Goal: Task Accomplishment & Management: Complete application form

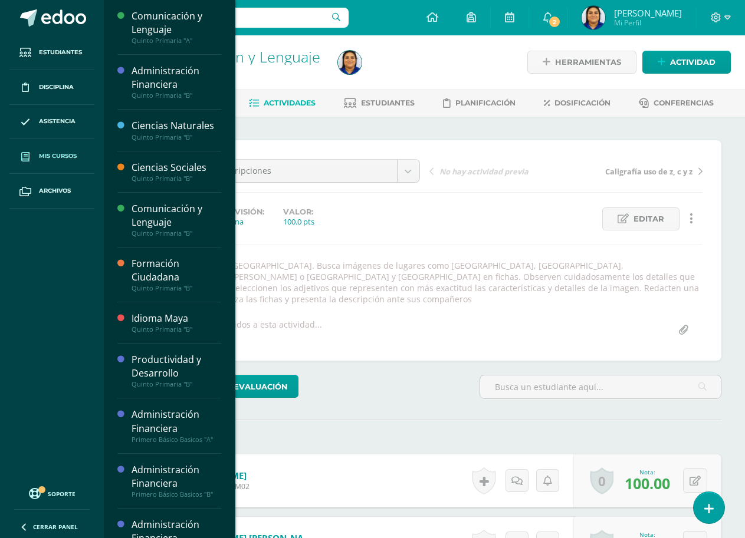
click at [71, 153] on span "Mis cursos" at bounding box center [58, 156] width 38 height 9
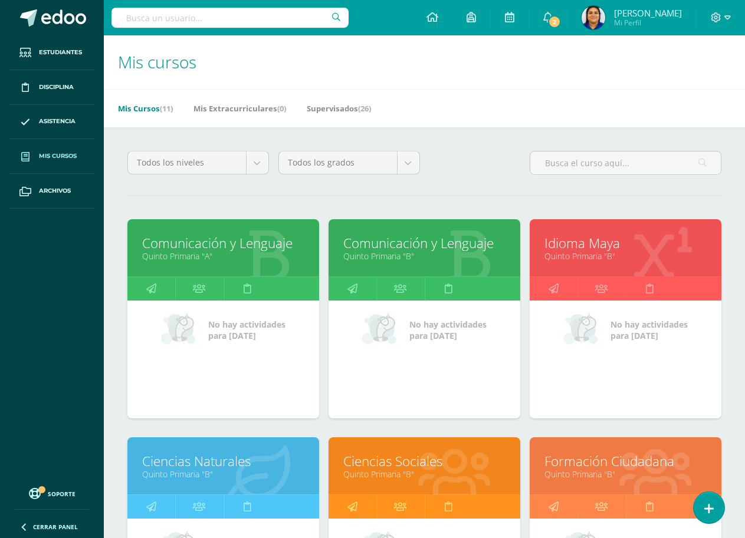
click at [178, 253] on link "Quinto Primaria "A"" at bounding box center [223, 256] width 162 height 11
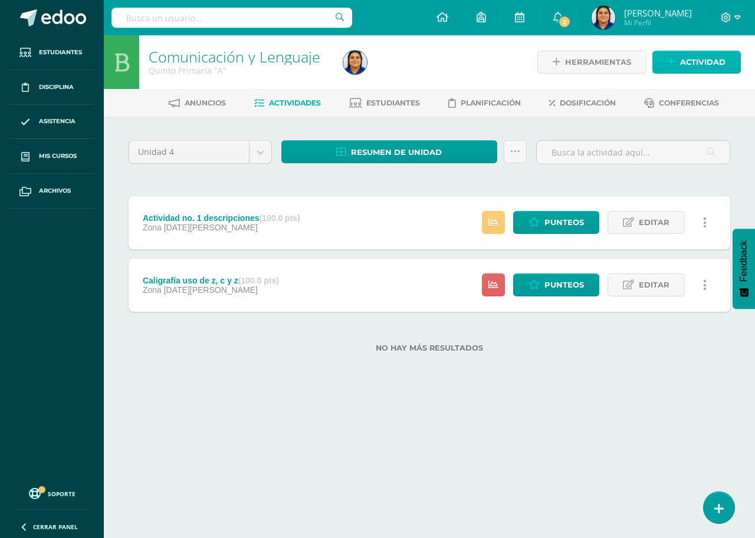
click at [705, 63] on span "Actividad" at bounding box center [702, 62] width 45 height 22
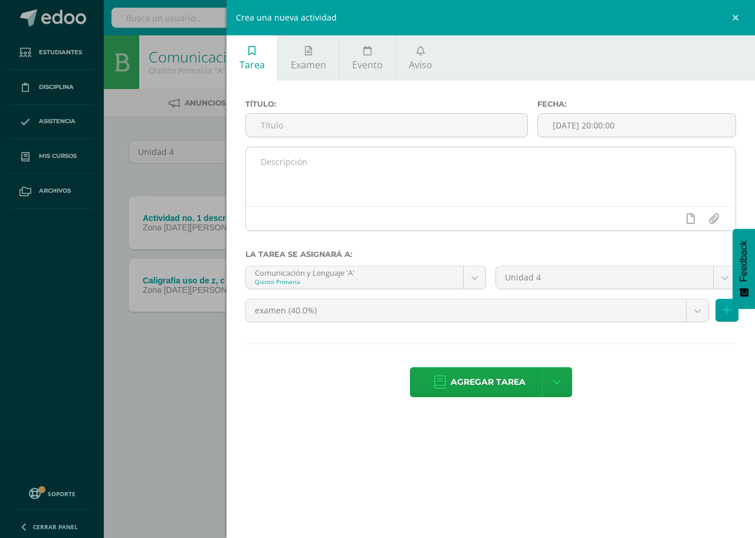
click at [360, 159] on textarea at bounding box center [491, 176] width 490 height 59
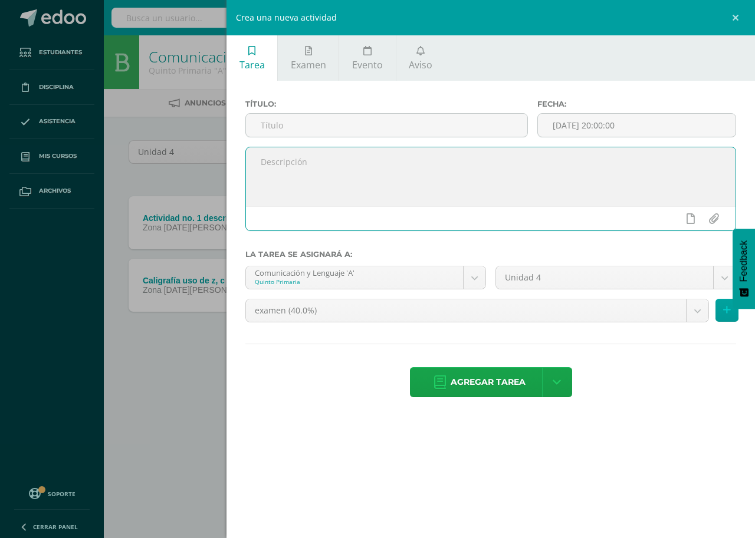
paste textarea "Diálogos constructivos Trabajo en equipo página 201."
type textarea "Diálogos constructivos Trabajo en equipo página 201."
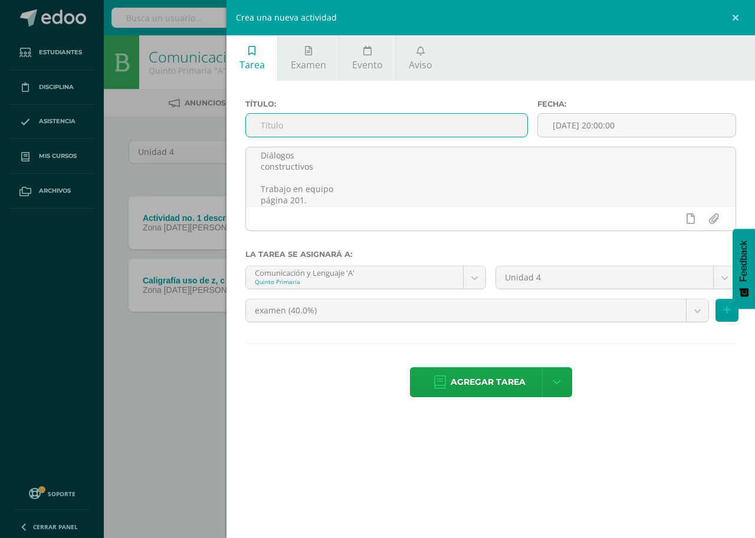
click at [354, 125] on input "text" at bounding box center [386, 125] width 281 height 23
type input "Actividad no 2 Diálogos constructivos"
click at [623, 123] on input "[DATE] 20:00:00" at bounding box center [637, 125] width 198 height 23
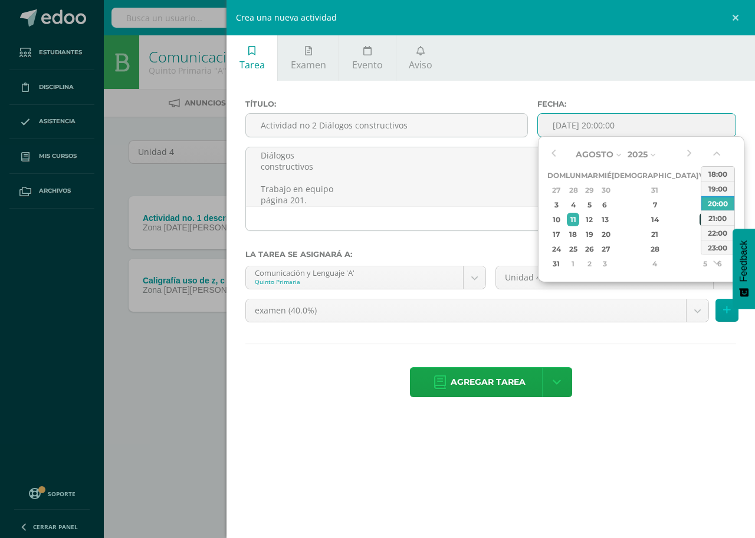
click at [699, 222] on div "15" at bounding box center [704, 220] width 11 height 14
click at [641, 214] on div "14" at bounding box center [655, 220] width 70 height 14
type input "2025-08-14 20:00"
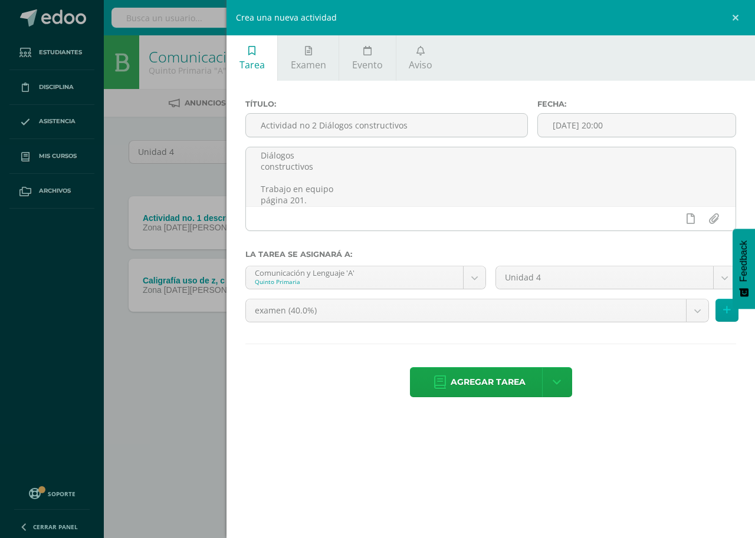
click at [600, 44] on ul "Tarea Examen Evento Aviso" at bounding box center [490, 57] width 528 height 45
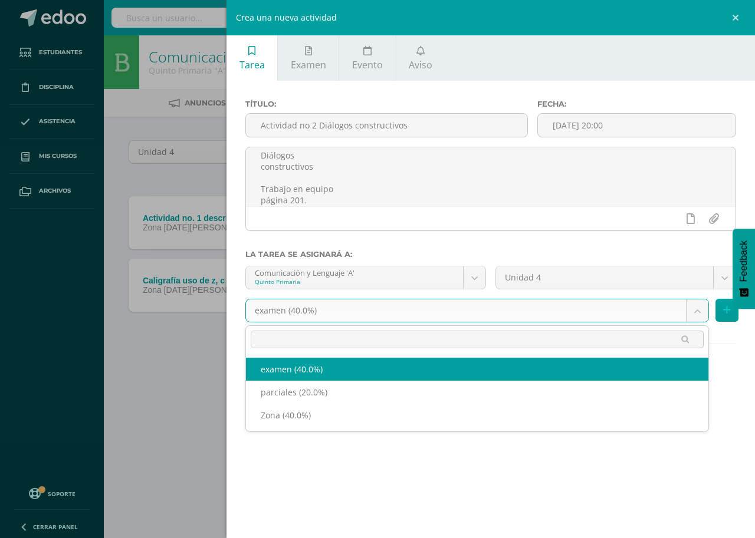
click at [414, 309] on body "Estudiantes Disciplina Asistencia Mis cursos Archivos Soporte Centro de ayuda Ú…" at bounding box center [377, 195] width 755 height 390
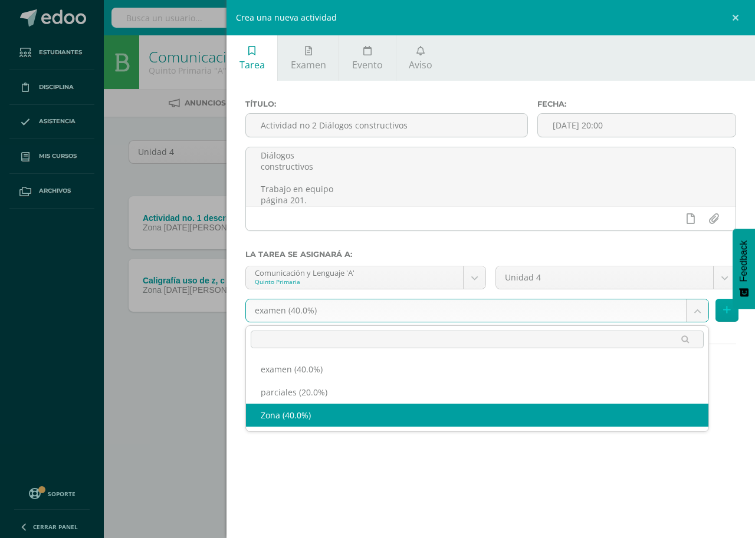
select select "189956"
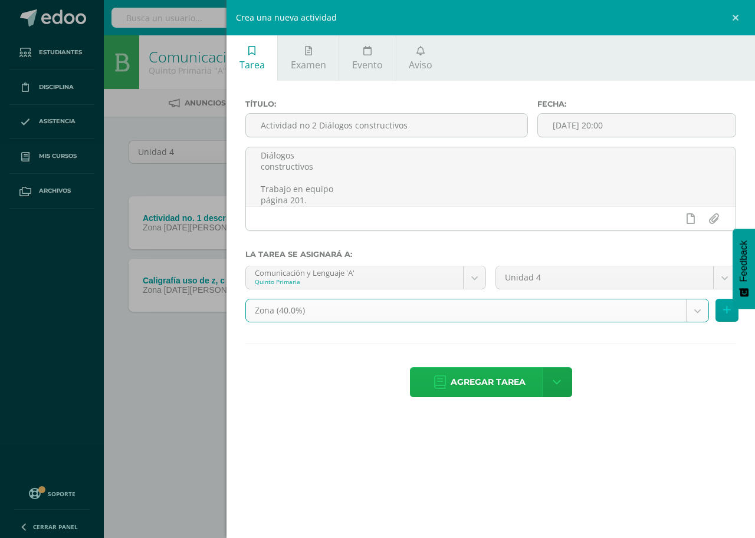
click at [484, 386] on span "Agregar tarea" at bounding box center [488, 382] width 75 height 29
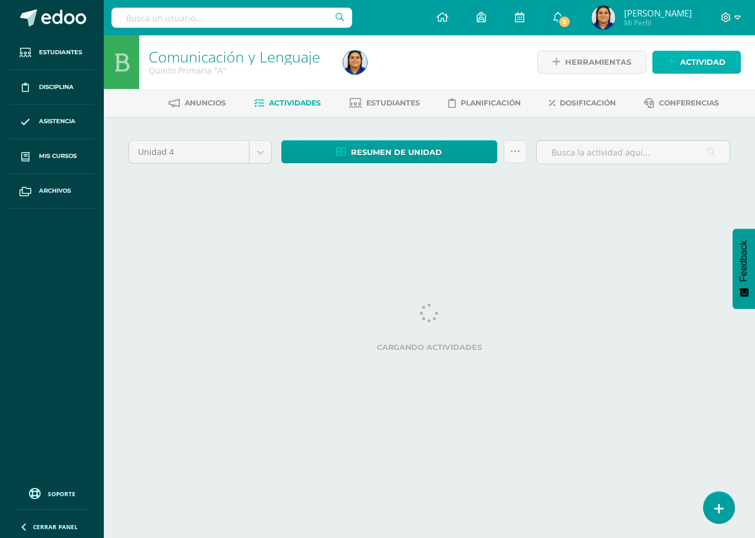
click at [688, 64] on span "Actividad" at bounding box center [702, 62] width 45 height 22
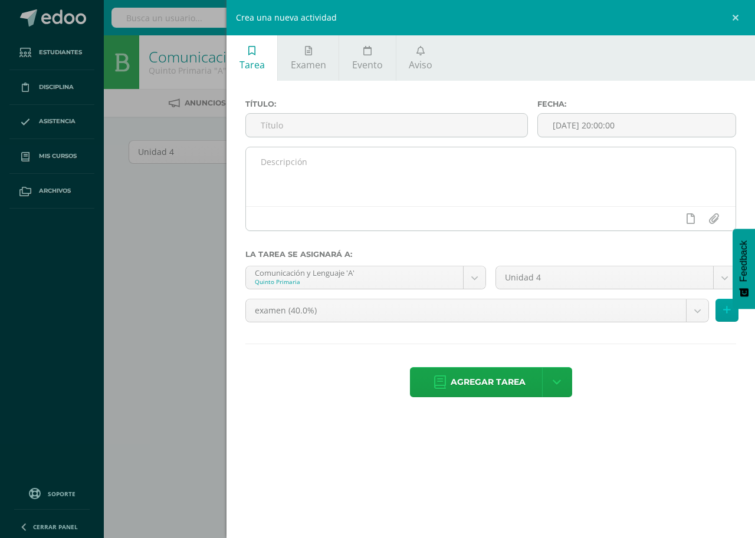
click at [300, 171] on textarea at bounding box center [491, 176] width 490 height 59
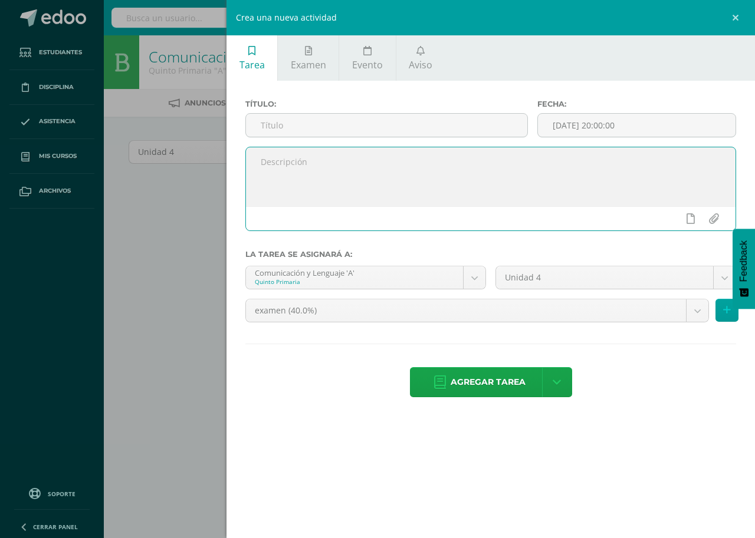
paste textarea "Organizador gráfico con el tema técnicas de discusión grupal. Panel Foro Mesa r…"
type textarea "Organizador gráfico con el tema técnicas de discusión grupal. Panel Foro Mesa r…"
click at [270, 114] on input "text" at bounding box center [386, 125] width 281 height 23
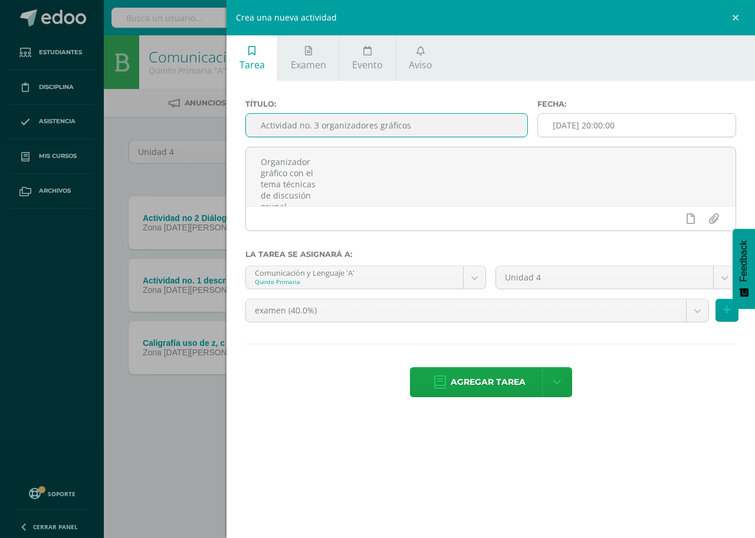
type input "Actividad no. 3 organizadores gráficos"
click at [595, 132] on input "[DATE] 20:00:00" at bounding box center [637, 125] width 198 height 23
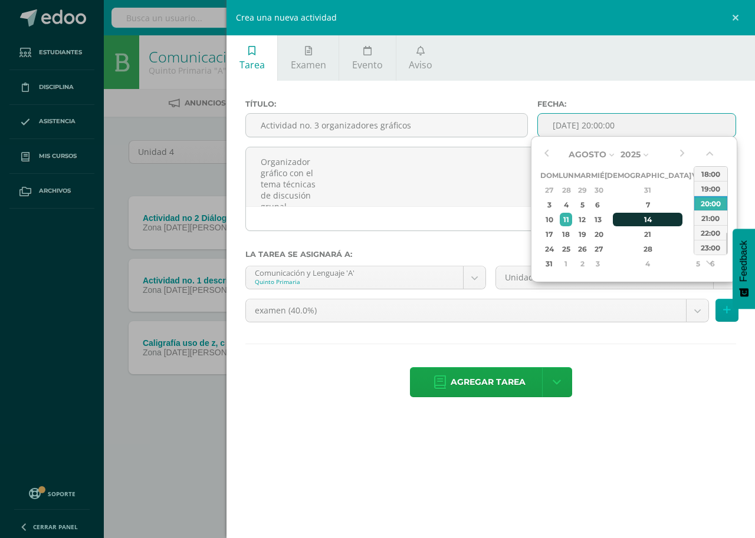
click at [632, 219] on div "14" at bounding box center [648, 220] width 70 height 14
type input "2025-08-14 20:00"
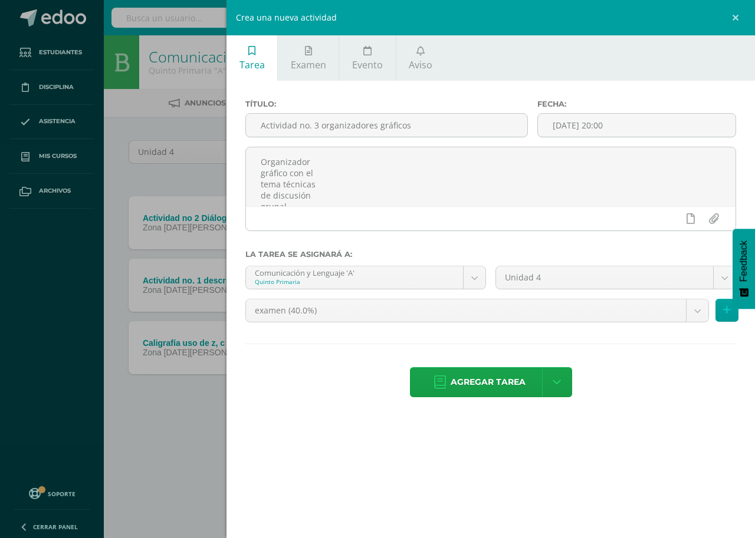
click at [513, 80] on ul "Tarea Examen Evento Aviso" at bounding box center [490, 57] width 528 height 45
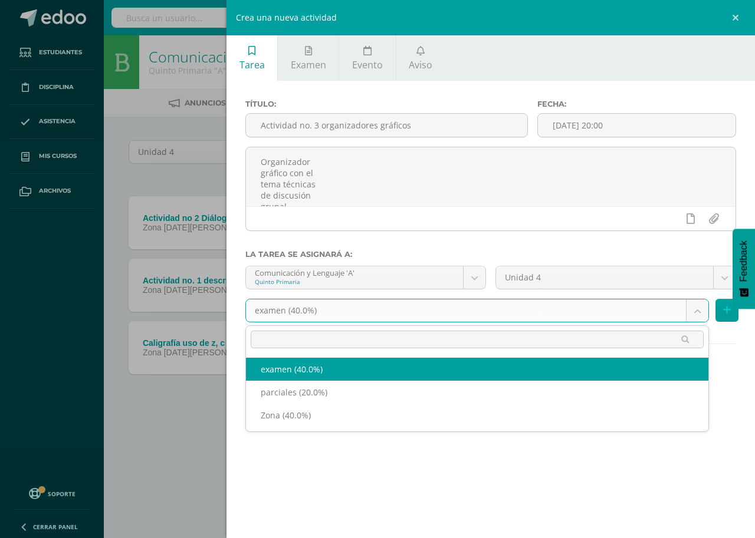
click at [405, 314] on body "Tarea asignada exitosamente Estudiantes Disciplina Asistencia Mis cursos Archiv…" at bounding box center [377, 226] width 755 height 453
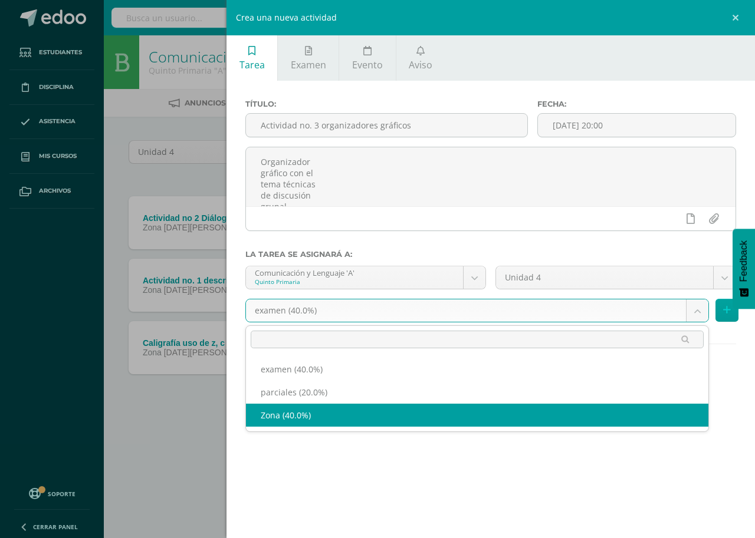
select select "189956"
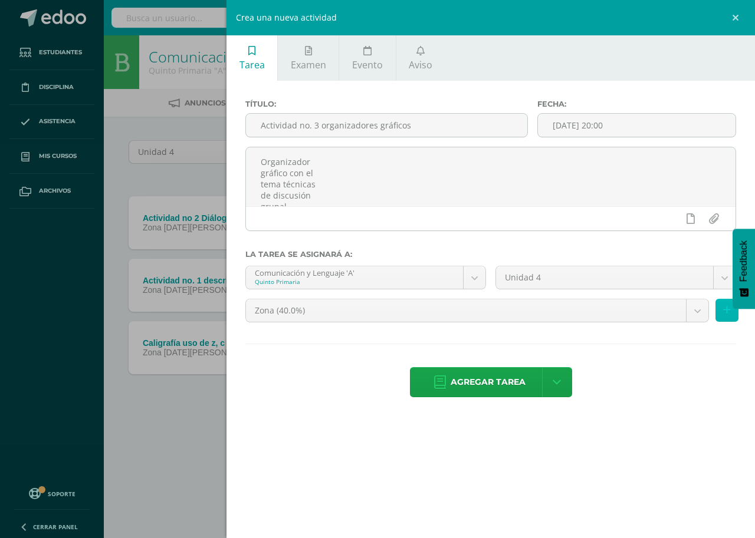
click at [724, 313] on icon at bounding box center [727, 311] width 8 height 10
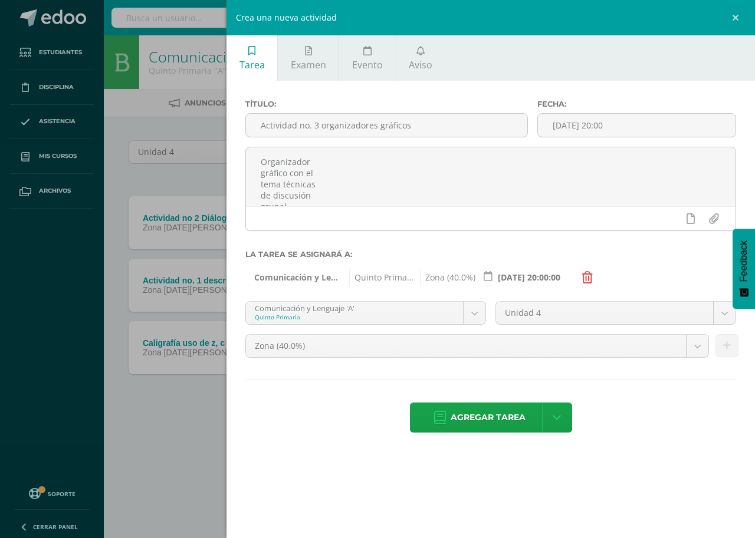
click at [472, 314] on body "Tarea asignada exitosamente Estudiantes Disciplina Asistencia Mis cursos Archiv…" at bounding box center [377, 226] width 755 height 453
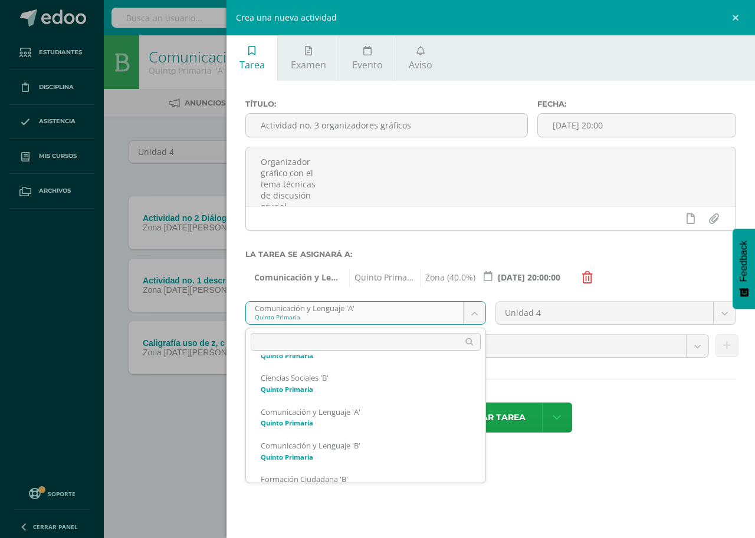
scroll to position [59, 0]
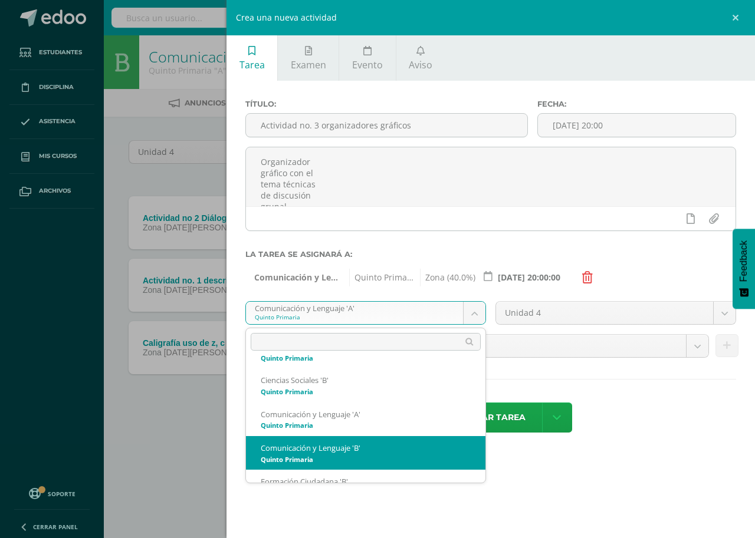
select select "167770"
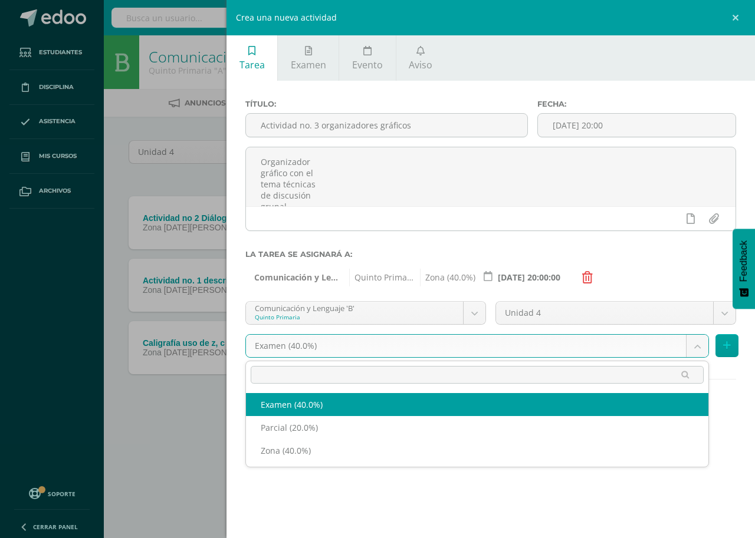
click at [380, 349] on body "Tarea asignada exitosamente Estudiantes Disciplina Asistencia Mis cursos Archiv…" at bounding box center [377, 226] width 755 height 453
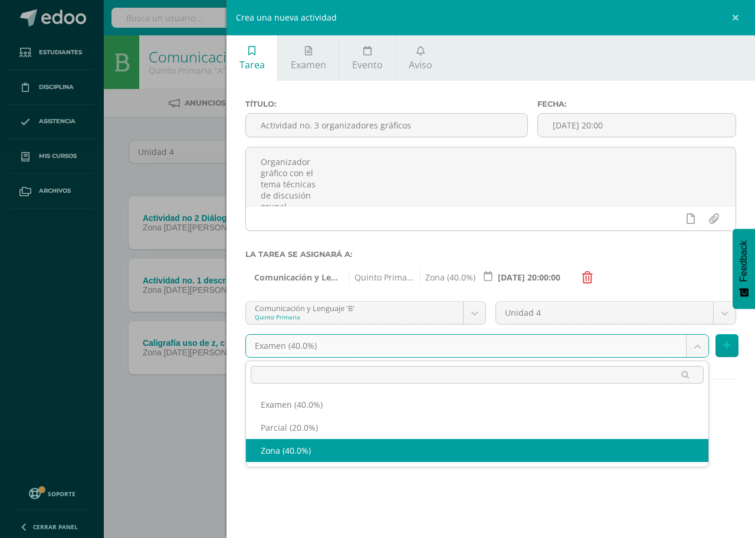
select select "190059"
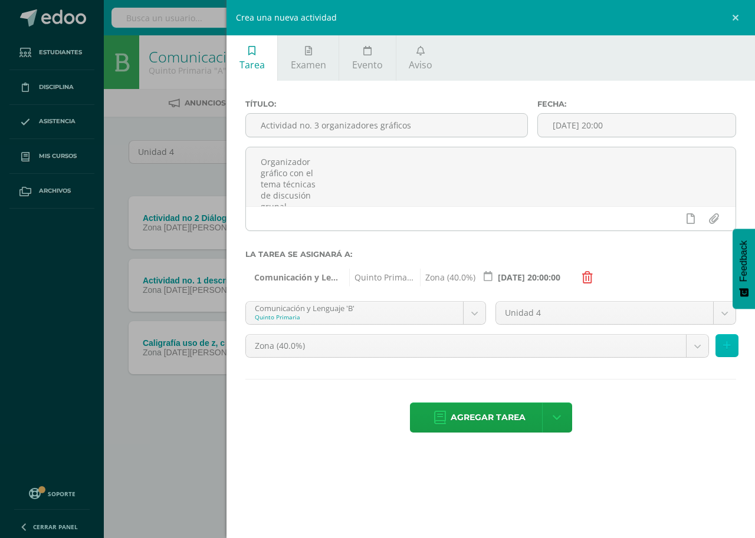
click at [720, 349] on button at bounding box center [726, 345] width 23 height 23
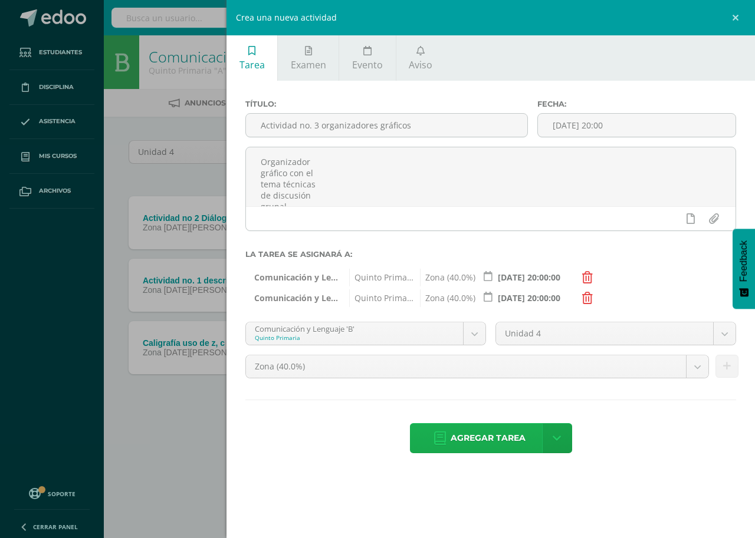
click at [501, 444] on span "Agregar tarea" at bounding box center [488, 438] width 75 height 29
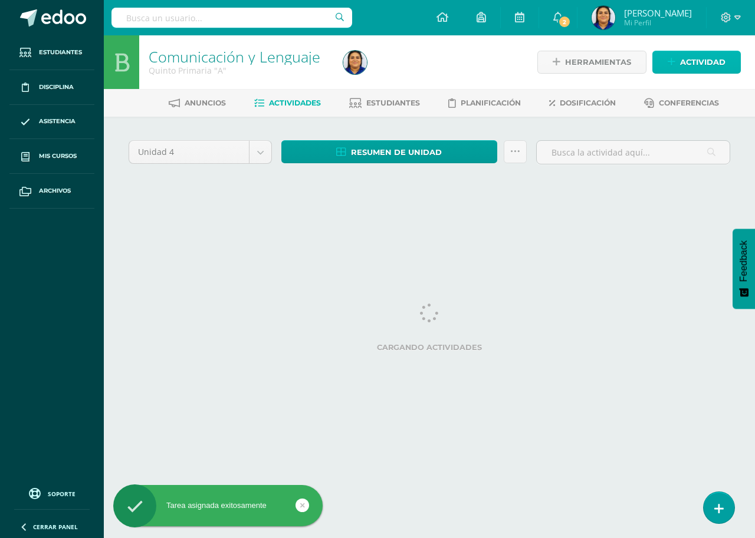
click at [711, 64] on span "Actividad" at bounding box center [702, 62] width 45 height 22
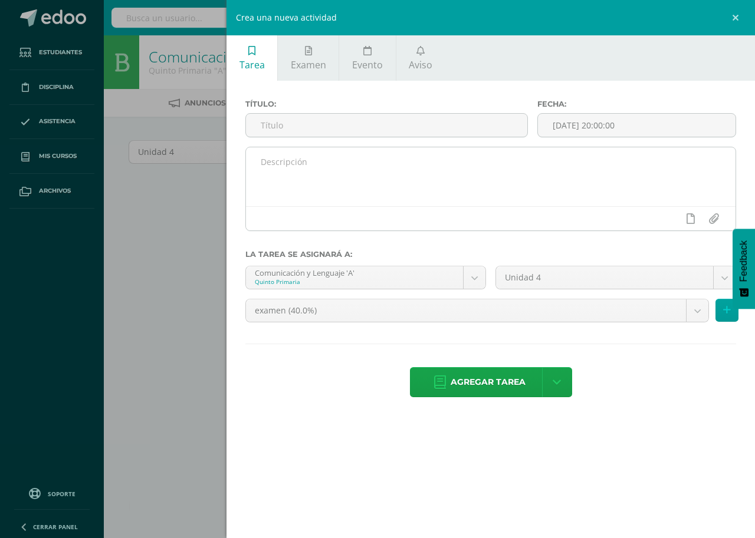
click at [530, 176] on textarea at bounding box center [491, 176] width 490 height 59
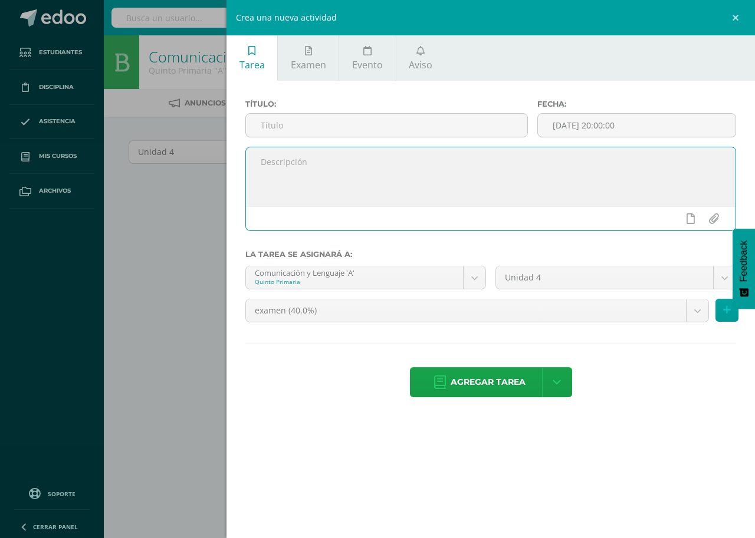
paste textarea "Parcial no. 1 Lectura en clase leamos discursos famosos"
type textarea "Parcial no. 1 Lectura en clase leamos discursos famosos"
click at [482, 123] on input "text" at bounding box center [386, 125] width 281 height 23
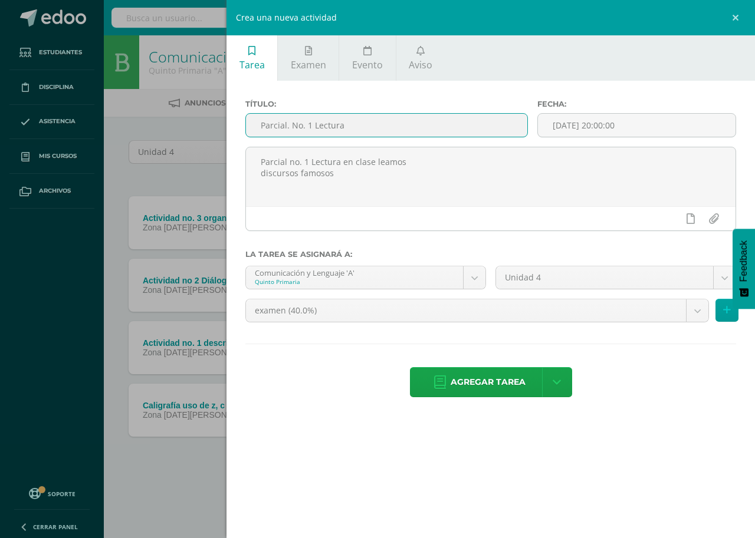
type input "Parcial. No. 1 Lectura"
click at [595, 120] on input "[DATE] 20:00:00" at bounding box center [637, 125] width 198 height 23
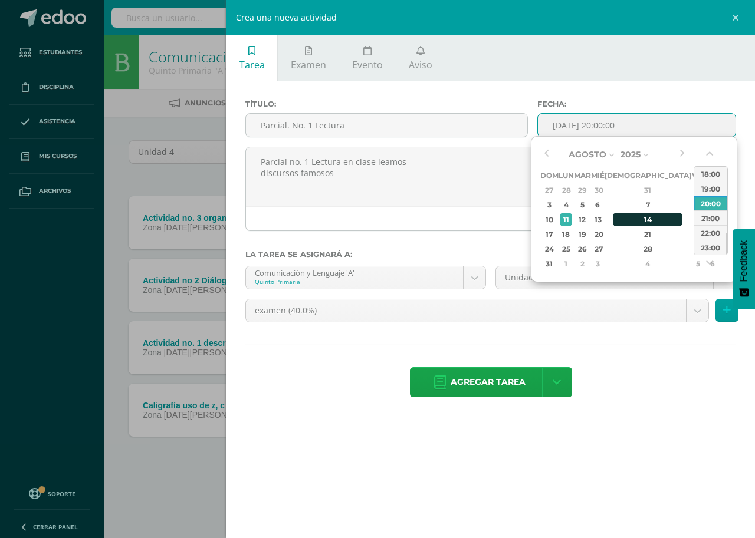
click at [633, 224] on div "14" at bounding box center [648, 220] width 70 height 14
type input "2025-08-14 20:00"
click at [615, 87] on div "Título: Parcial. No. 1 Lectura Fecha: 2025-08-14 20:00 Parcial no. 1 Lectura en…" at bounding box center [490, 250] width 528 height 338
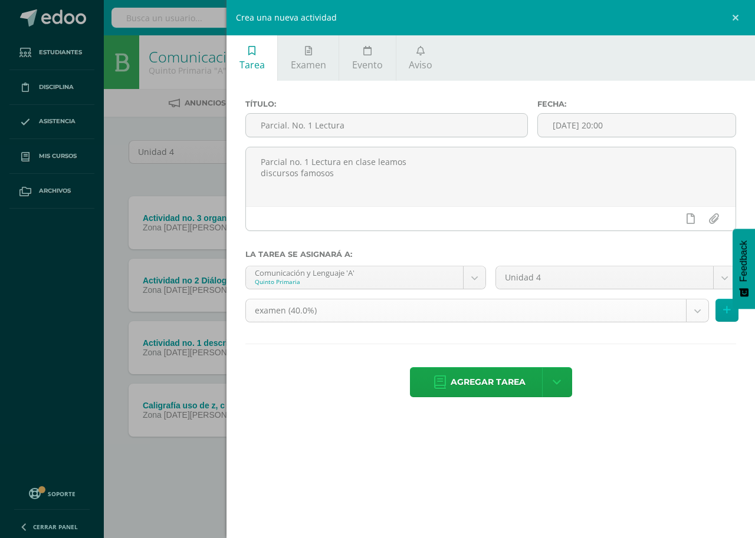
click at [404, 310] on body "Tarea asignada exitosamente Estudiantes Disciplina Asistencia Mis cursos Archiv…" at bounding box center [377, 257] width 755 height 515
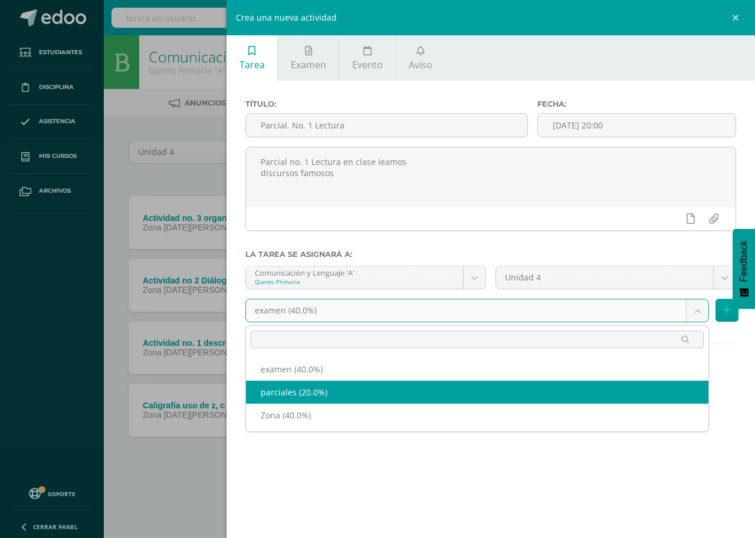
select select "189957"
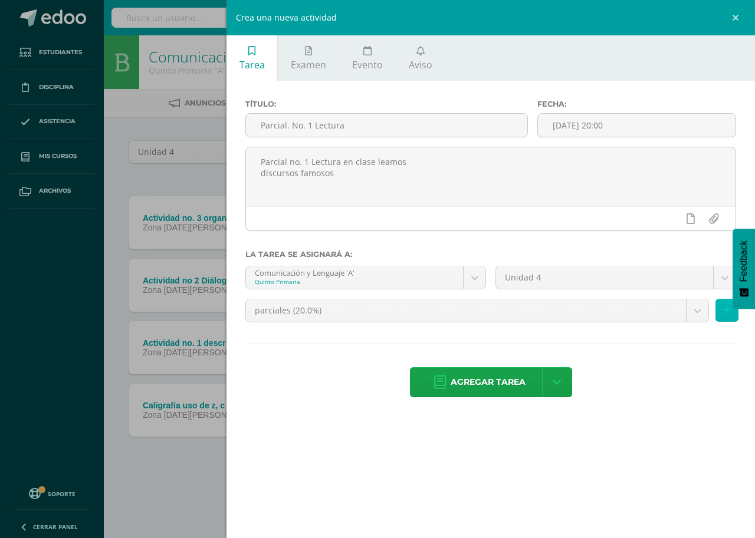
click at [721, 317] on button at bounding box center [726, 310] width 23 height 23
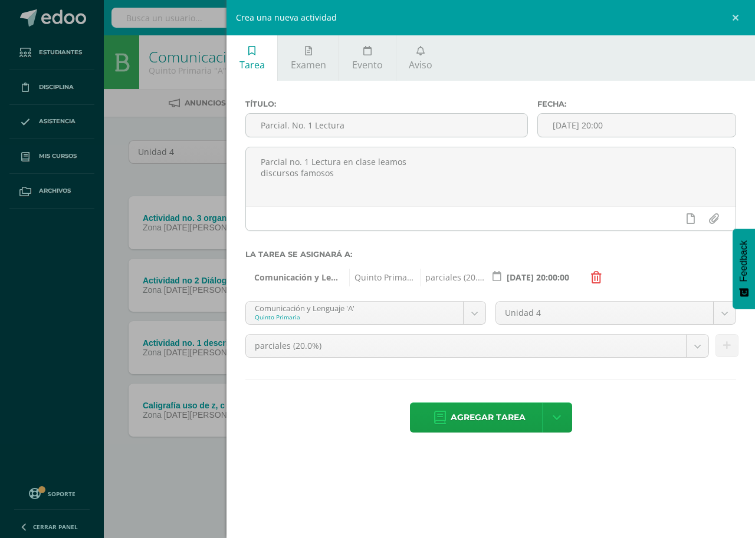
click at [468, 311] on body "Tarea asignada exitosamente Estudiantes Disciplina Asistencia Mis cursos Archiv…" at bounding box center [377, 257] width 755 height 515
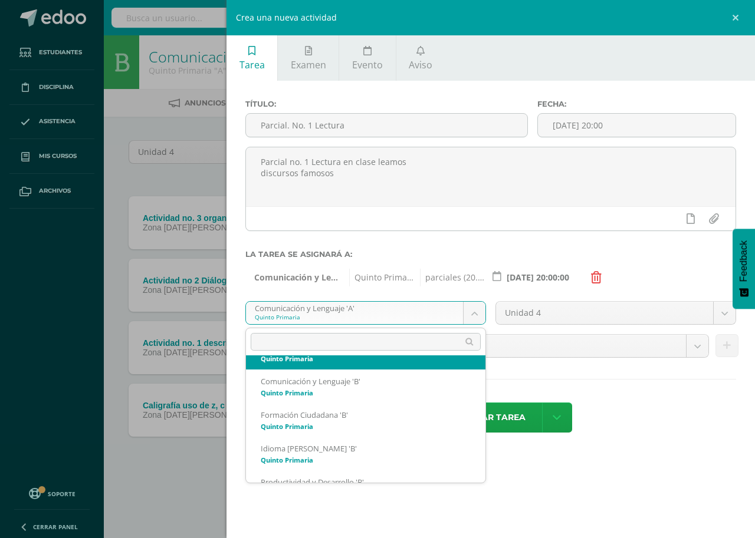
scroll to position [130, 0]
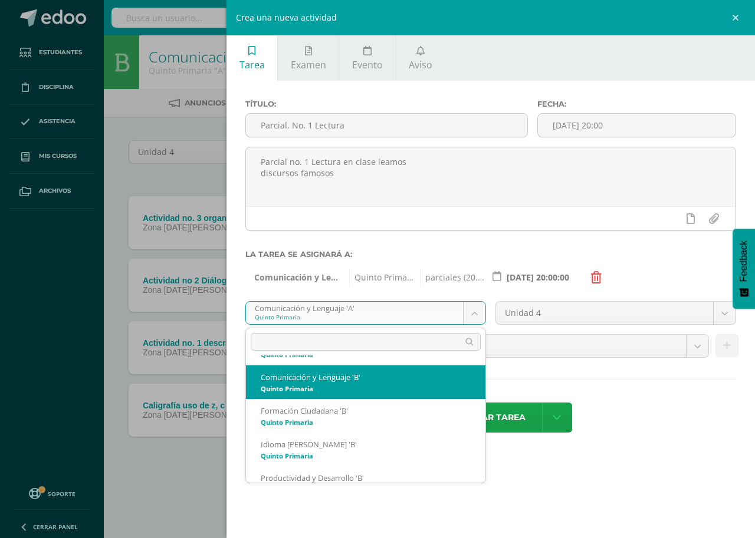
select select "167770"
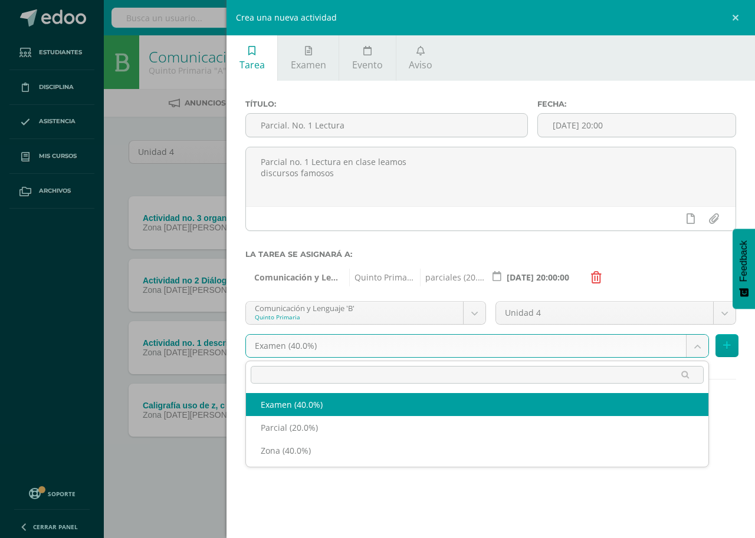
click at [354, 344] on body "Tarea asignada exitosamente Estudiantes Disciplina Asistencia Mis cursos Archiv…" at bounding box center [377, 257] width 755 height 515
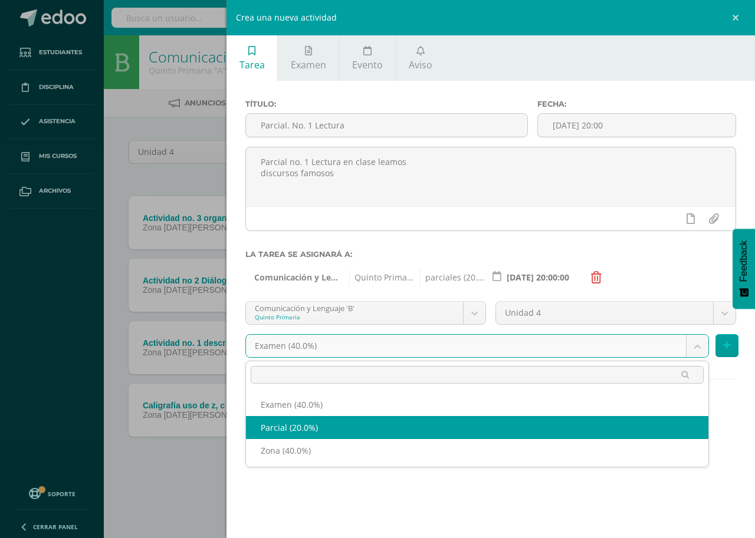
select select "190060"
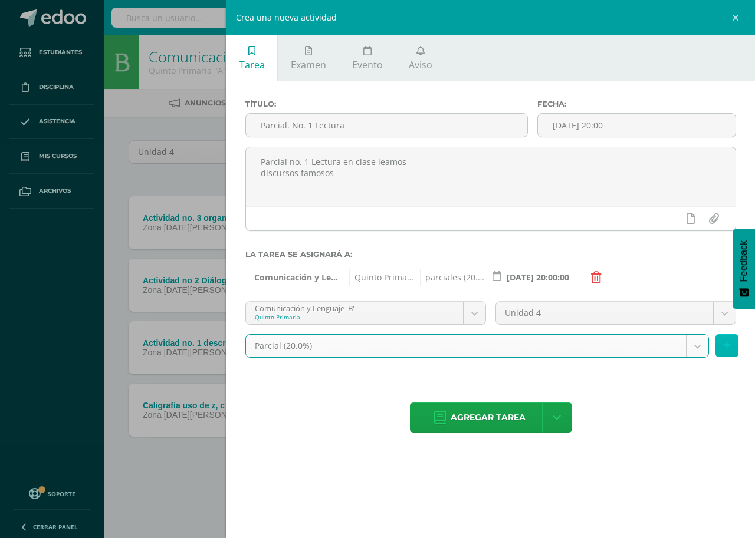
click at [731, 349] on button at bounding box center [726, 345] width 23 height 23
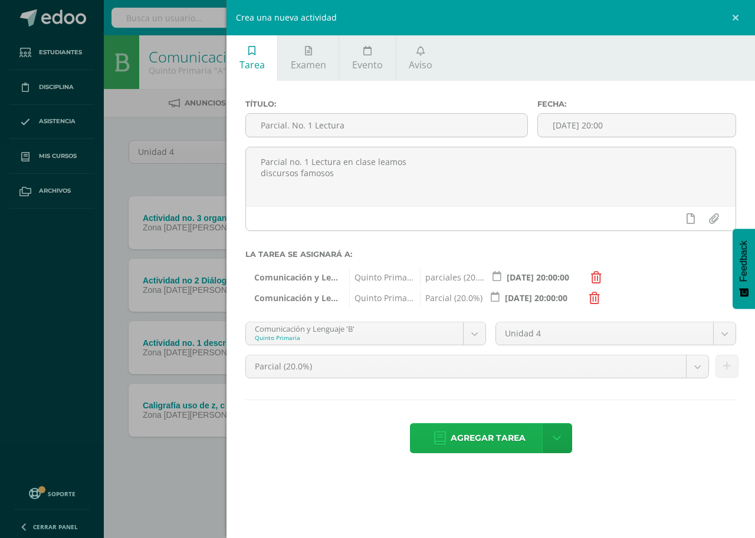
click at [475, 438] on span "Agregar tarea" at bounding box center [488, 438] width 75 height 29
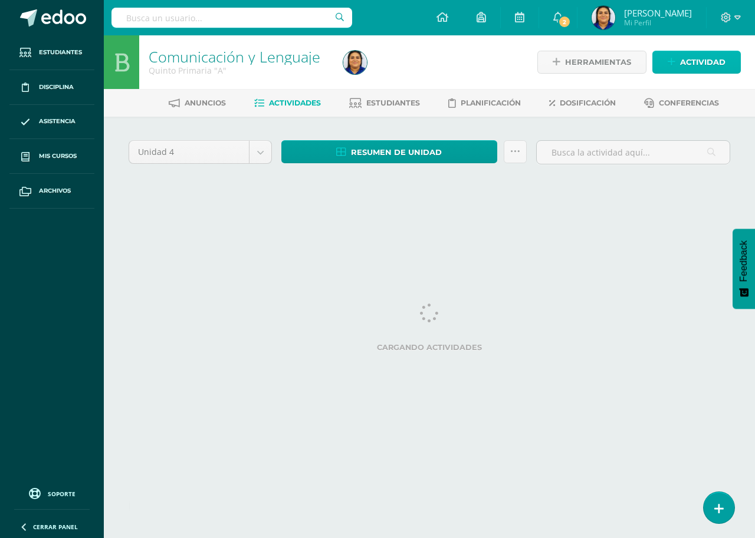
click at [710, 55] on span "Actividad" at bounding box center [702, 62] width 45 height 22
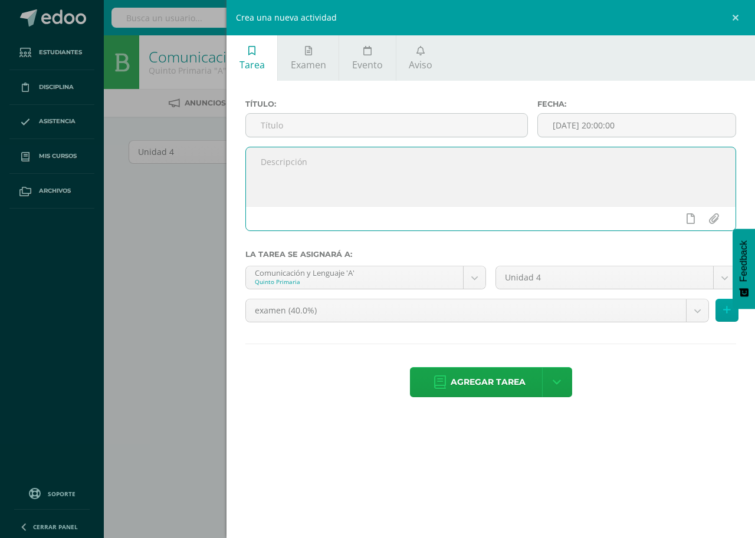
click at [320, 165] on textarea at bounding box center [491, 176] width 490 height 59
paste textarea "Loremipsumdol Sitametco a eli seddo eiusmodte incidid. Utlab et dolorema, aliqu…"
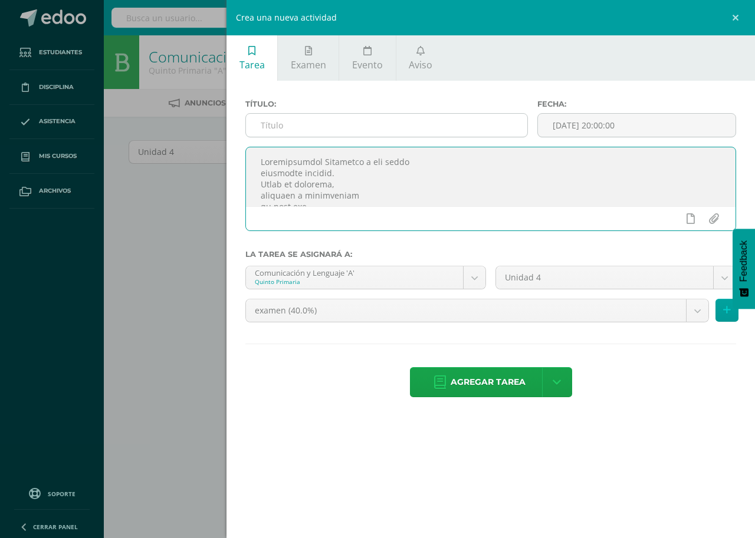
type textarea "Loremipsumdol Sitametco a eli seddo eiusmodte incidid. Utlab et dolorema, aliqu…"
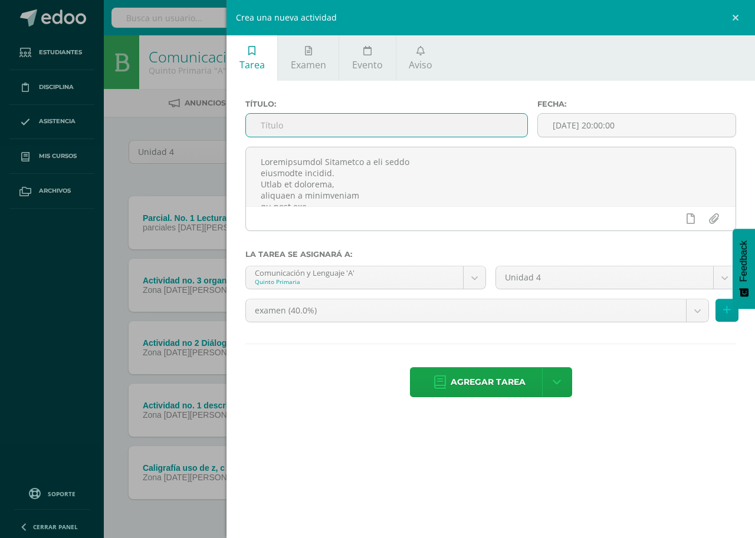
click at [276, 124] on input "text" at bounding box center [386, 125] width 281 height 23
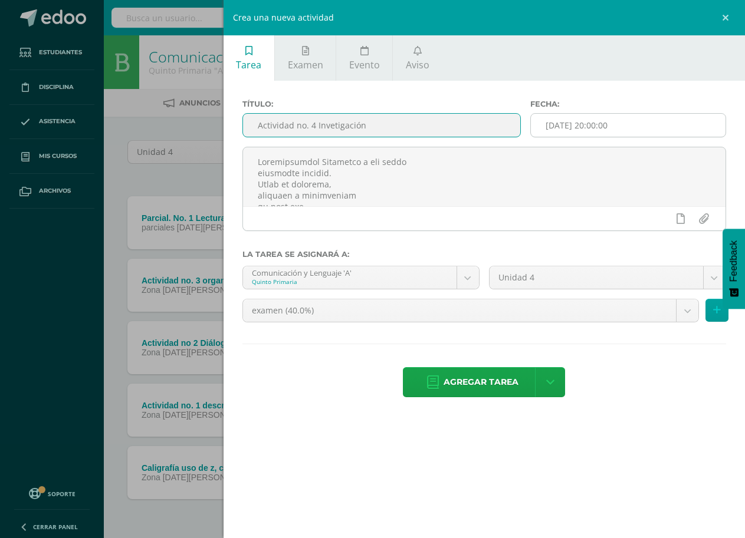
type input "Actividad no. 4 Invetigación"
click at [622, 124] on input "[DATE] 20:00:00" at bounding box center [628, 125] width 195 height 23
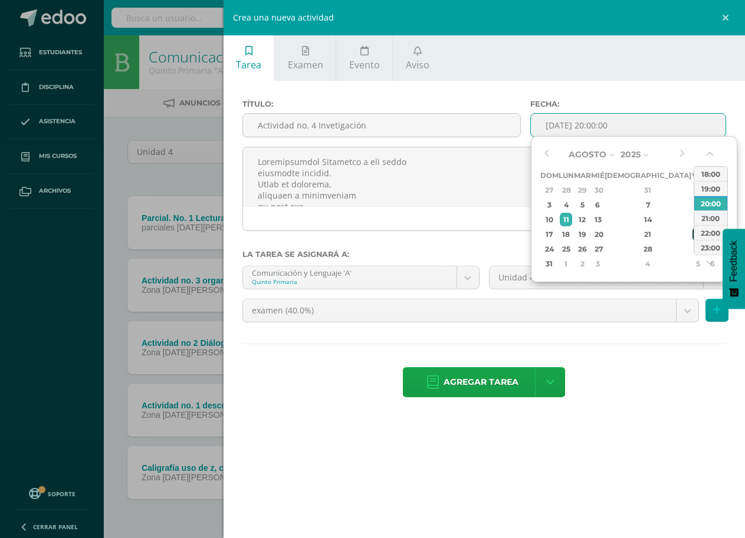
click at [692, 232] on div "22" at bounding box center [697, 235] width 11 height 14
type input "[DATE] 20:00"
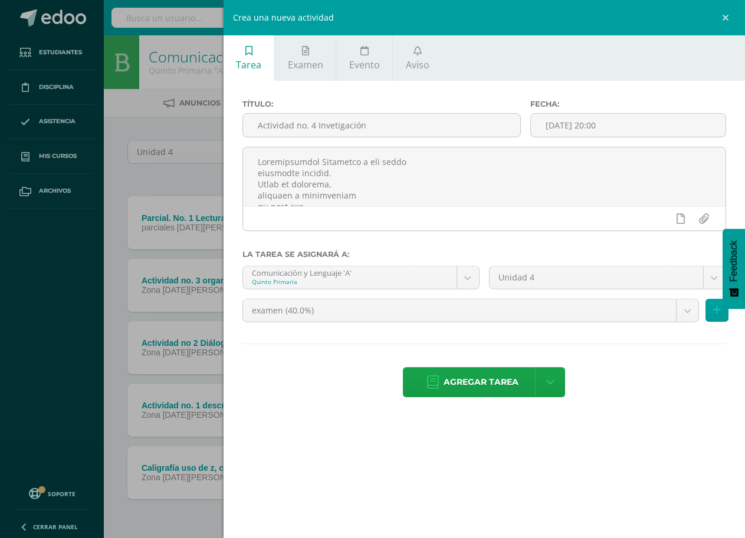
click at [615, 62] on ul "Tarea Examen Evento Aviso" at bounding box center [484, 57] width 521 height 45
click at [410, 303] on body "Tarea asignada exitosamente Estudiantes Disciplina Asistencia Mis cursos Archiv…" at bounding box center [372, 289] width 745 height 578
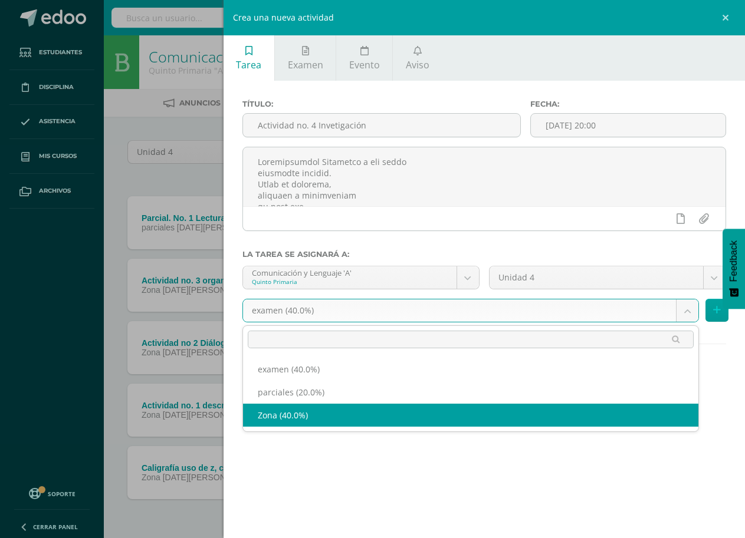
select select "189956"
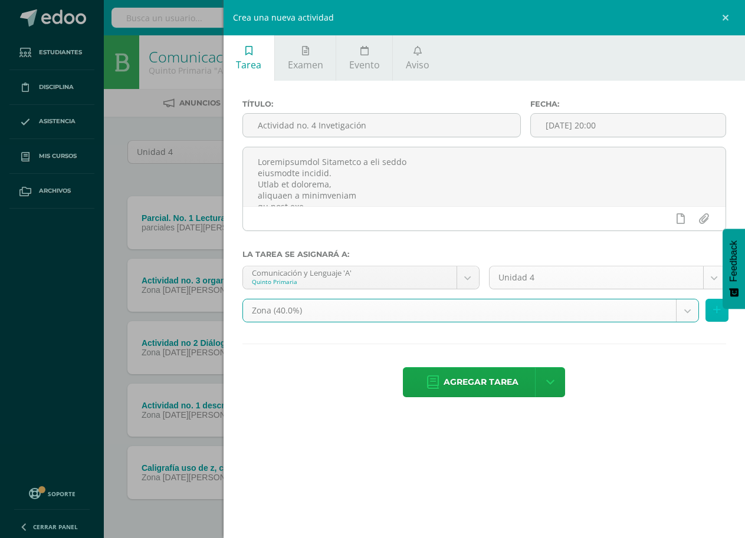
drag, startPoint x: 711, startPoint y: 308, endPoint x: 682, endPoint y: 310, distance: 29.0
click at [711, 308] on button at bounding box center [716, 310] width 23 height 23
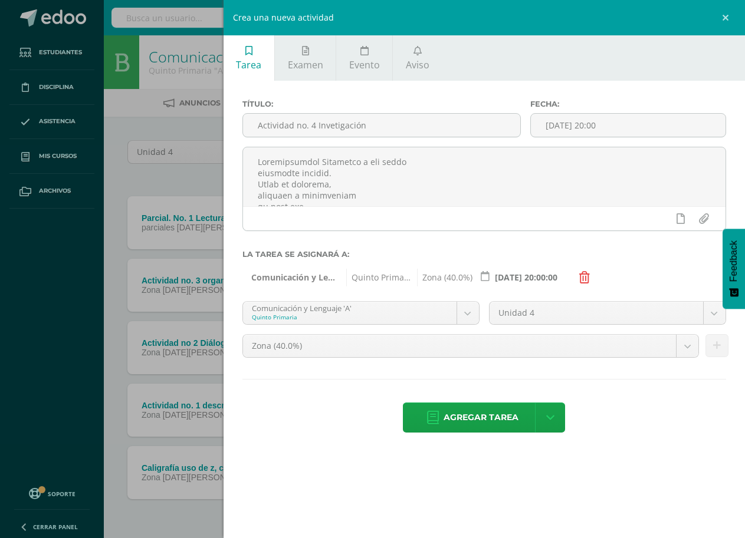
click at [465, 306] on body "Tarea asignada exitosamente Estudiantes Disciplina Asistencia Mis cursos Archiv…" at bounding box center [372, 289] width 745 height 578
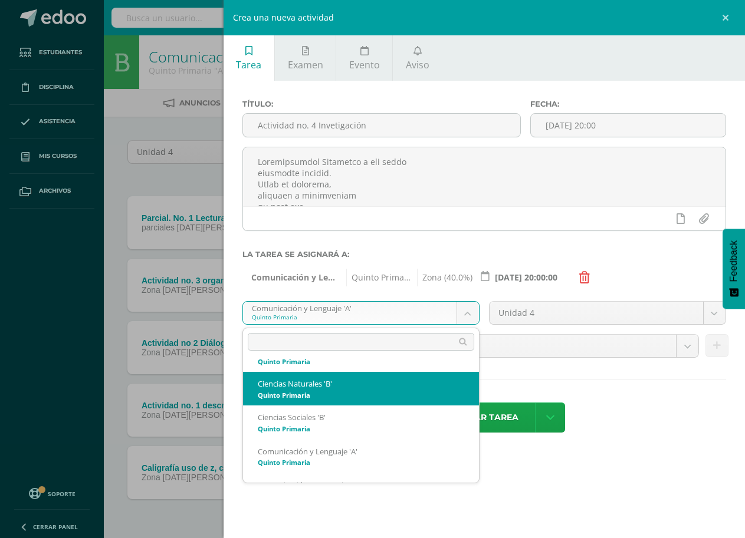
scroll to position [59, 0]
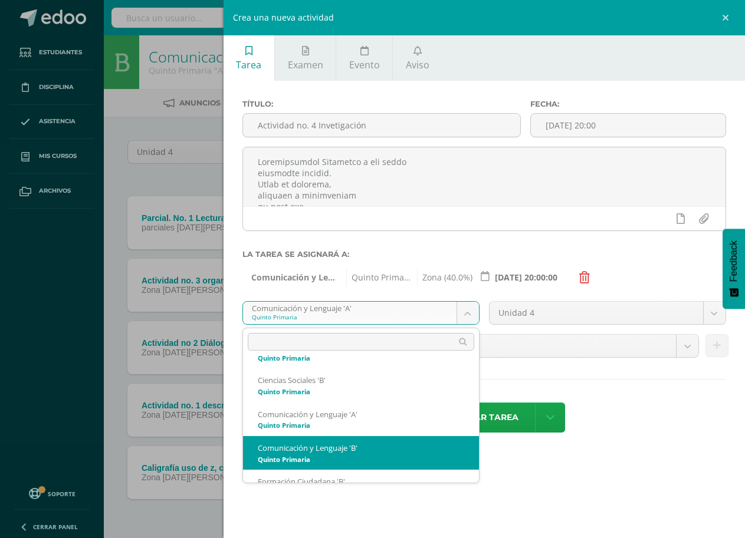
select select "167770"
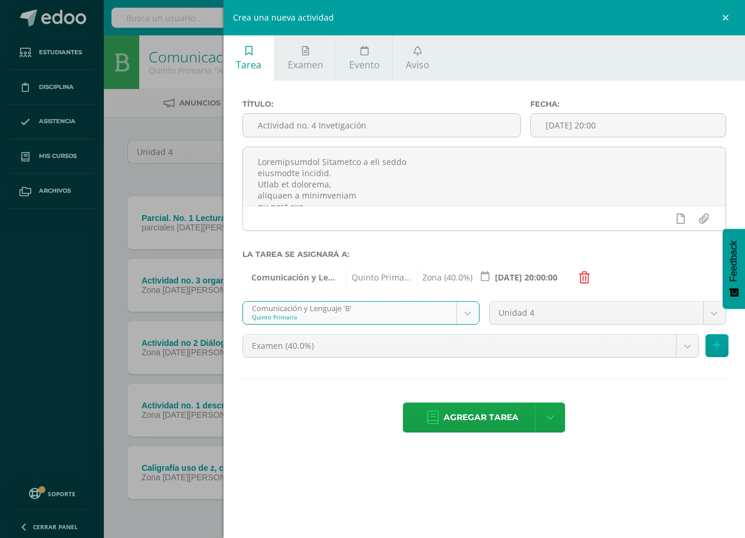
click at [454, 347] on body "Tarea asignada exitosamente Estudiantes Disciplina Asistencia Mis cursos Archiv…" at bounding box center [372, 289] width 745 height 578
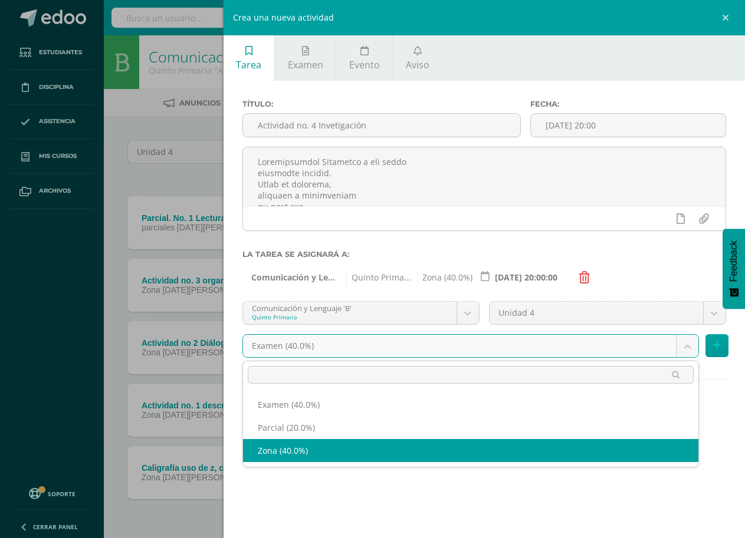
drag, startPoint x: 363, startPoint y: 456, endPoint x: 446, endPoint y: 437, distance: 84.7
select select "190059"
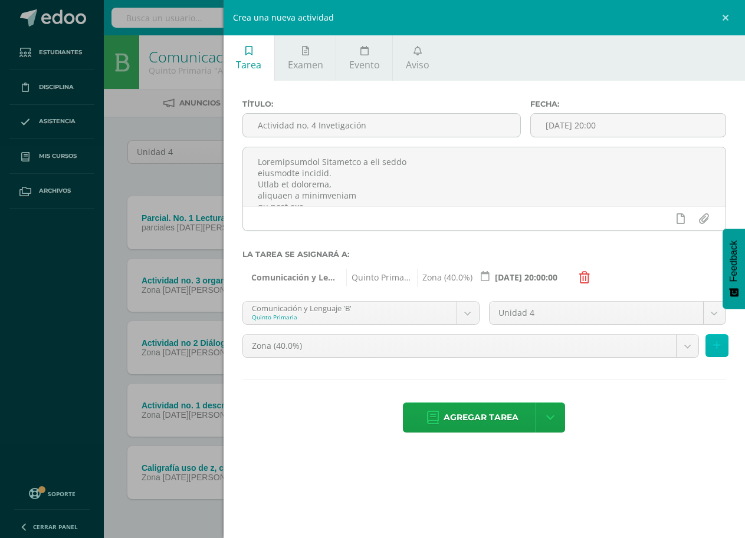
click at [717, 347] on icon at bounding box center [717, 346] width 8 height 10
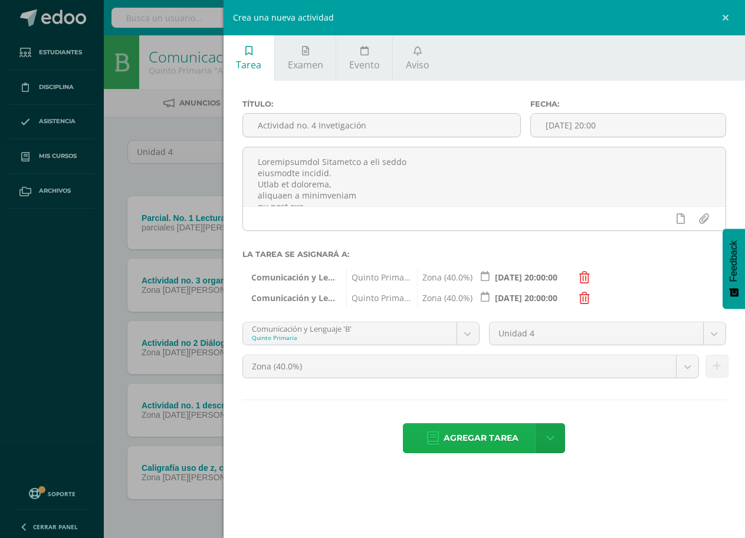
click at [455, 441] on span "Agregar tarea" at bounding box center [481, 438] width 75 height 29
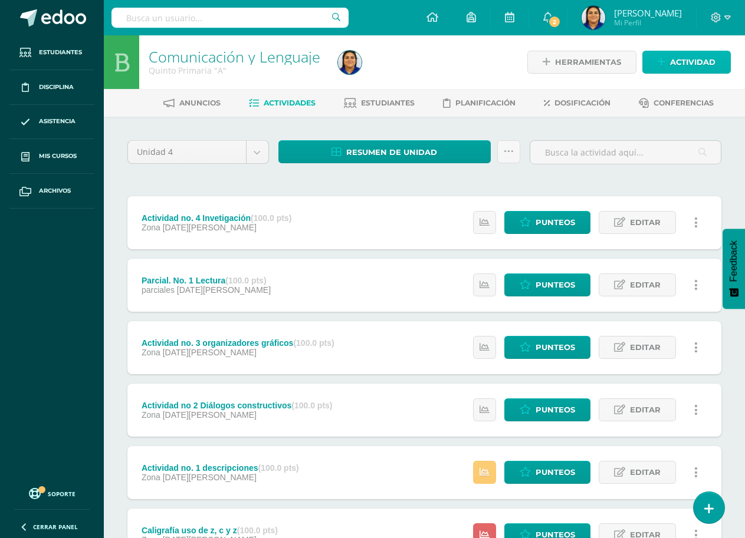
click at [682, 60] on span "Actividad" at bounding box center [692, 62] width 45 height 22
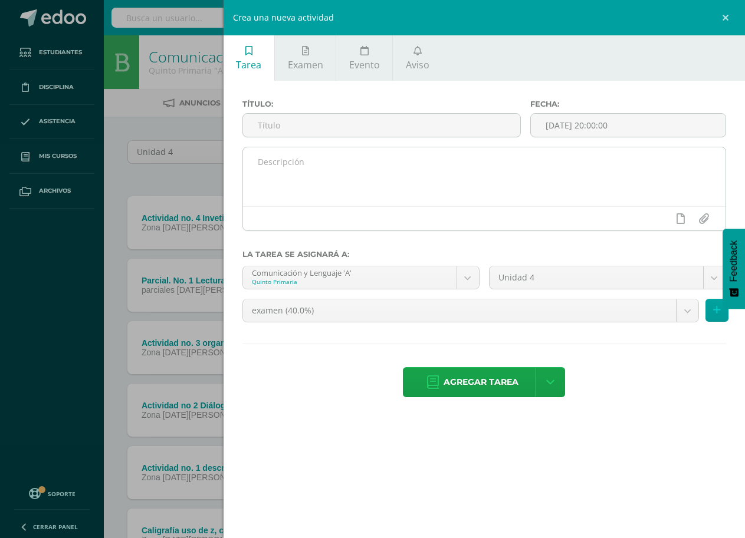
click at [307, 165] on textarea at bounding box center [484, 176] width 482 height 59
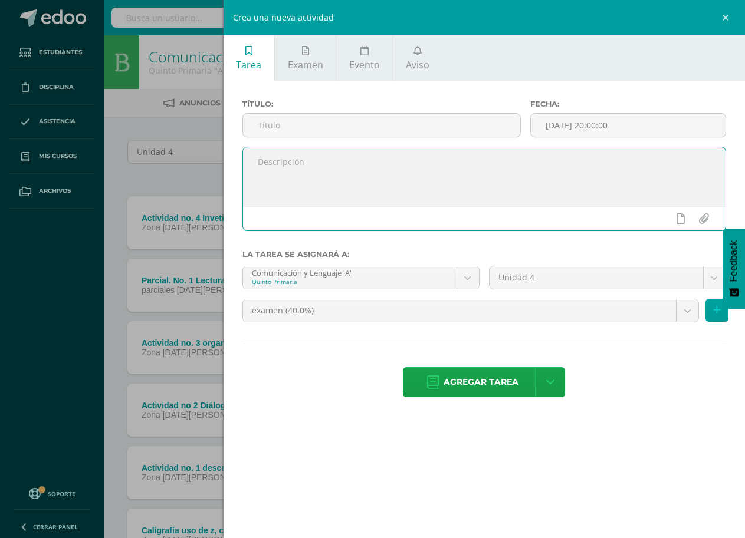
paste textarea "Hoja de trabajo Estructura de la oración se trabaja en clase."
type textarea "Hoja de trabajo Estructura de la oración se trabaja en clase."
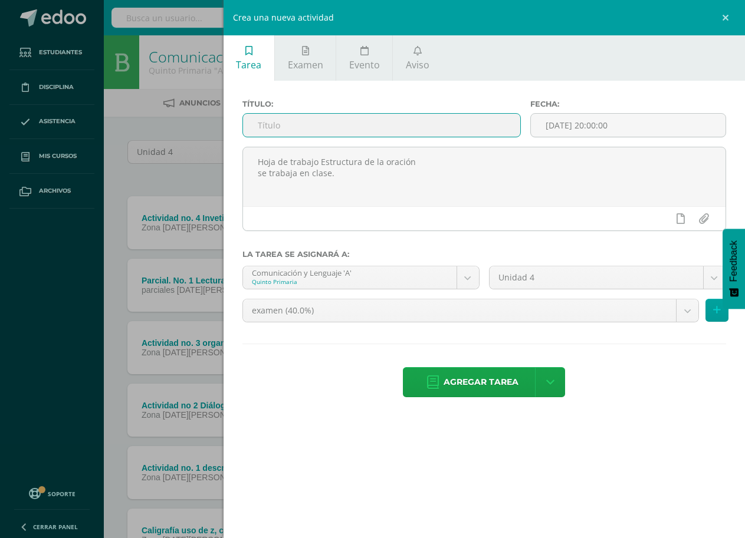
click at [297, 133] on input "text" at bounding box center [381, 125] width 277 height 23
type input "actividad no. 5 hoja de trabajo"
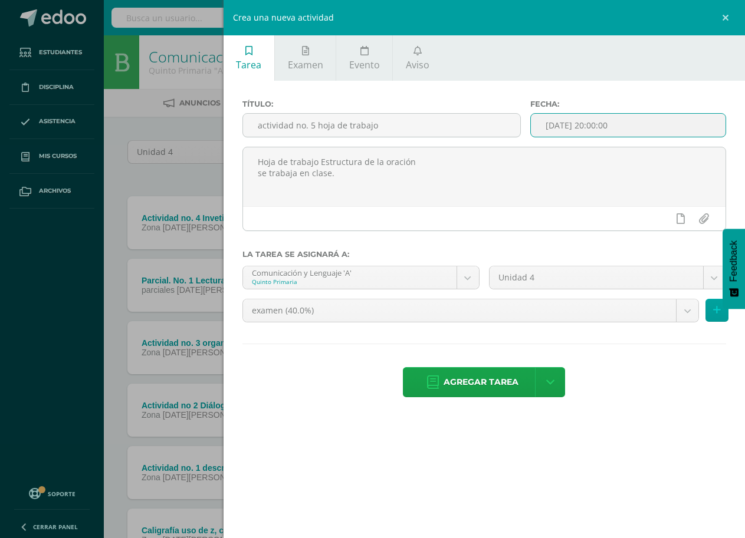
click at [629, 121] on input "[DATE] 20:00:00" at bounding box center [628, 125] width 195 height 23
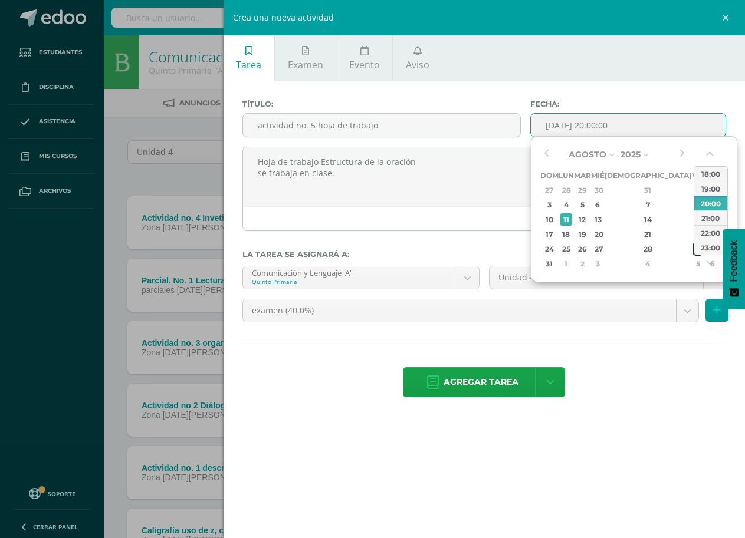
click at [692, 248] on div "29" at bounding box center [697, 249] width 11 height 14
type input "[DATE] 20:00"
click at [617, 88] on div "Título: actividad no. 5 hoja de trabajo Fecha: [DATE] 20:00 Hoja de trabajo Est…" at bounding box center [484, 250] width 521 height 338
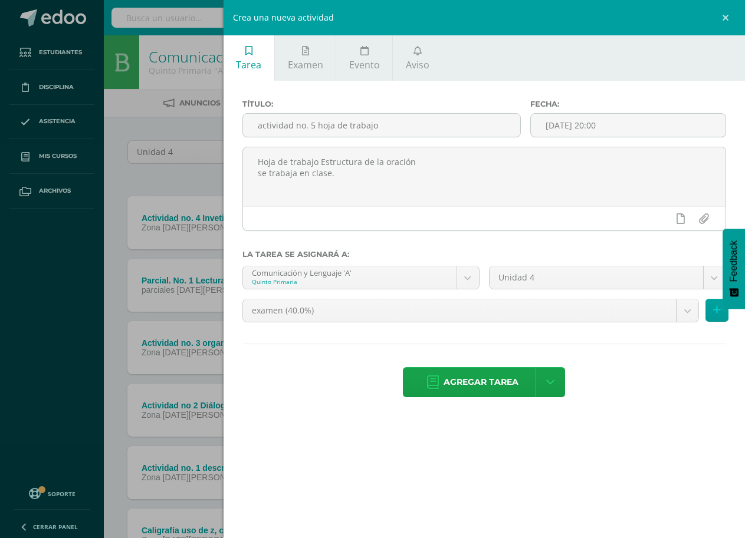
click at [399, 298] on div "Comunicación y Lenguaje 'A' Quinto Primaria Administración Financiera 'B' Cienc…" at bounding box center [361, 282] width 247 height 33
click at [396, 312] on body "Tarea asignada exitosamente Estudiantes Disciplina Asistencia Mis cursos Archiv…" at bounding box center [372, 320] width 745 height 641
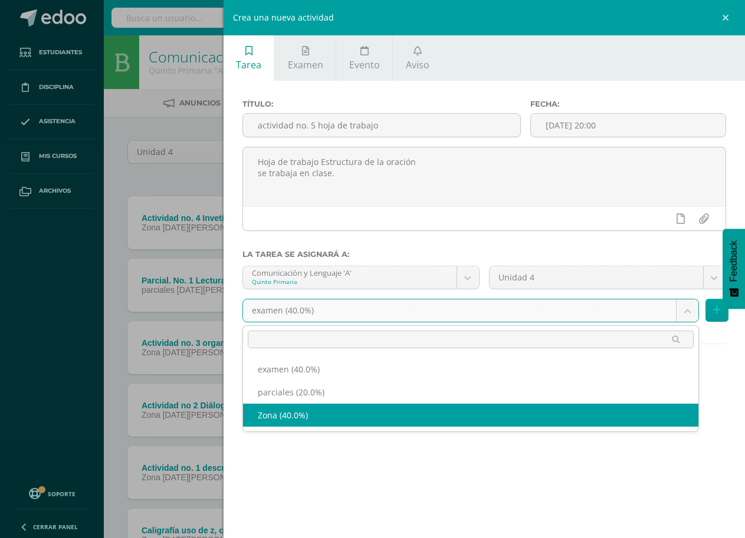
select select "189956"
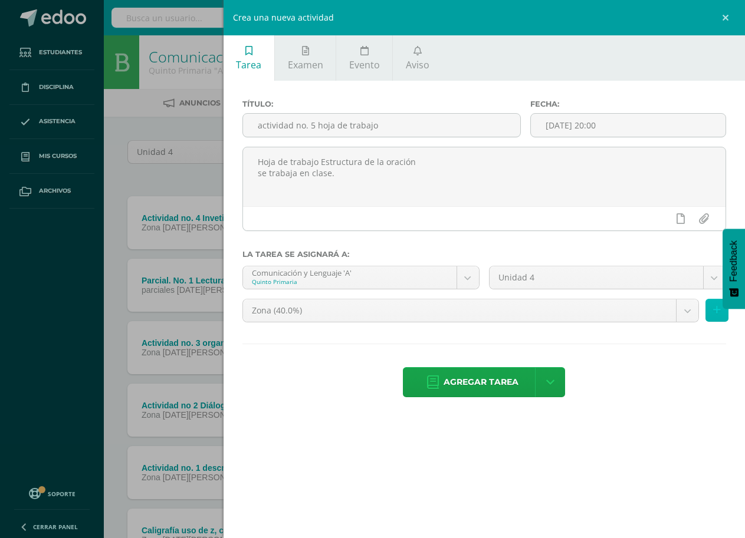
click at [715, 308] on icon at bounding box center [717, 311] width 8 height 10
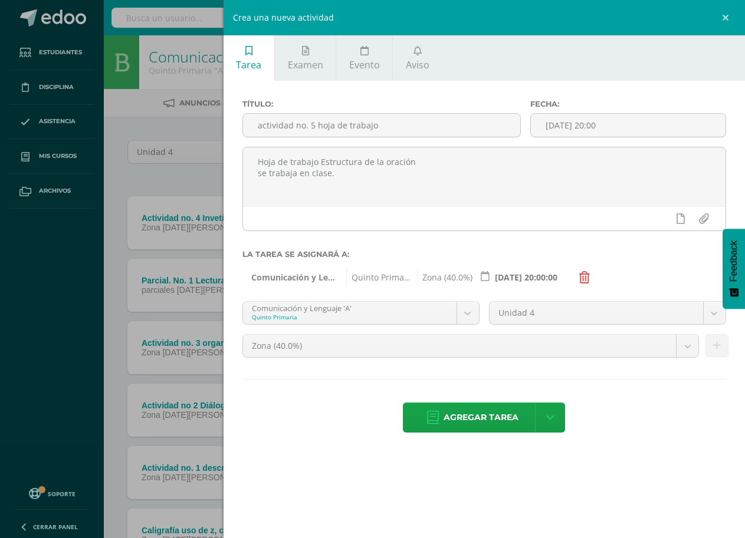
click at [687, 347] on body "Tarea asignada exitosamente Estudiantes Disciplina Asistencia Mis cursos Archiv…" at bounding box center [372, 320] width 745 height 641
click at [469, 311] on body "Tarea asignada exitosamente Estudiantes Disciplina Asistencia Mis cursos Archiv…" at bounding box center [372, 320] width 745 height 641
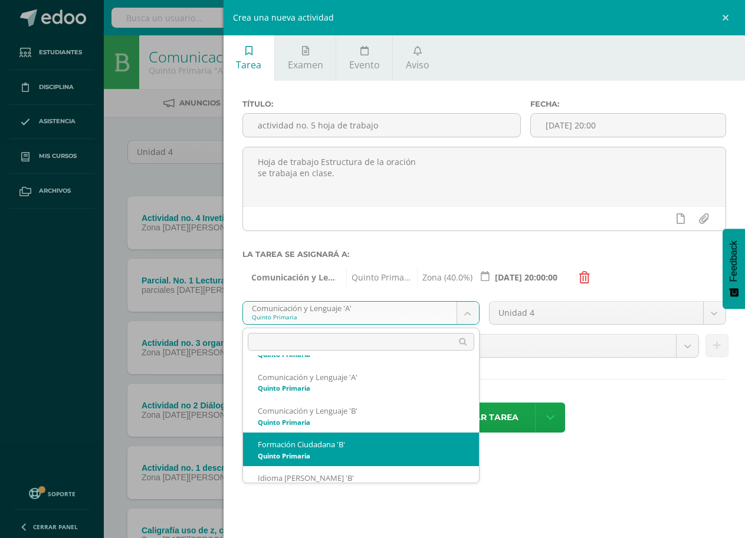
scroll to position [118, 0]
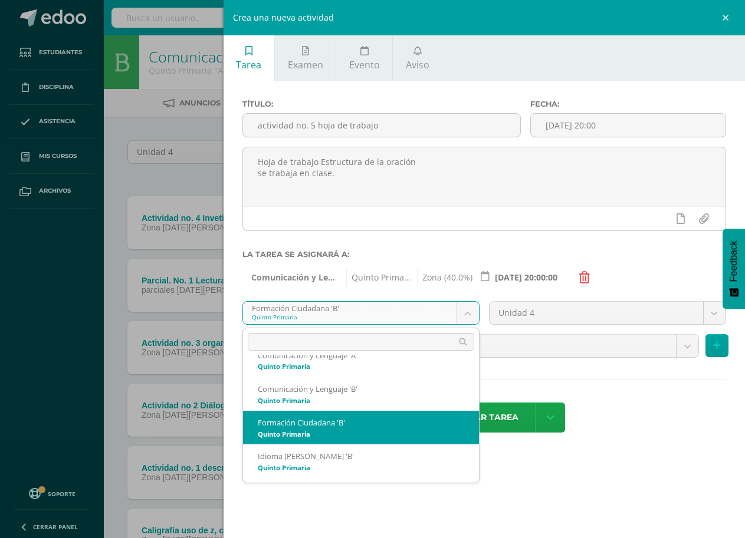
click at [465, 315] on body "Tarea asignada exitosamente Estudiantes Disciplina Asistencia Mis cursos Archiv…" at bounding box center [372, 320] width 745 height 641
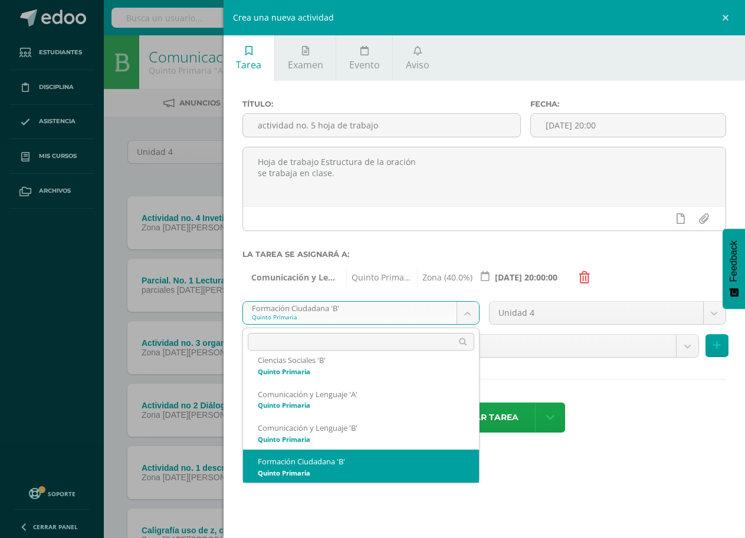
scroll to position [72, 0]
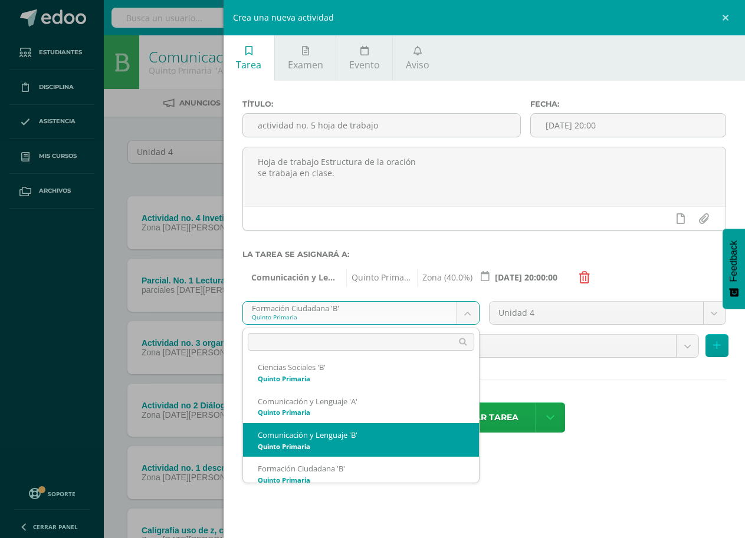
select select "167770"
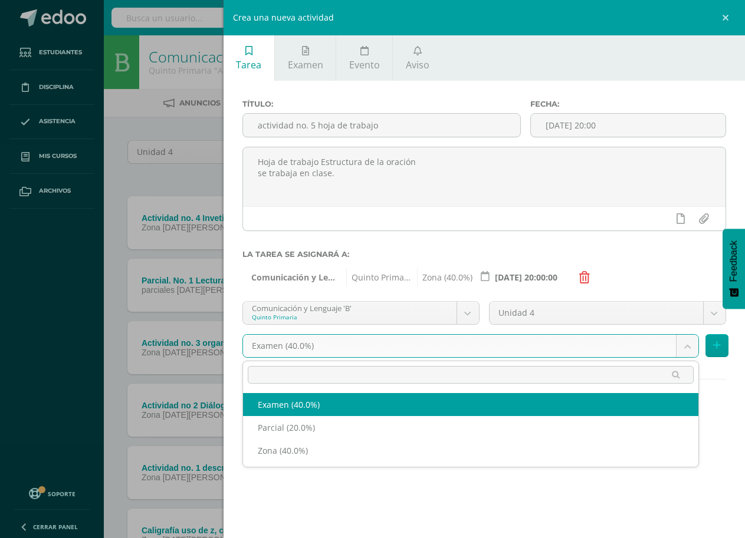
click at [669, 346] on body "Tarea asignada exitosamente Estudiantes Disciplina Asistencia Mis cursos Archiv…" at bounding box center [372, 320] width 745 height 641
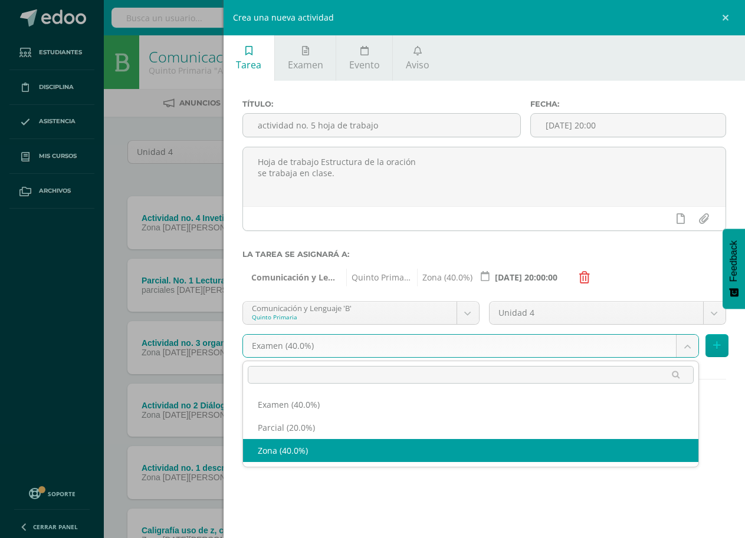
select select "190059"
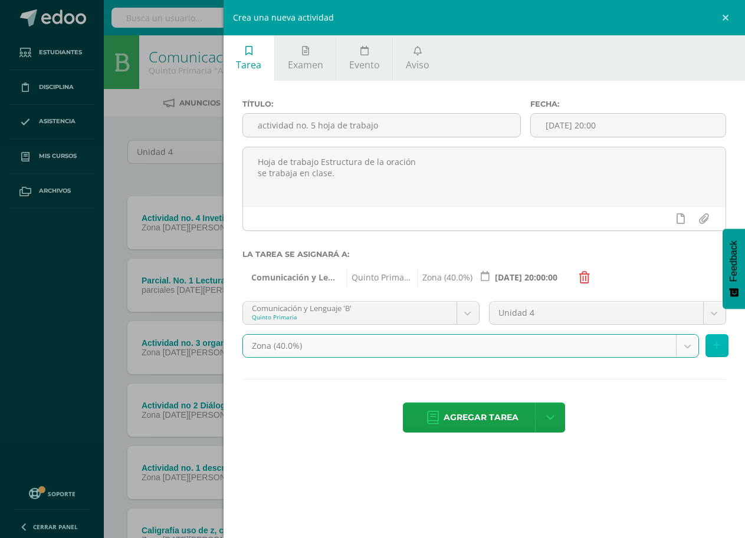
click at [719, 344] on icon at bounding box center [717, 346] width 8 height 10
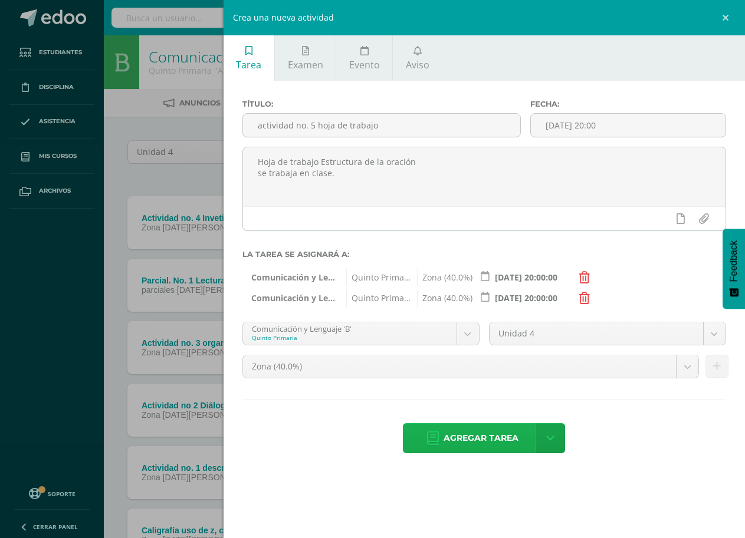
click at [484, 438] on span "Agregar tarea" at bounding box center [481, 438] width 75 height 29
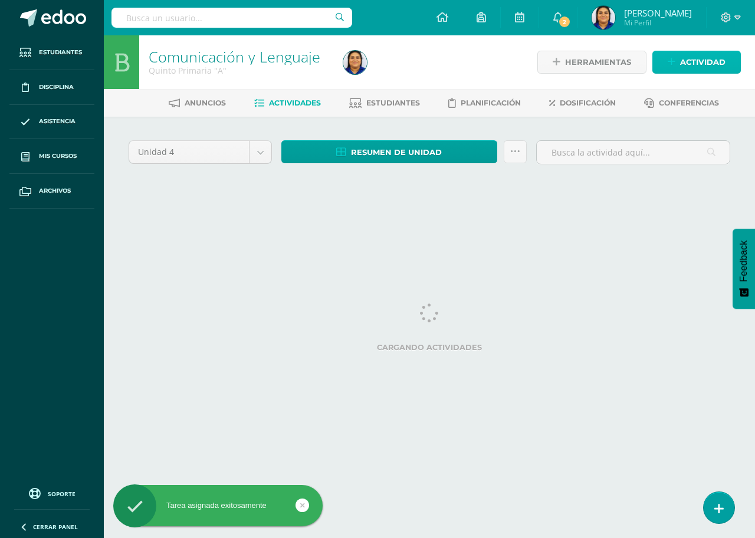
click at [698, 63] on span "Actividad" at bounding box center [702, 62] width 45 height 22
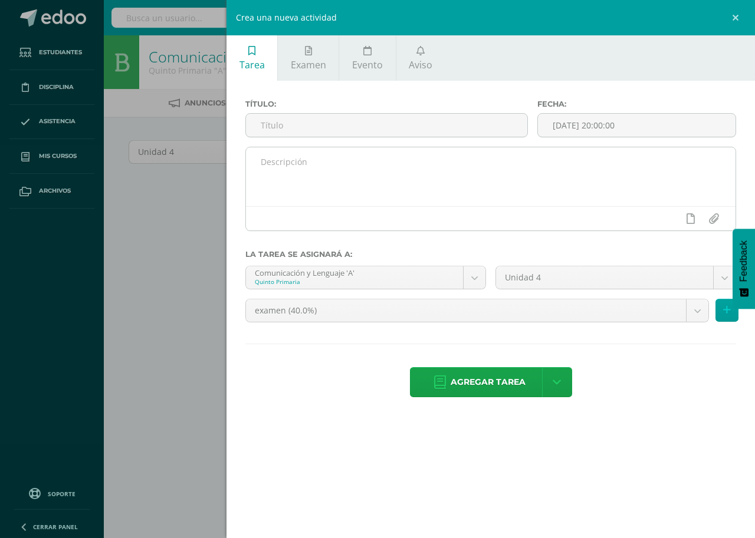
click at [306, 176] on textarea at bounding box center [491, 176] width 490 height 59
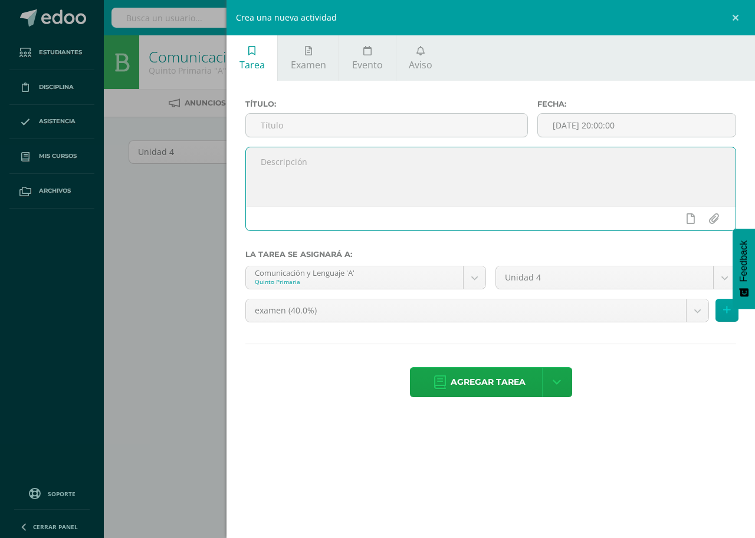
paste textarea "Parcial 2 cuadernillo Completo toda la cuarta unidad, se trabaja durante la uni…"
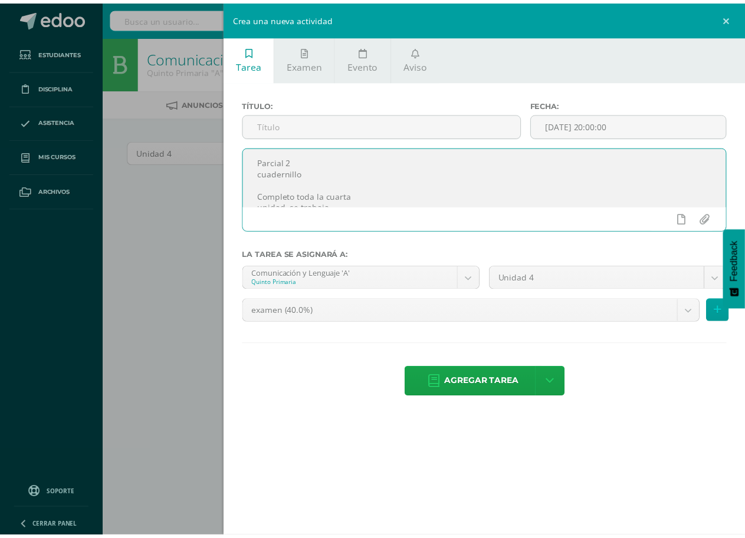
scroll to position [18, 0]
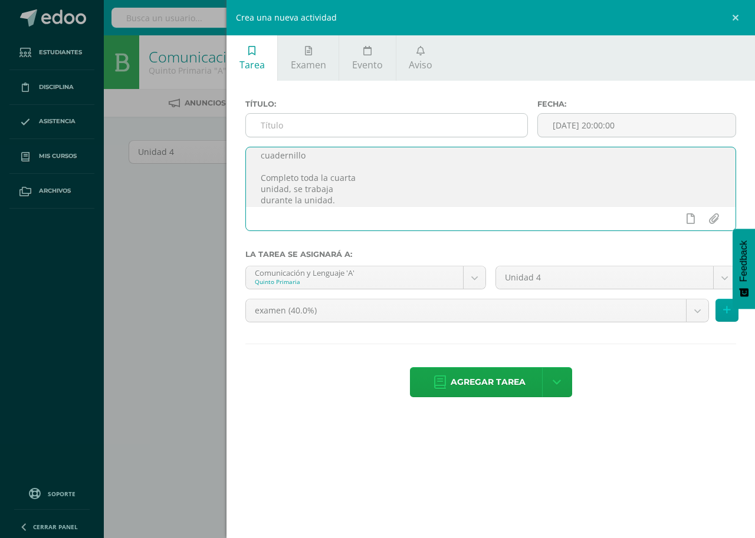
type textarea "Parcial 2 cuadernillo Completo toda la cuarta unidad, se trabaja durante la uni…"
click at [298, 133] on input "text" at bounding box center [386, 125] width 281 height 23
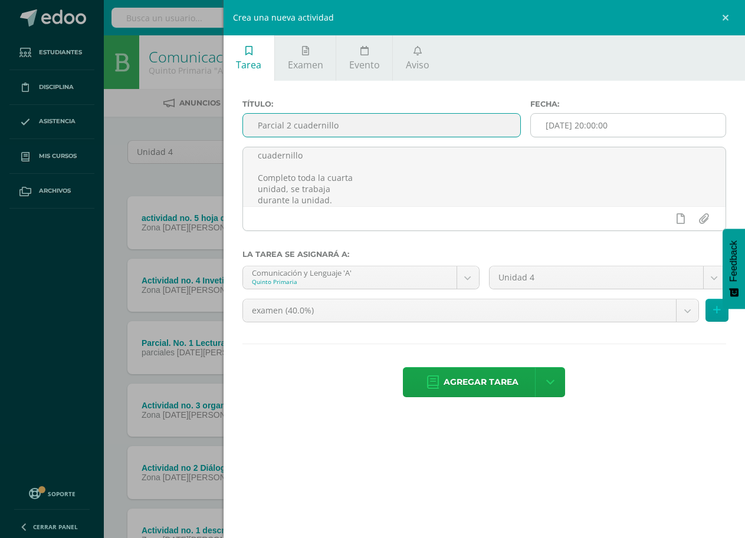
type input "Parcial 2 cuadernillo"
click at [638, 124] on input "[DATE] 20:00:00" at bounding box center [628, 125] width 195 height 23
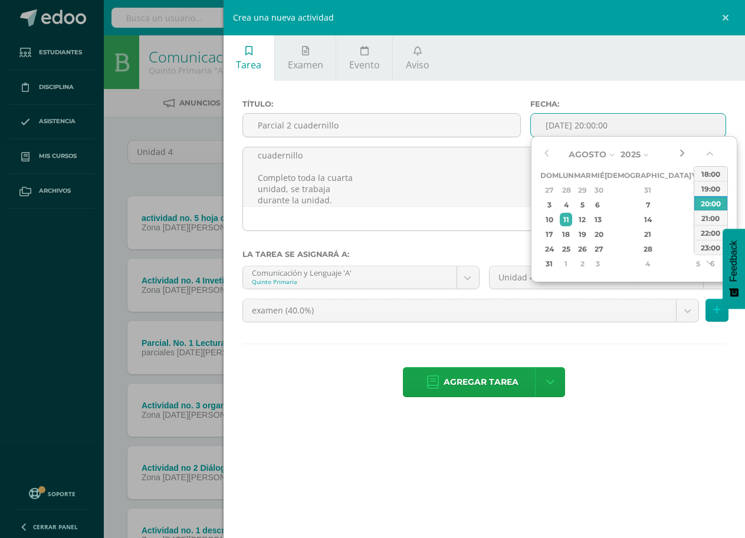
click at [681, 157] on button "button" at bounding box center [682, 155] width 12 height 18
click at [692, 208] on div "12" at bounding box center [697, 205] width 11 height 14
type input "2025-09-12 20:00"
click at [622, 95] on div "Título: Parcial 2 cuadernillo Fecha: 2025-09-12 20:00 Parcial 2 cuadernillo Com…" at bounding box center [484, 250] width 521 height 338
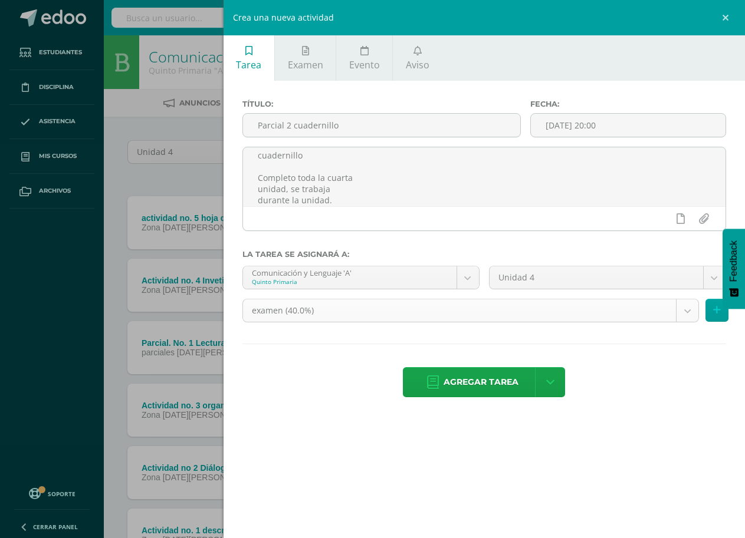
click at [691, 313] on body "Tarea asignada exitosamente Estudiantes Disciplina Asistencia Mis cursos Archiv…" at bounding box center [372, 351] width 745 height 703
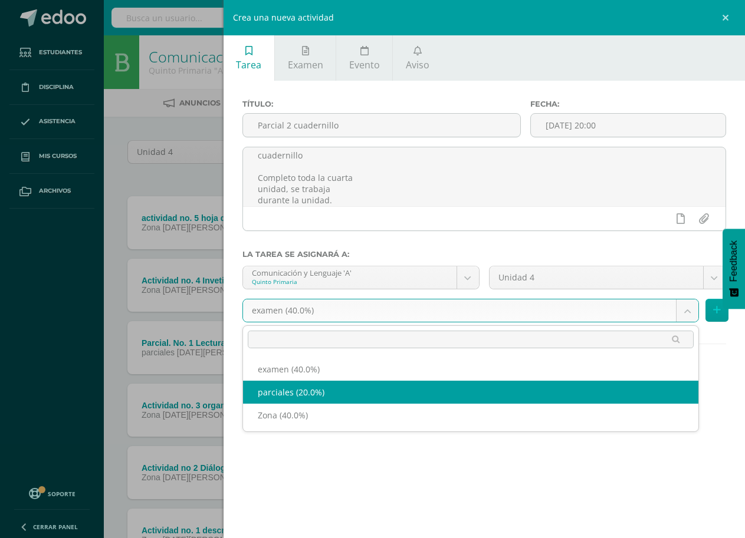
select select "189957"
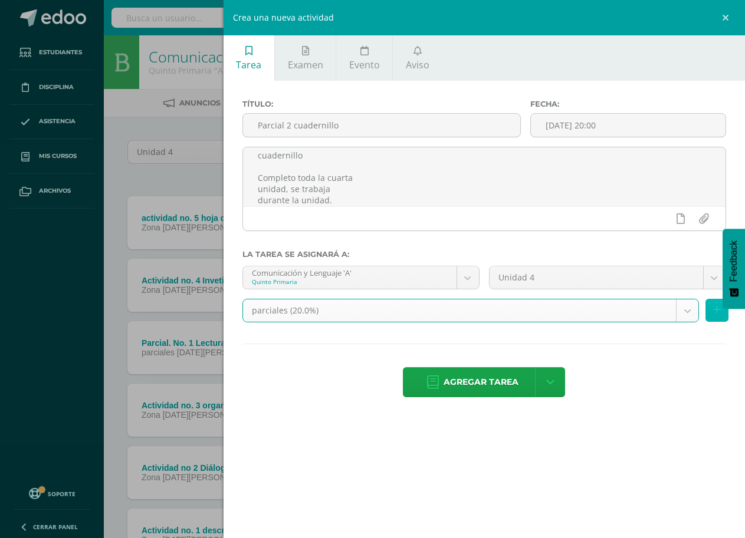
click at [721, 314] on button at bounding box center [716, 310] width 23 height 23
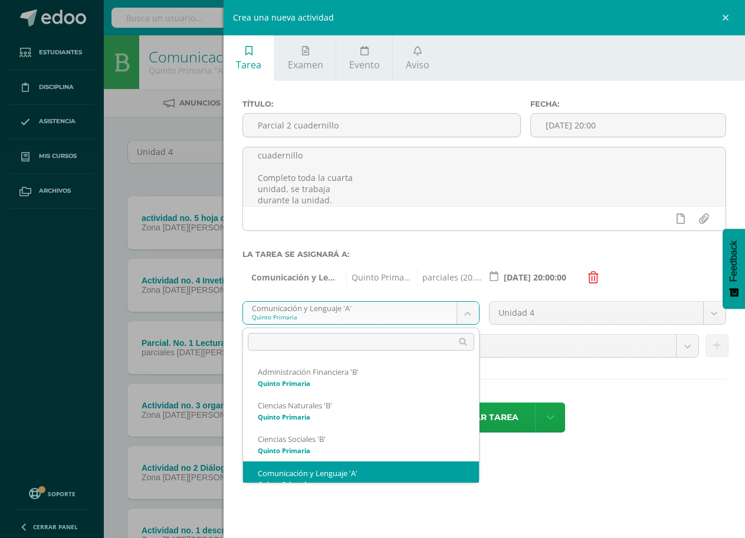
click at [472, 314] on body "Tarea asignada exitosamente Estudiantes Disciplina Asistencia Mis cursos Archiv…" at bounding box center [372, 351] width 745 height 703
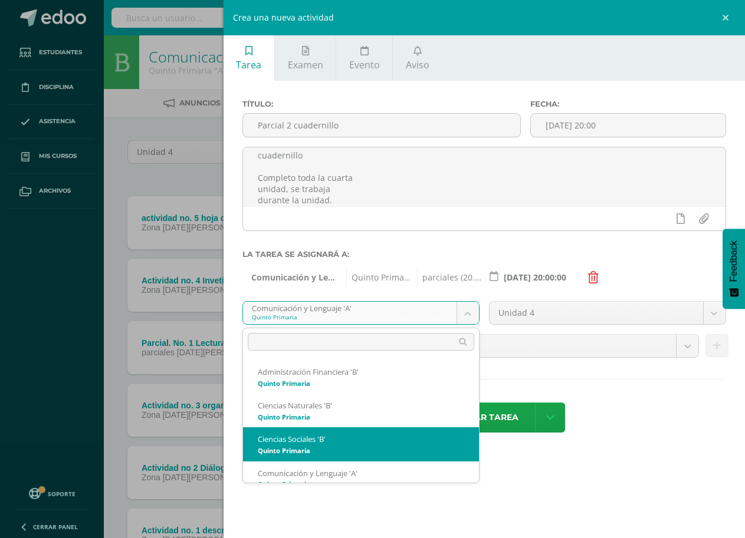
scroll to position [59, 0]
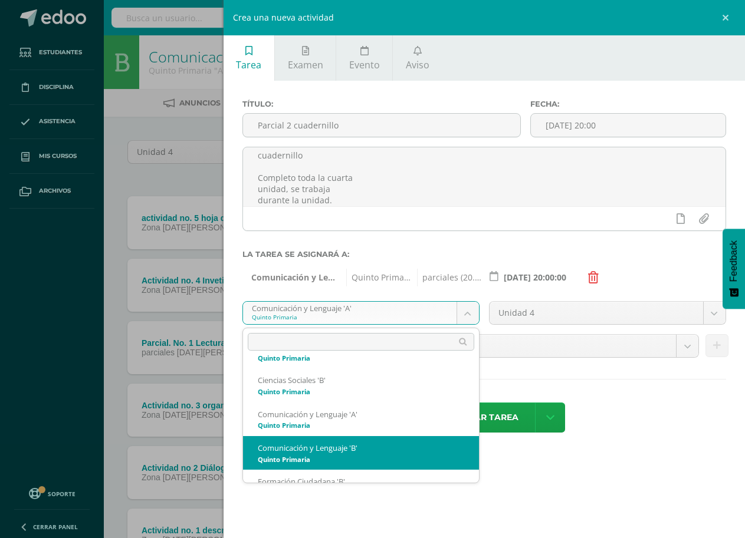
select select "167770"
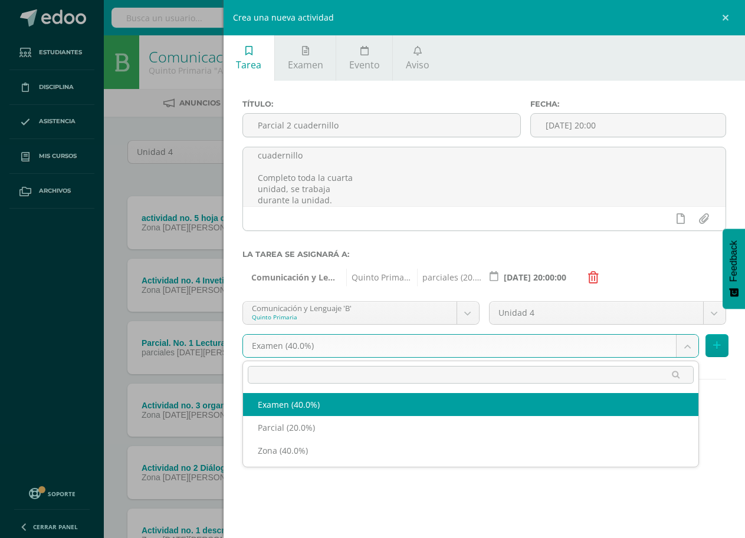
click at [688, 341] on body "Tarea asignada exitosamente Estudiantes Disciplina Asistencia Mis cursos Archiv…" at bounding box center [372, 351] width 745 height 703
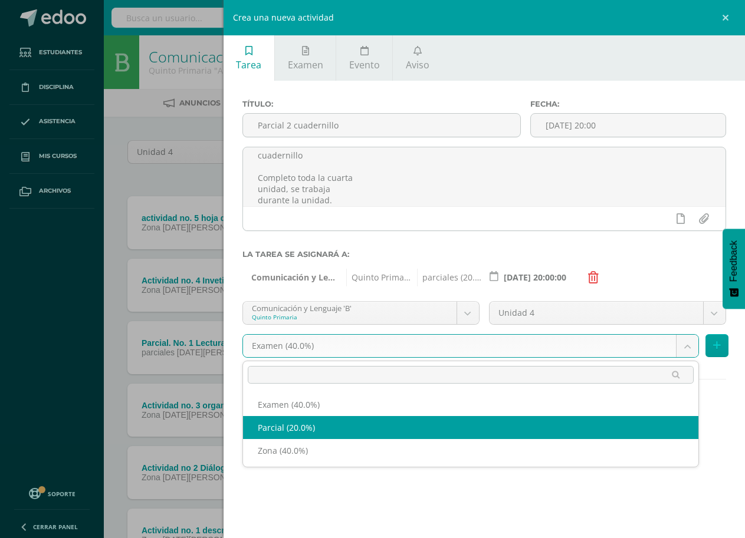
select select "190060"
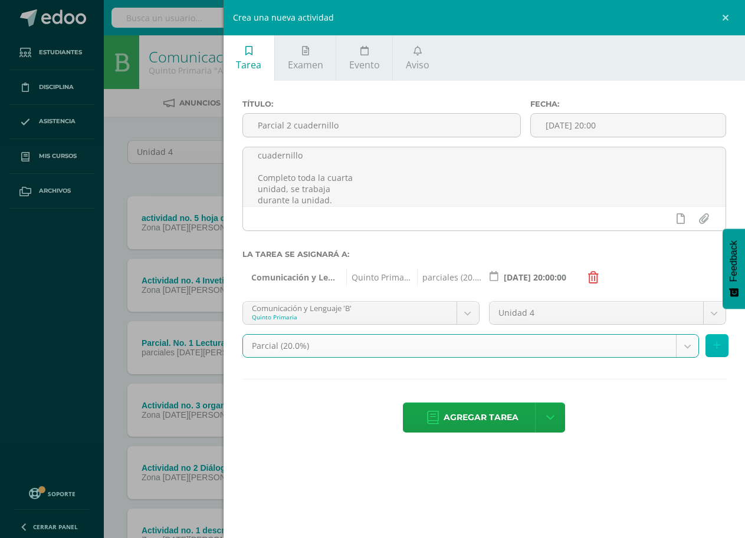
click at [717, 349] on icon at bounding box center [717, 346] width 8 height 10
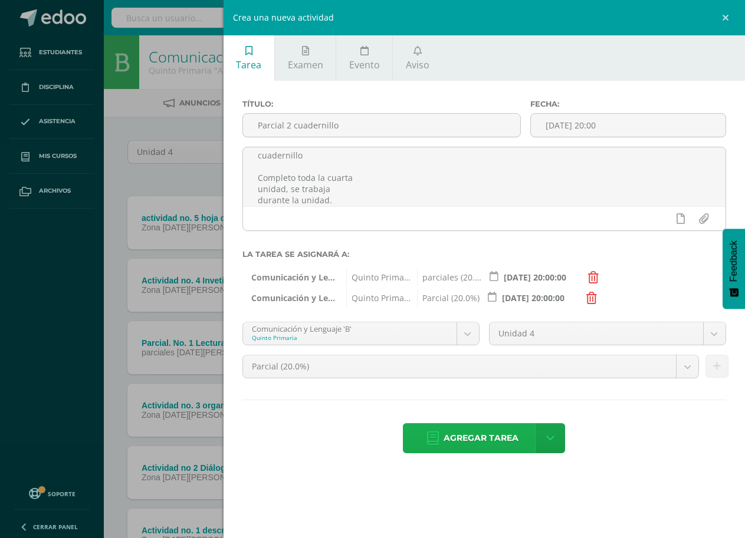
click at [482, 431] on span "Agregar tarea" at bounding box center [481, 438] width 75 height 29
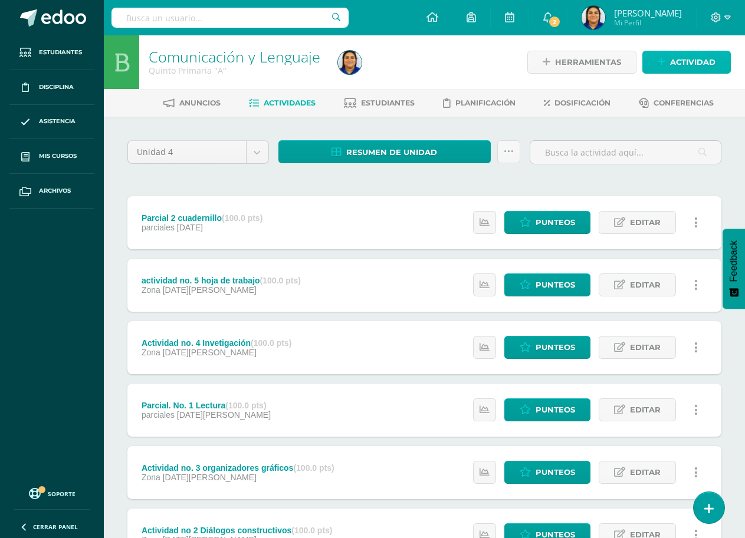
click at [692, 61] on span "Actividad" at bounding box center [692, 62] width 45 height 22
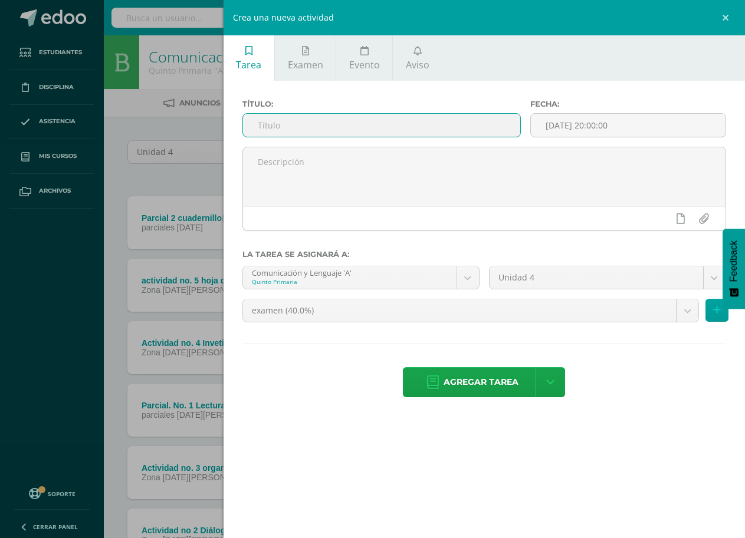
click at [352, 119] on input "text" at bounding box center [381, 125] width 277 height 23
type input "caligrafía palabras con s, c y z."
click at [566, 117] on input "[DATE] 20:00:00" at bounding box center [628, 125] width 195 height 23
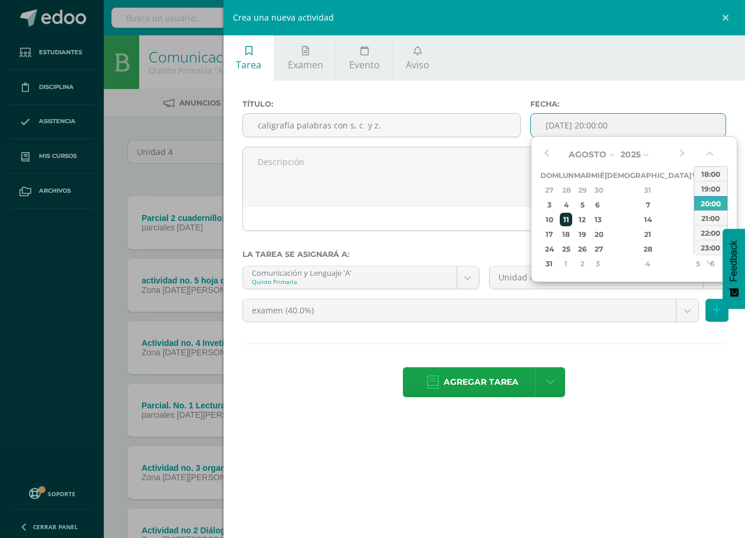
click at [572, 219] on div "11" at bounding box center [566, 220] width 12 height 14
type input "[DATE] 20:00"
click at [498, 65] on ul "Tarea Examen Evento Aviso" at bounding box center [484, 57] width 521 height 45
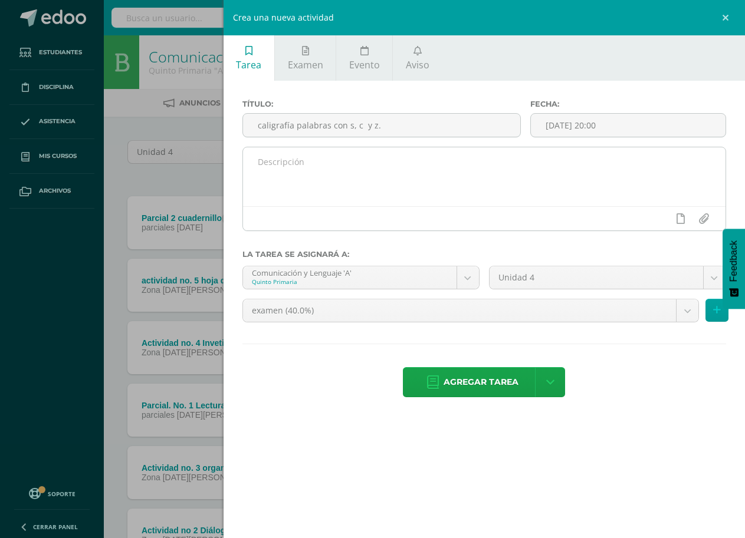
click at [350, 166] on textarea at bounding box center [484, 176] width 482 height 59
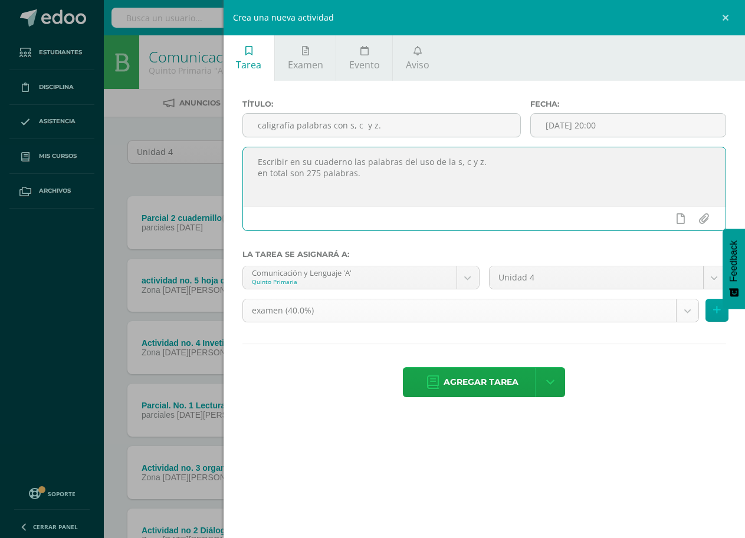
type textarea "Escribir en su cuaderno las palabras del uso de la s, c y z. en total son 275 p…"
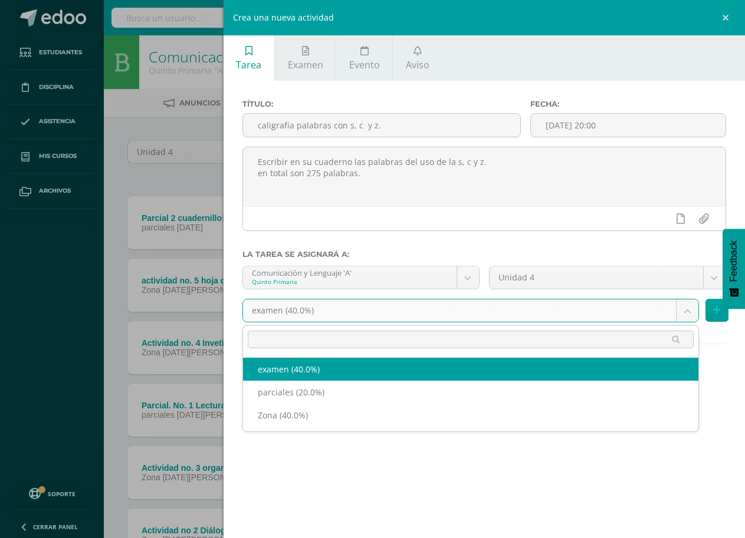
click at [436, 314] on body "Tarea asignada exitosamente Estudiantes Disciplina Asistencia Mis cursos Archiv…" at bounding box center [372, 383] width 745 height 766
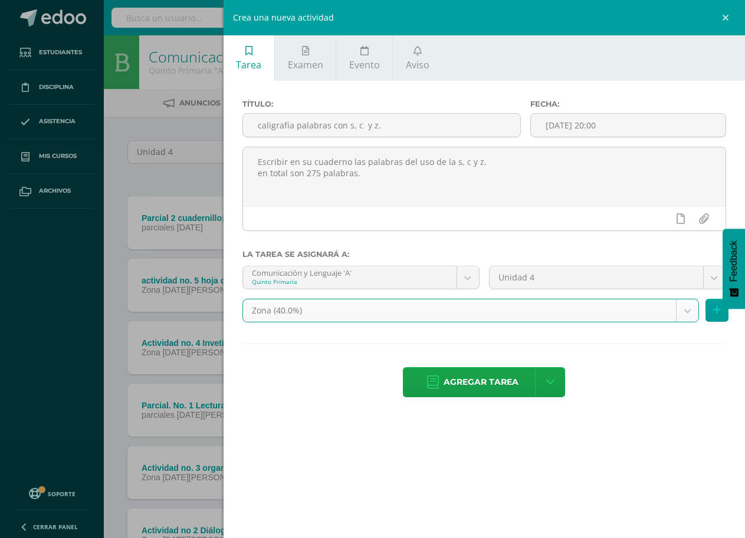
select select "189956"
click at [713, 312] on icon at bounding box center [717, 311] width 8 height 10
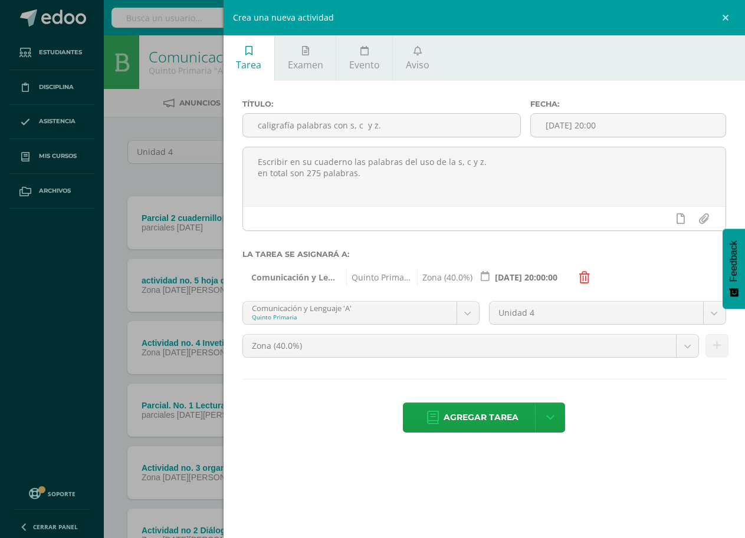
click at [467, 309] on body "Tarea asignada exitosamente Estudiantes Disciplina Asistencia Mis cursos Archiv…" at bounding box center [372, 383] width 745 height 766
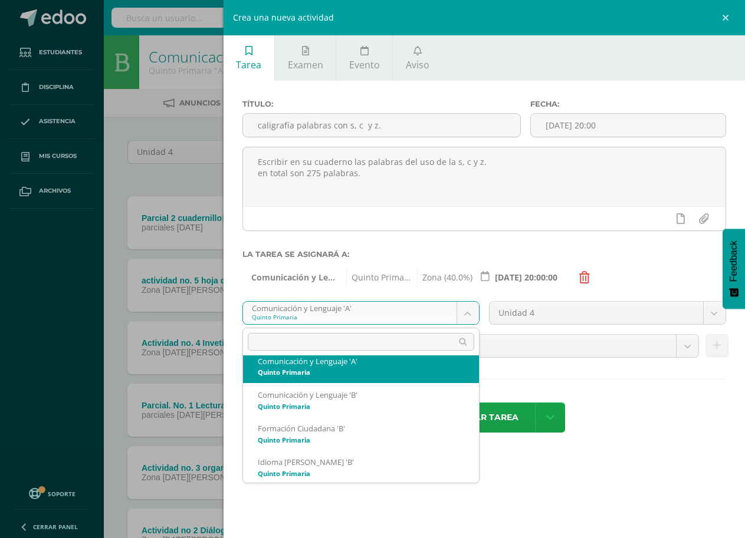
scroll to position [118, 0]
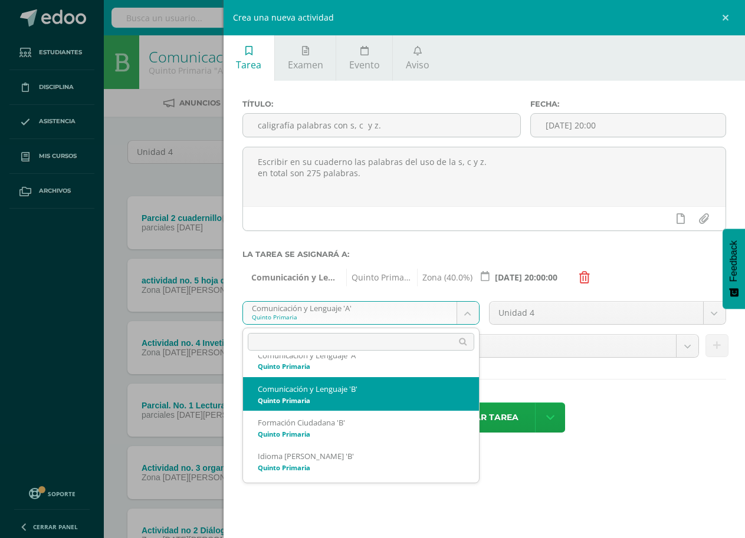
select select "167770"
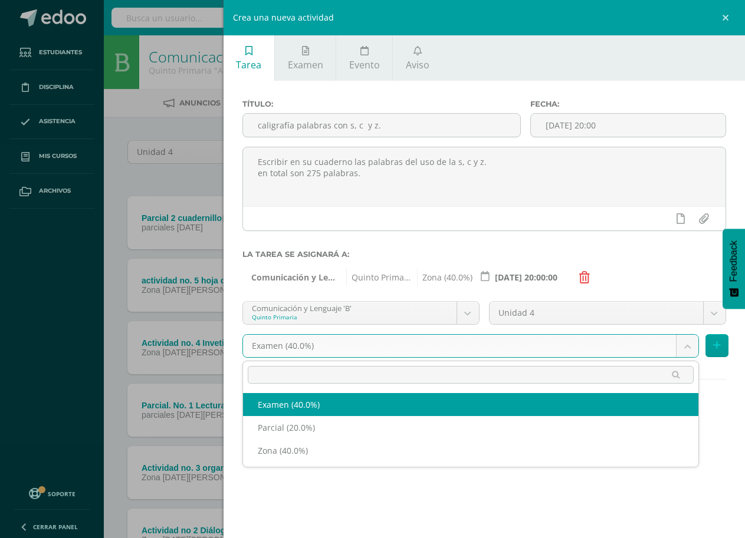
click at [413, 349] on body "Tarea asignada exitosamente Estudiantes Disciplina Asistencia Mis cursos Archiv…" at bounding box center [372, 383] width 745 height 766
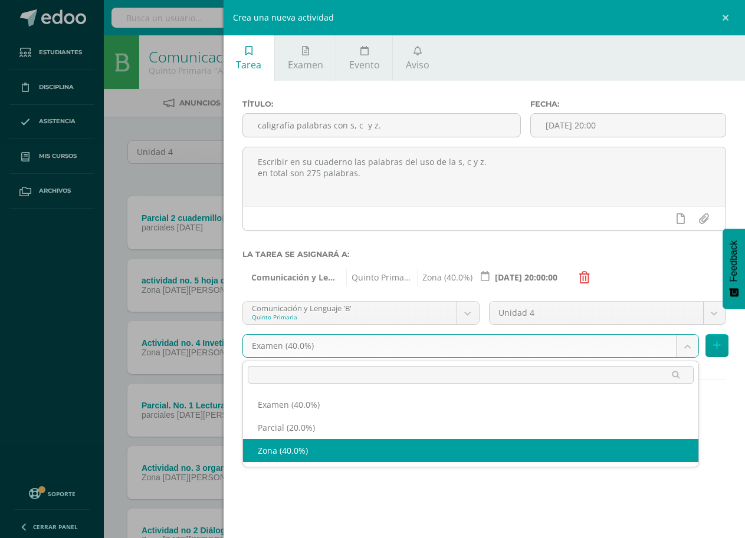
select select "190059"
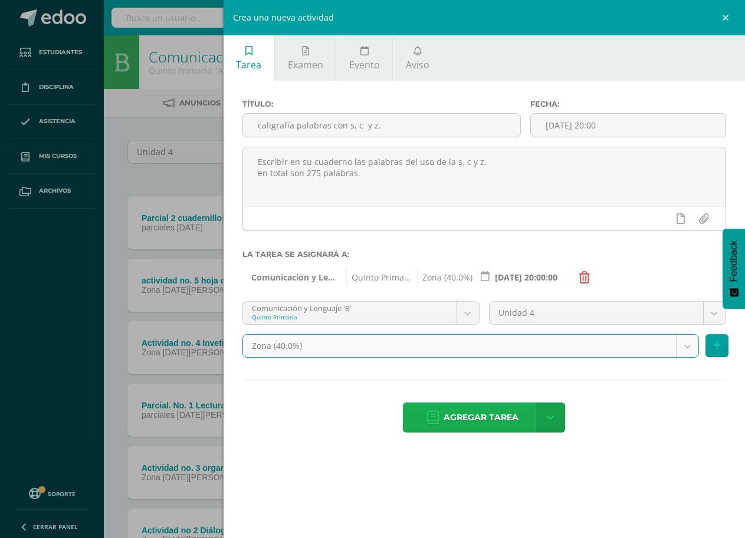
click at [468, 418] on span "Agregar tarea" at bounding box center [481, 417] width 75 height 29
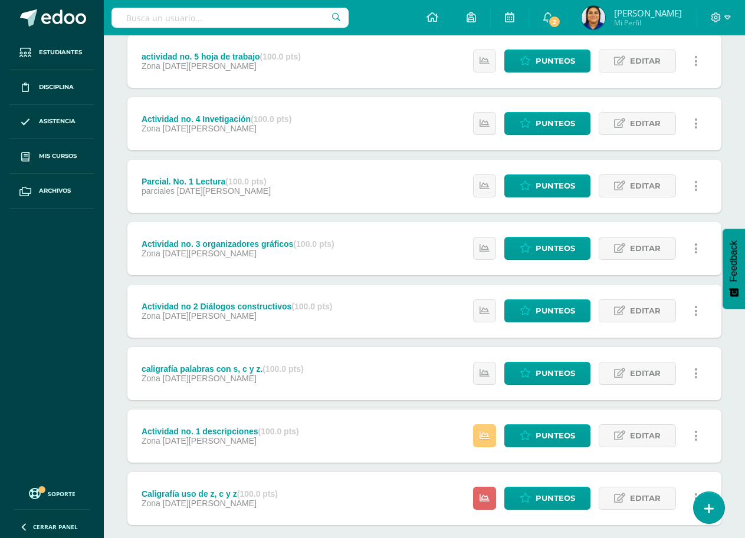
scroll to position [290, 0]
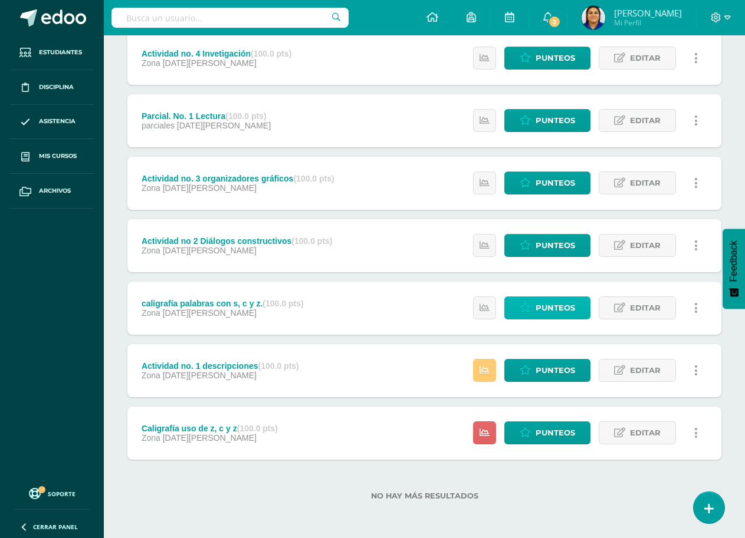
click at [555, 311] on span "Punteos" at bounding box center [556, 308] width 40 height 22
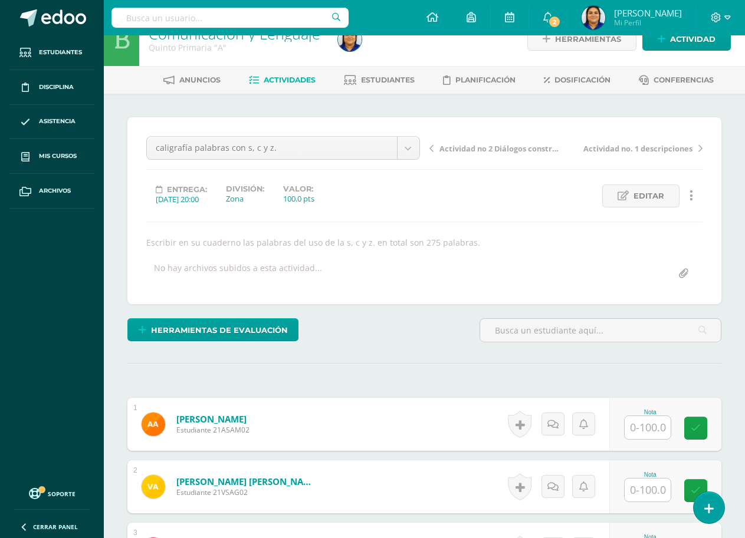
scroll to position [61, 0]
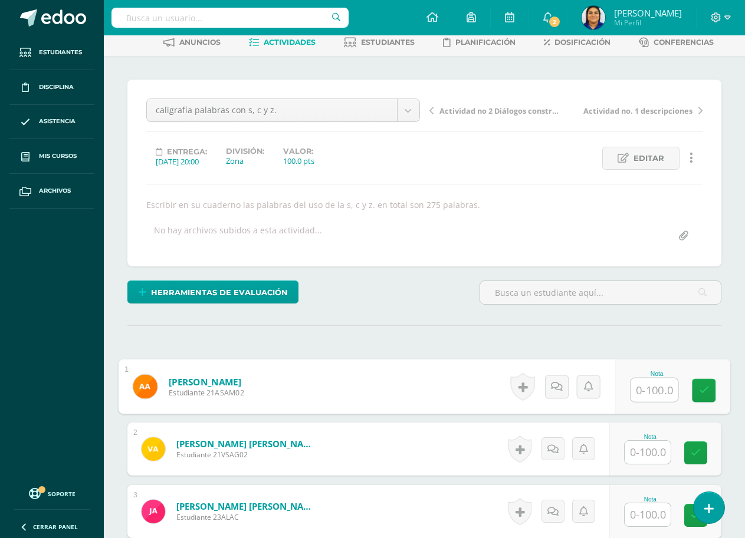
click at [645, 387] on input "text" at bounding box center [653, 391] width 47 height 24
type input "100"
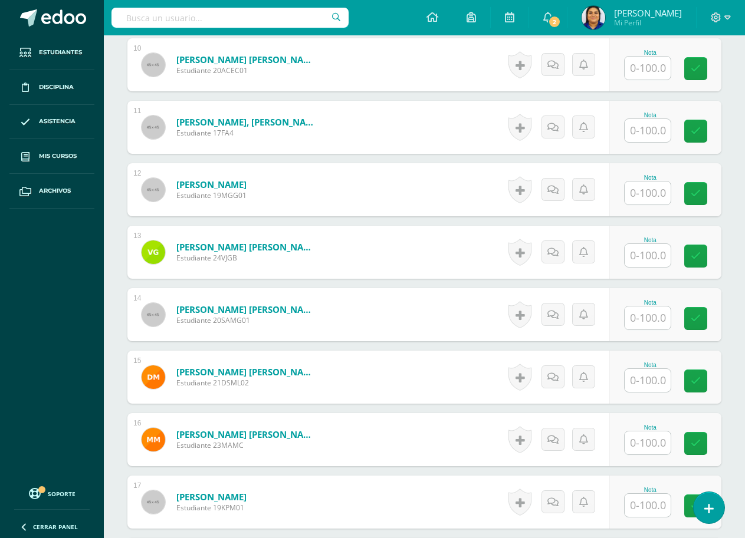
scroll to position [1063, 0]
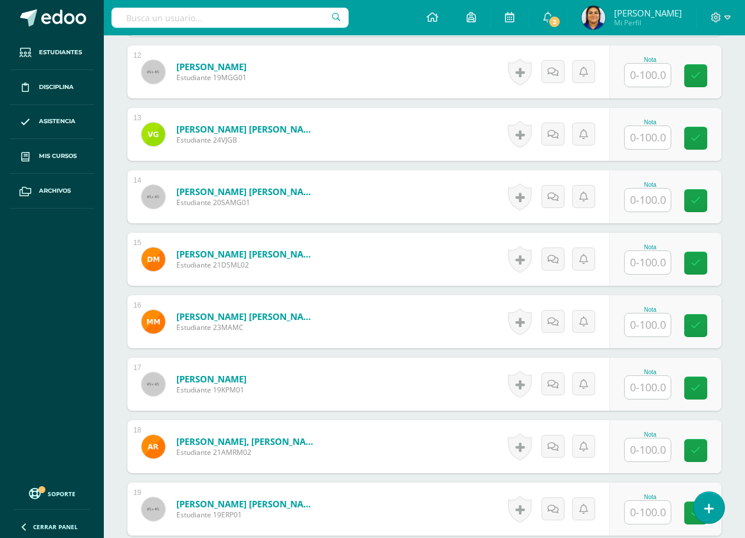
click at [641, 332] on input "text" at bounding box center [648, 325] width 46 height 23
type input "100"
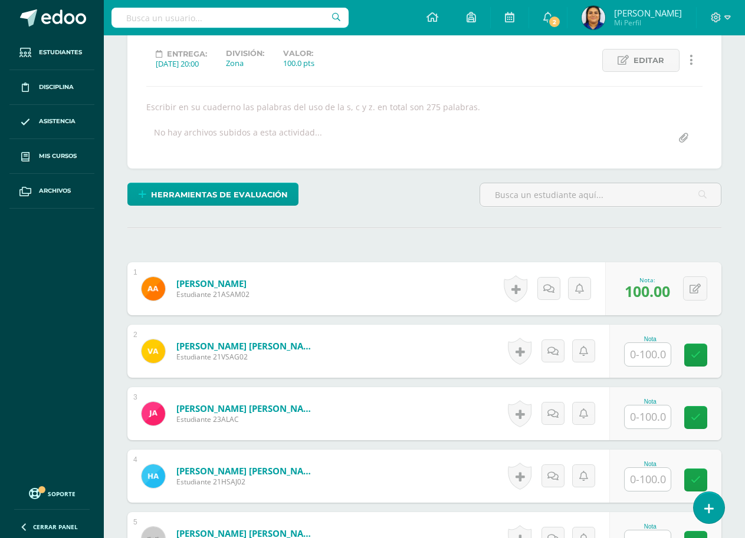
scroll to position [238, 0]
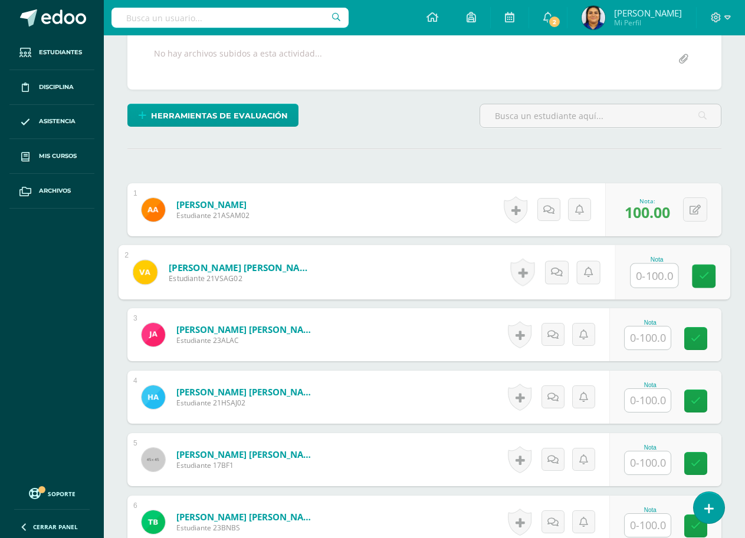
click at [640, 266] on input "text" at bounding box center [653, 276] width 47 height 24
type input "100"
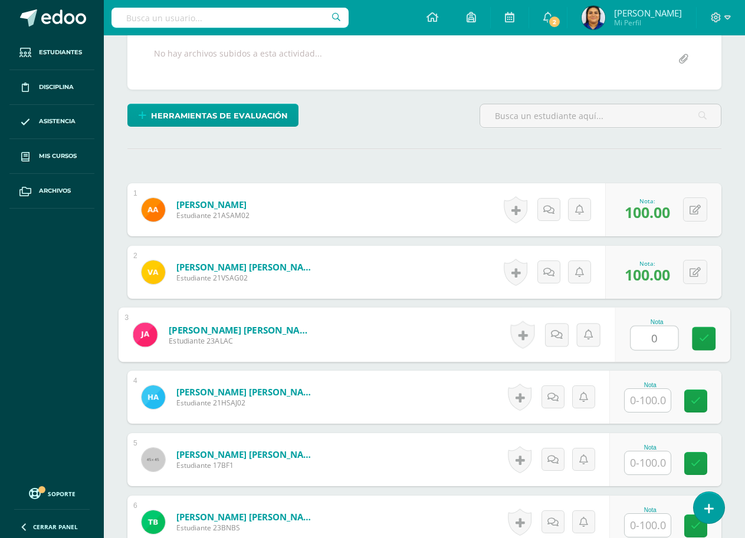
type input "0"
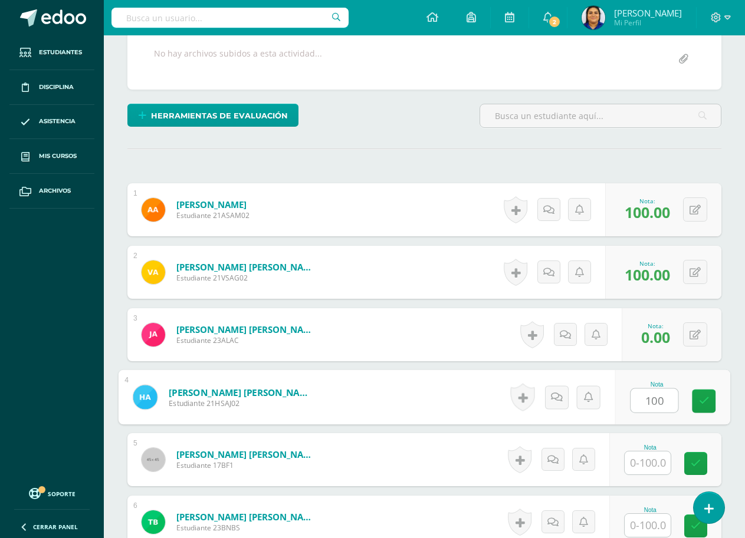
type input "100"
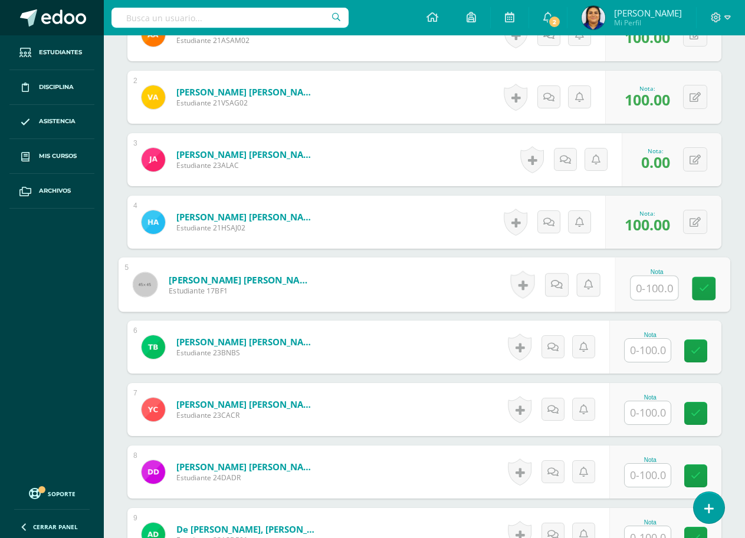
scroll to position [415, 0]
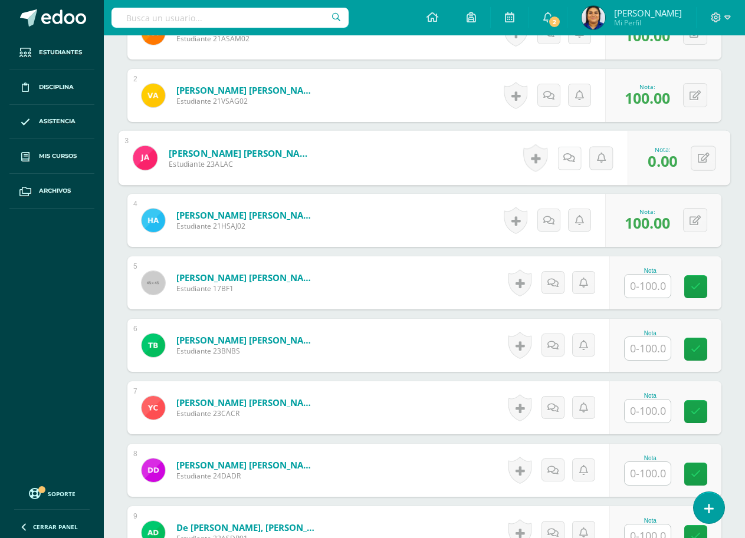
click at [564, 157] on icon at bounding box center [569, 158] width 12 height 10
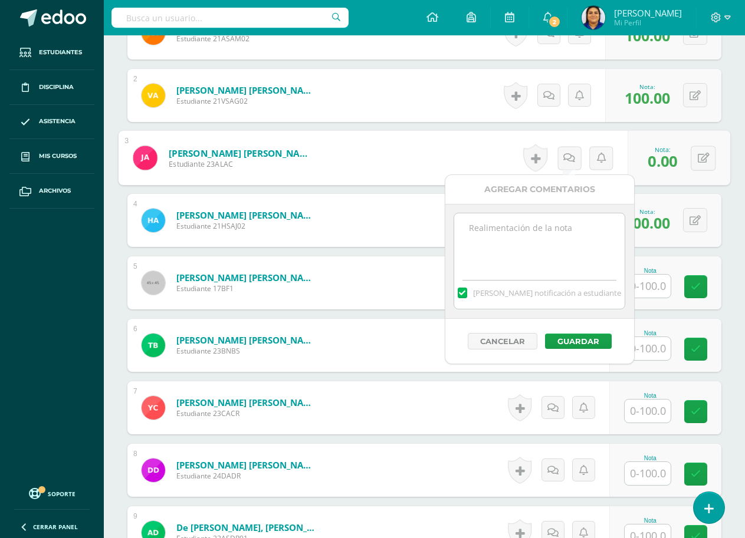
click at [537, 231] on textarea at bounding box center [539, 243] width 170 height 59
type textarea "No cumplió con la tarea"
click at [571, 334] on button "Guardar" at bounding box center [578, 341] width 67 height 15
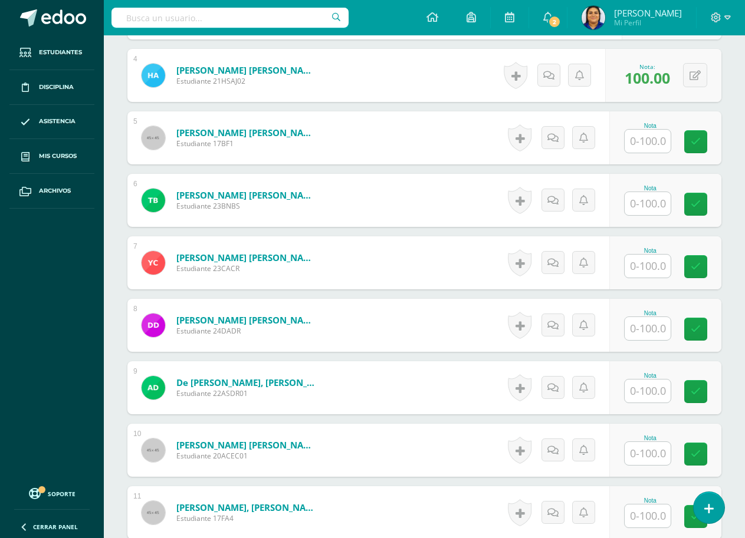
scroll to position [592, 0]
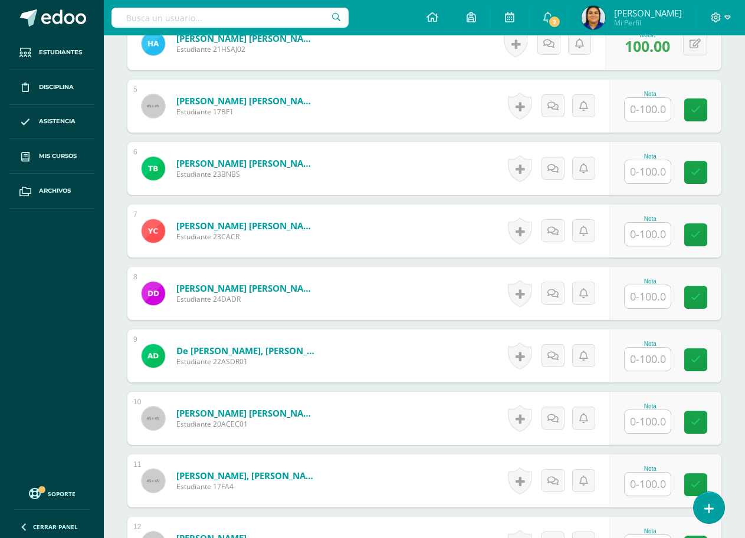
click at [639, 235] on input "text" at bounding box center [648, 234] width 46 height 23
type input "0"
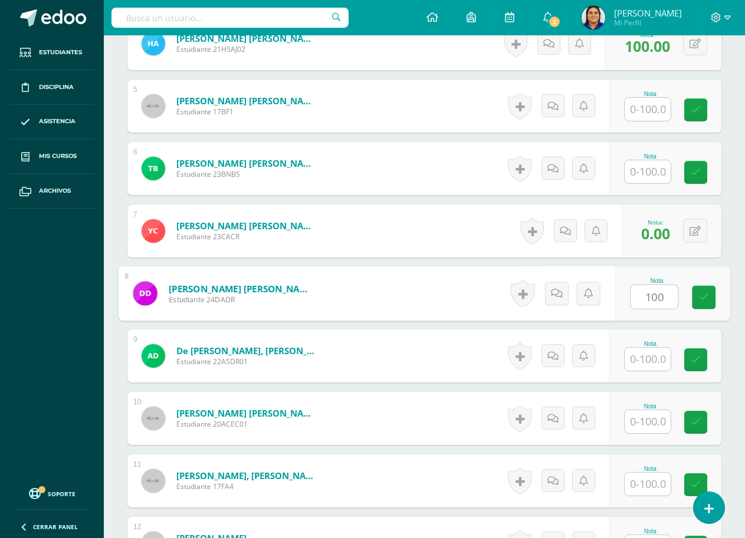
type input "100"
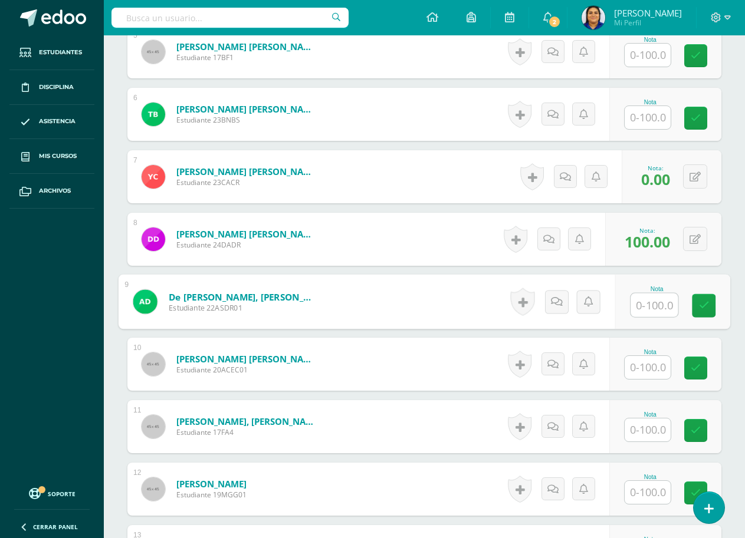
scroll to position [710, 0]
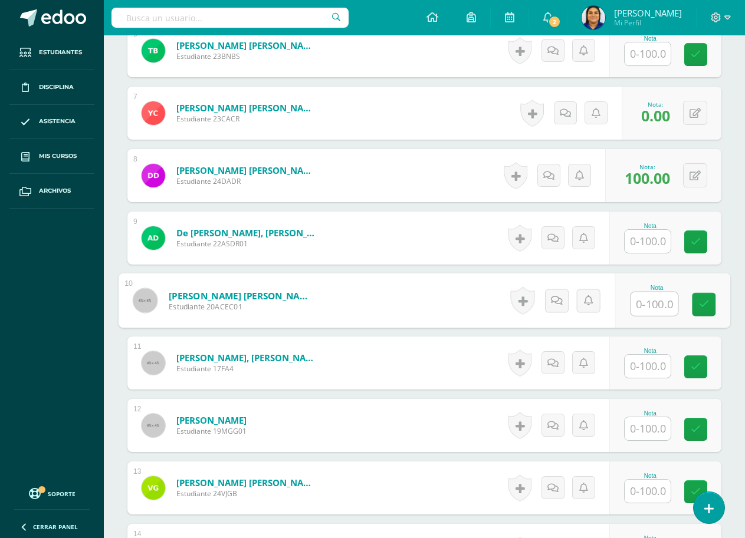
click at [648, 305] on input "text" at bounding box center [653, 305] width 47 height 24
type input "0"
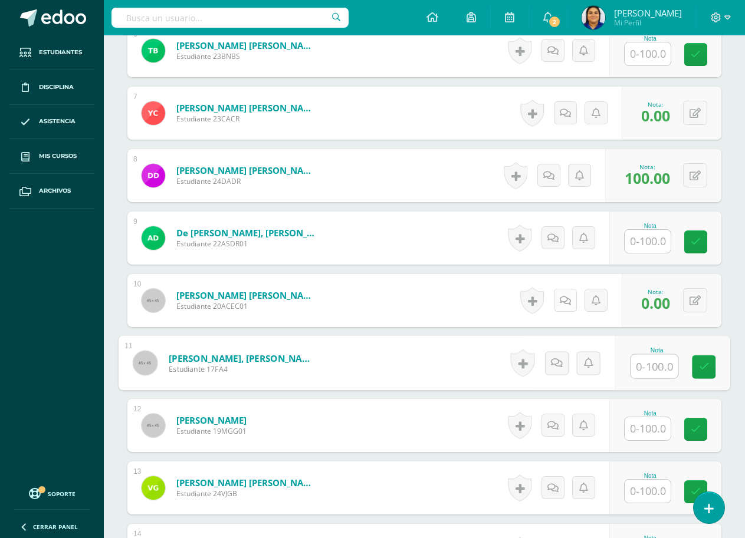
click at [562, 299] on link at bounding box center [565, 300] width 23 height 23
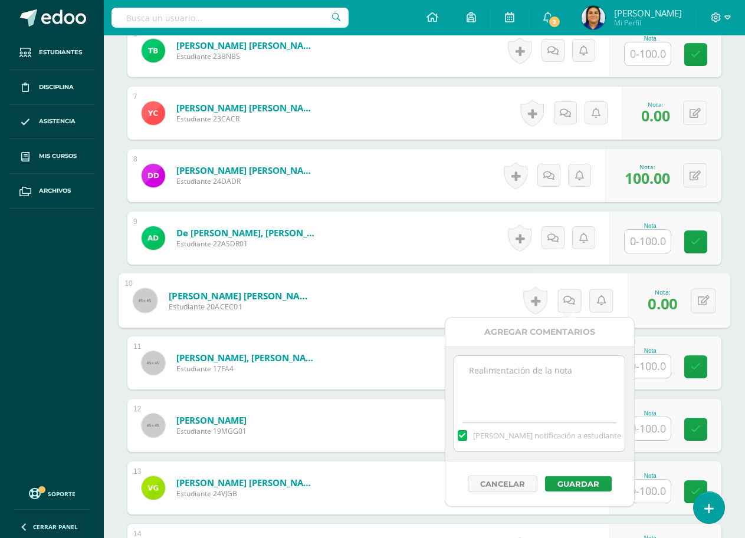
drag, startPoint x: 504, startPoint y: 381, endPoint x: 510, endPoint y: 380, distance: 6.0
click at [504, 381] on textarea at bounding box center [539, 385] width 170 height 59
type textarea "ausente"
click at [567, 484] on button "Guardar" at bounding box center [578, 484] width 67 height 15
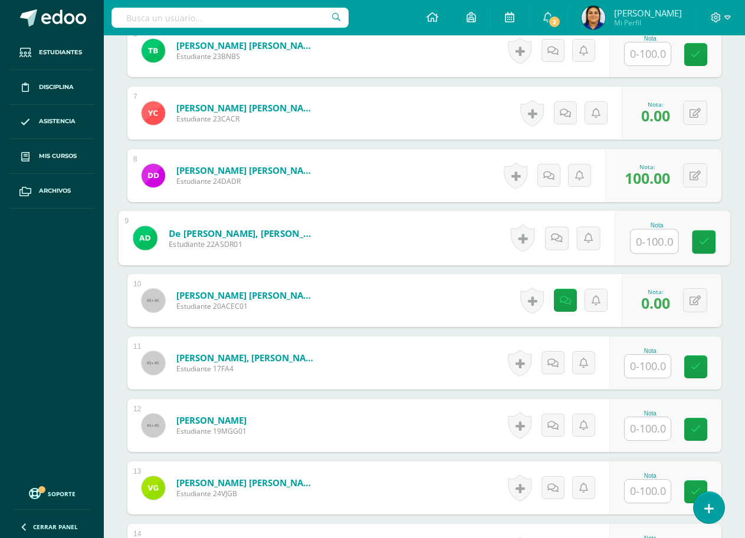
click at [654, 238] on input "text" at bounding box center [653, 242] width 47 height 24
type input "100"
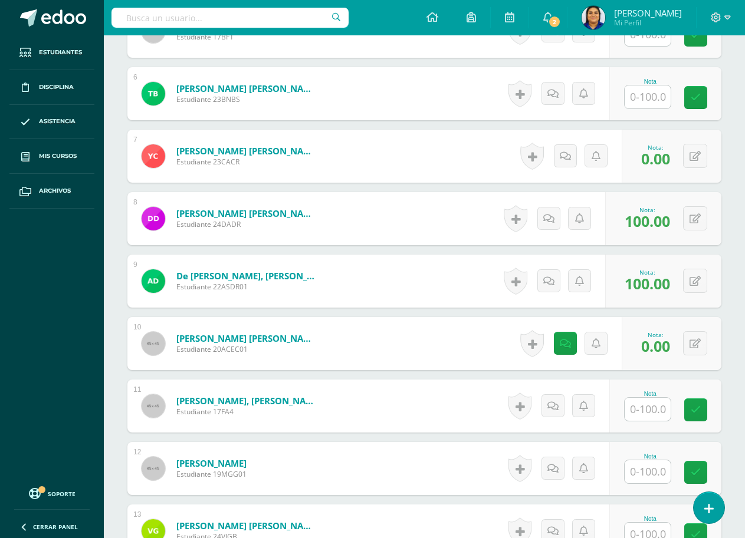
scroll to position [651, 0]
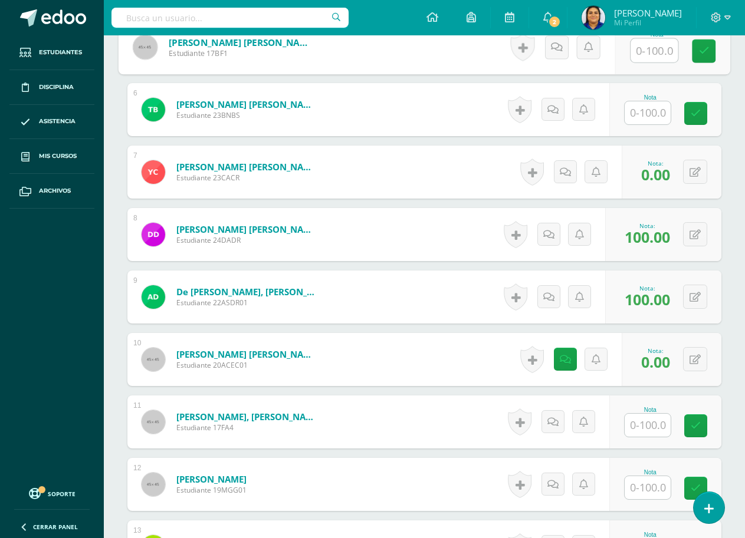
click at [637, 52] on input "text" at bounding box center [653, 51] width 47 height 24
type input "100"
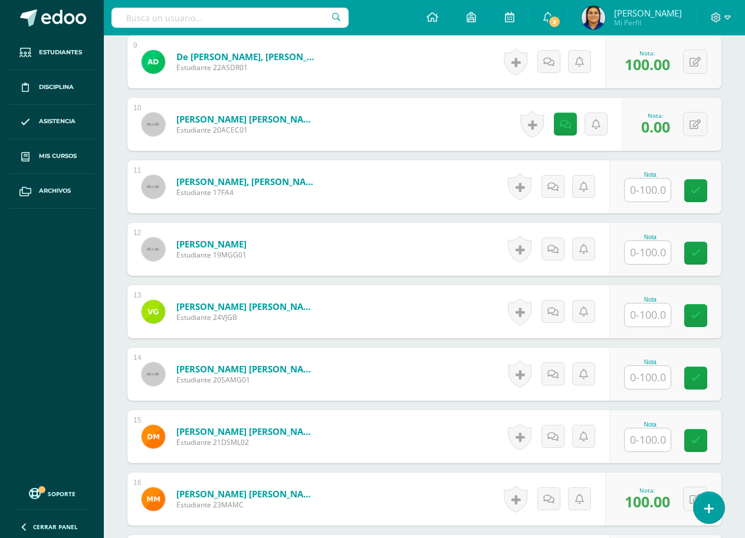
scroll to position [886, 0]
type input "."
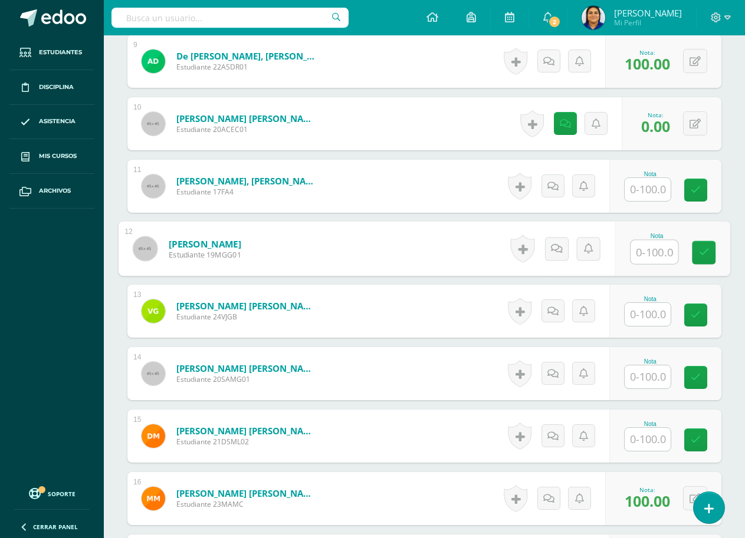
click at [638, 255] on input "text" at bounding box center [653, 253] width 47 height 24
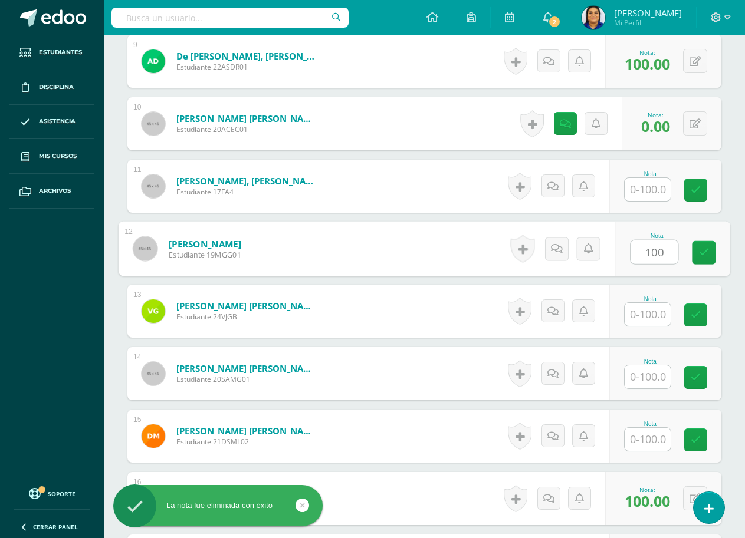
type input "100"
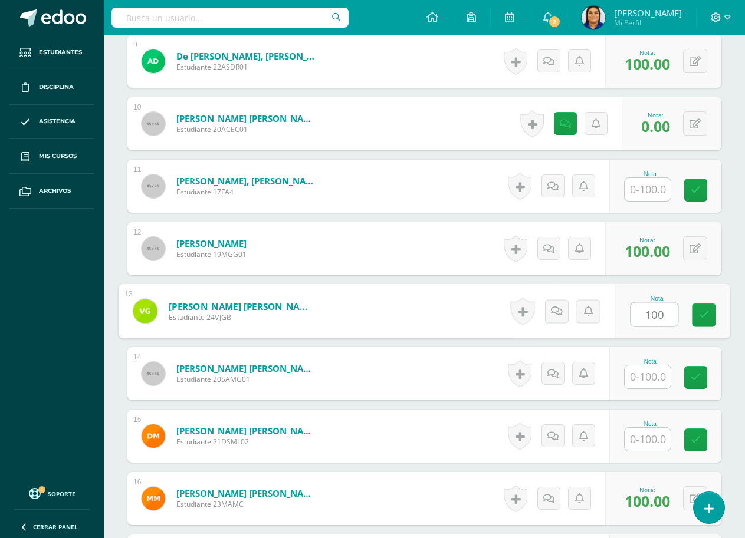
type input "100"
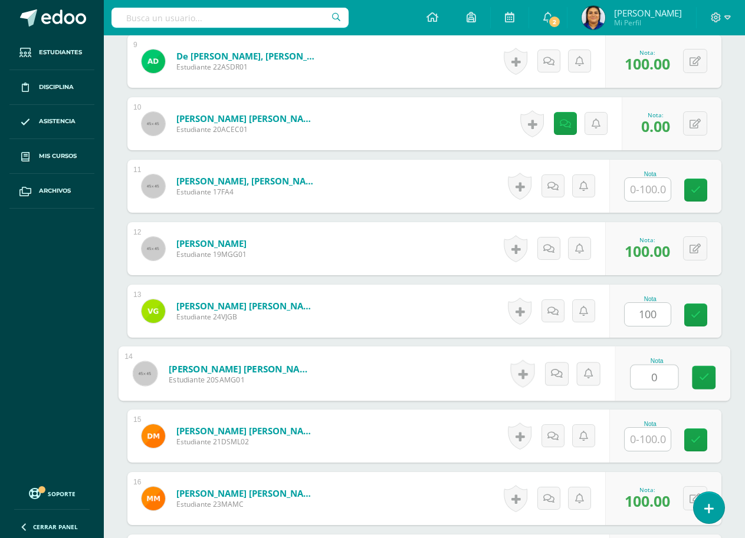
type input "0"
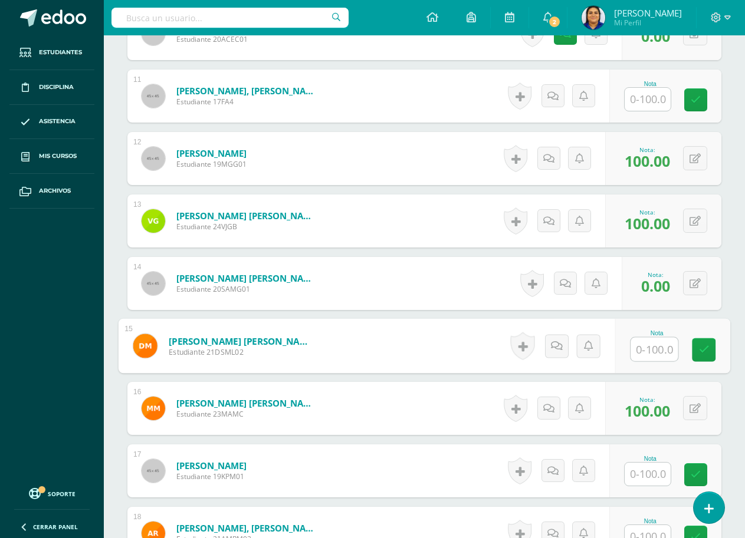
scroll to position [1004, 0]
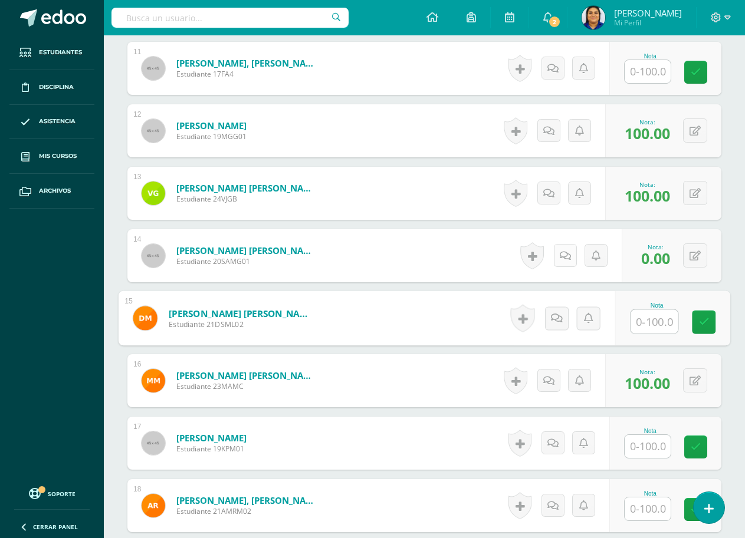
click at [564, 255] on icon at bounding box center [565, 256] width 11 height 10
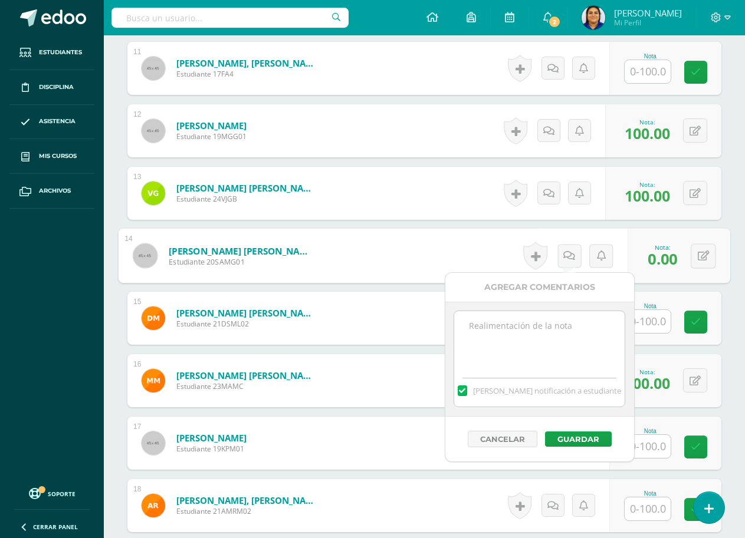
drag, startPoint x: 500, startPoint y: 337, endPoint x: 509, endPoint y: 333, distance: 9.5
click at [501, 336] on textarea at bounding box center [539, 340] width 170 height 59
type textarea "No lo realizó"
click at [581, 438] on button "Guardar" at bounding box center [578, 439] width 67 height 15
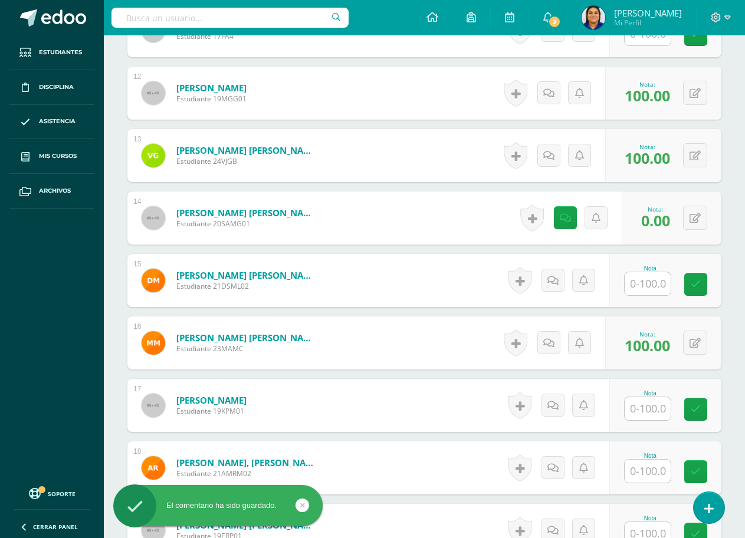
scroll to position [1063, 0]
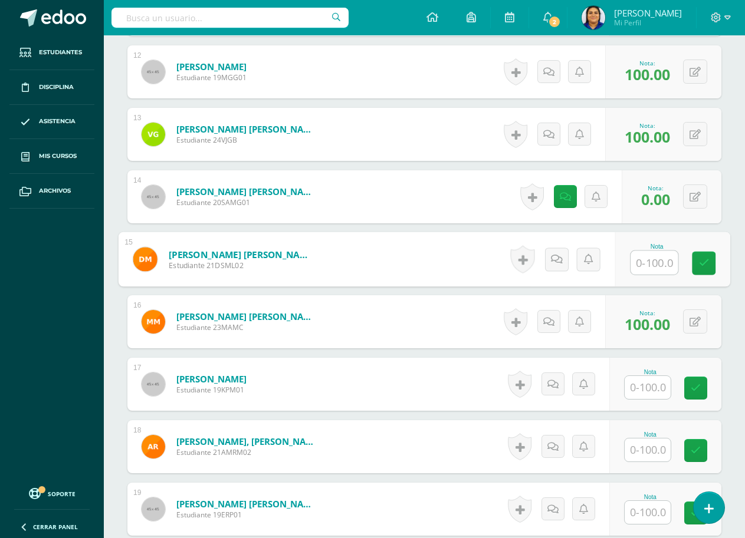
click at [648, 257] on input "text" at bounding box center [653, 263] width 47 height 24
type input "100"
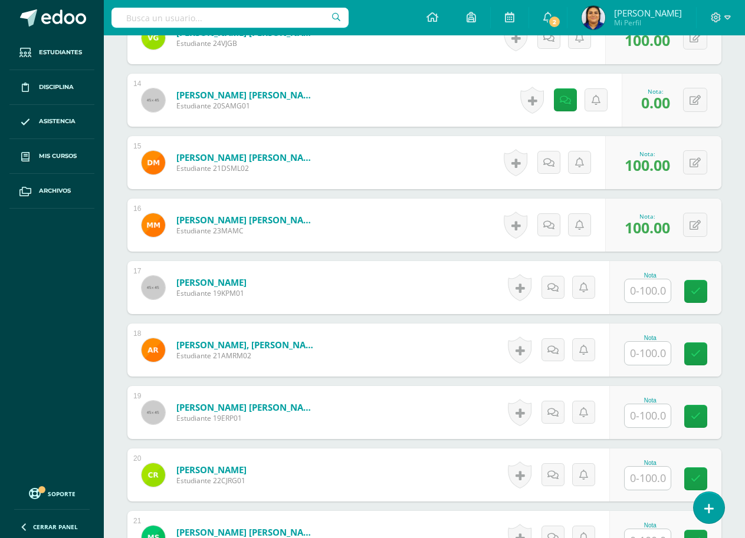
scroll to position [1181, 0]
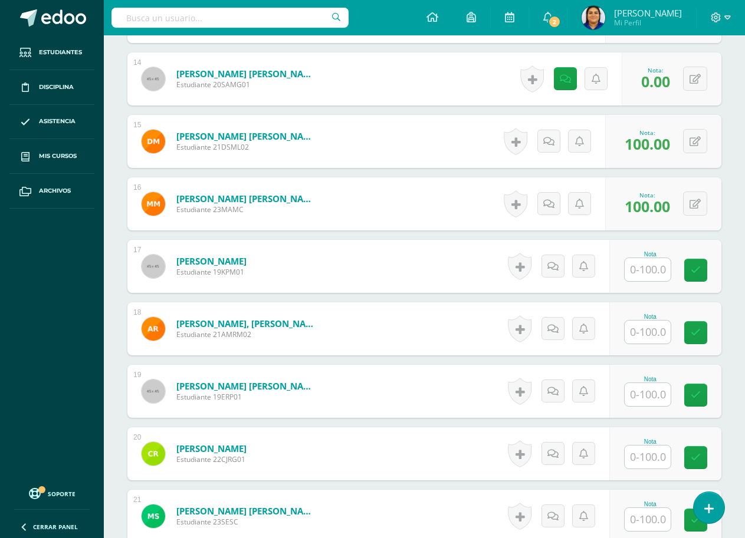
click at [641, 329] on input "text" at bounding box center [648, 332] width 46 height 23
type input "100"
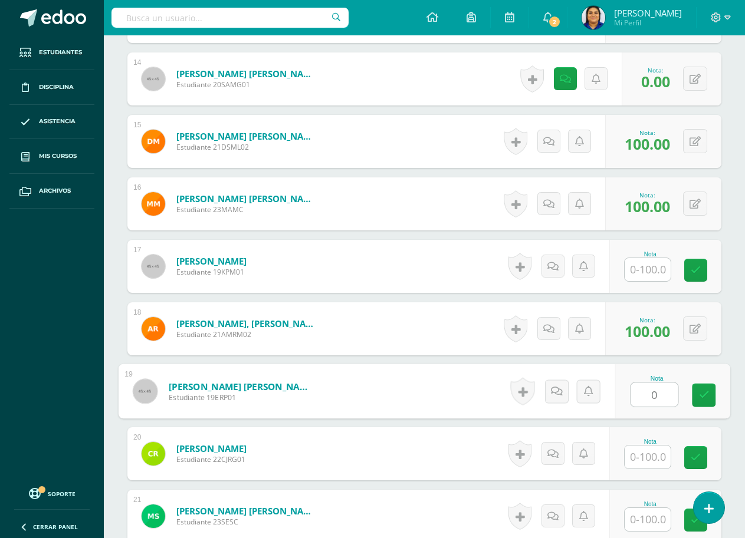
type input "0"
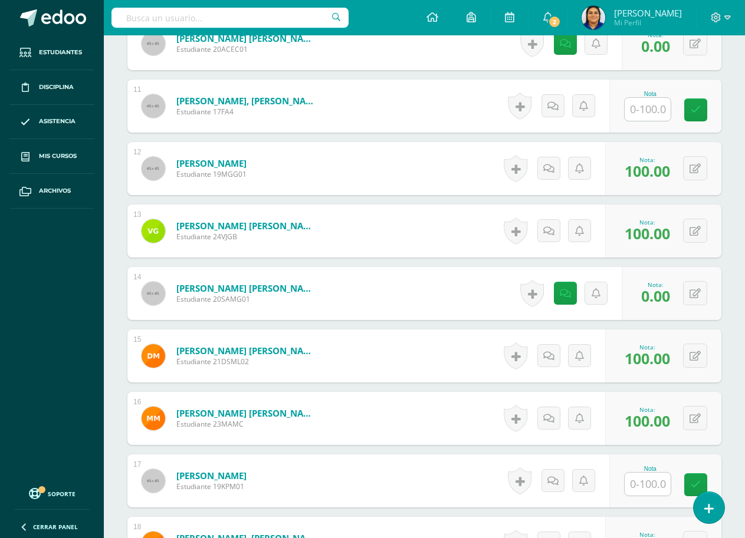
scroll to position [945, 0]
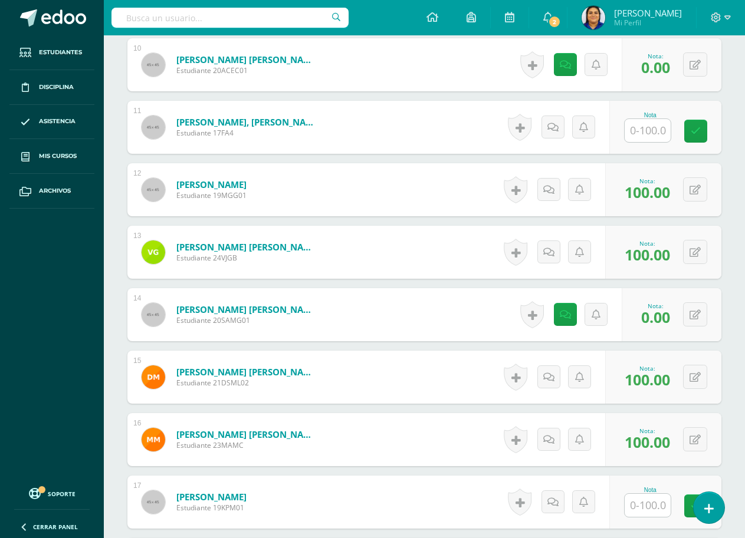
click at [659, 127] on input "text" at bounding box center [648, 130] width 46 height 23
type input "0"
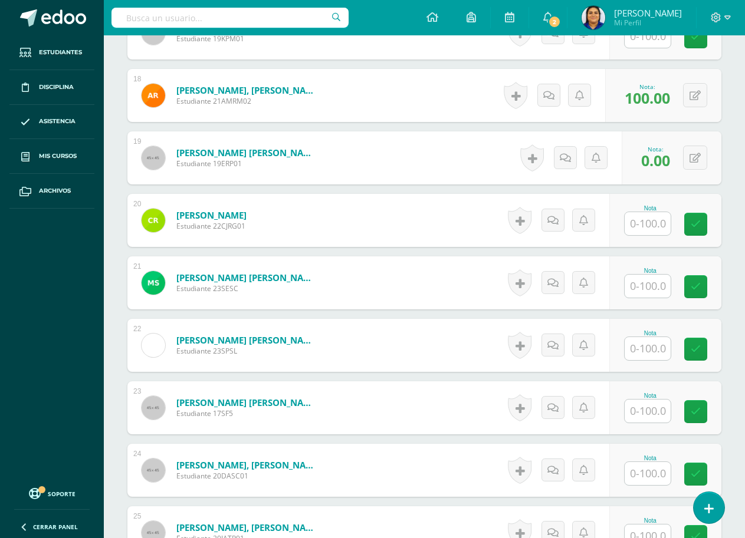
scroll to position [1417, 0]
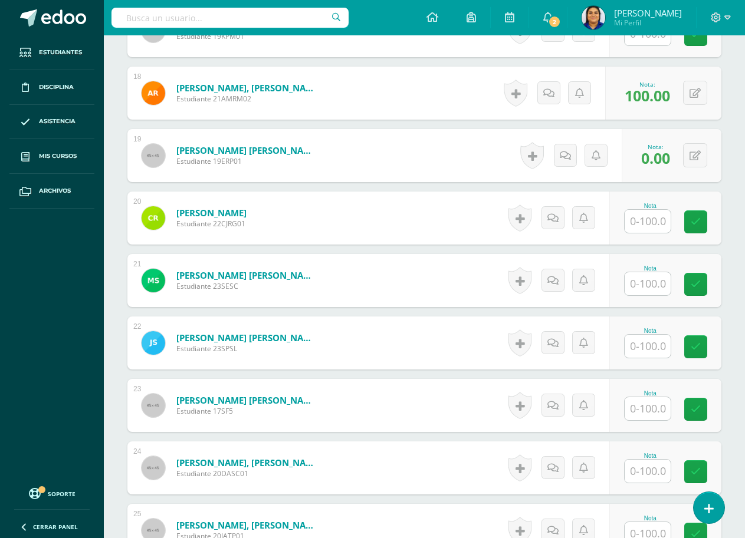
click at [642, 281] on input "text" at bounding box center [648, 283] width 46 height 23
type input "100"
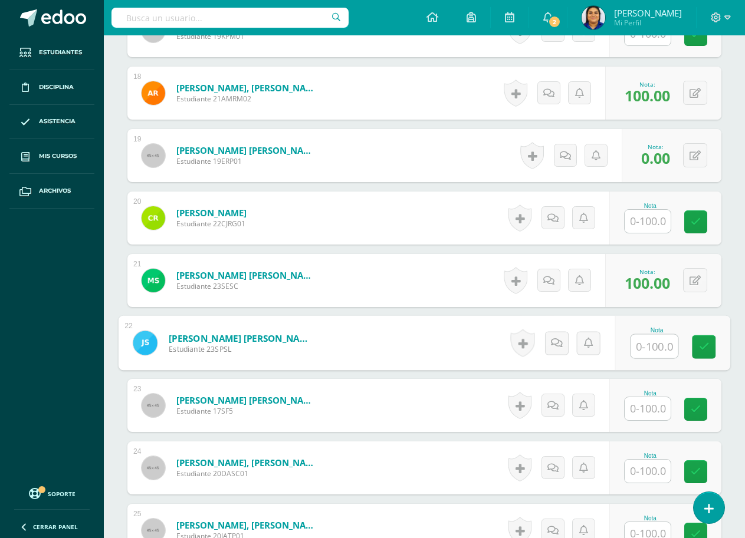
click at [653, 218] on input "text" at bounding box center [648, 221] width 46 height 23
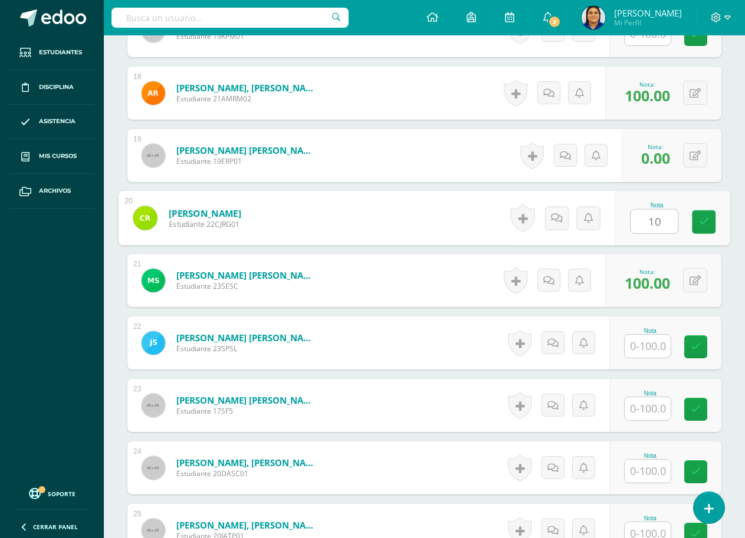
type input "100"
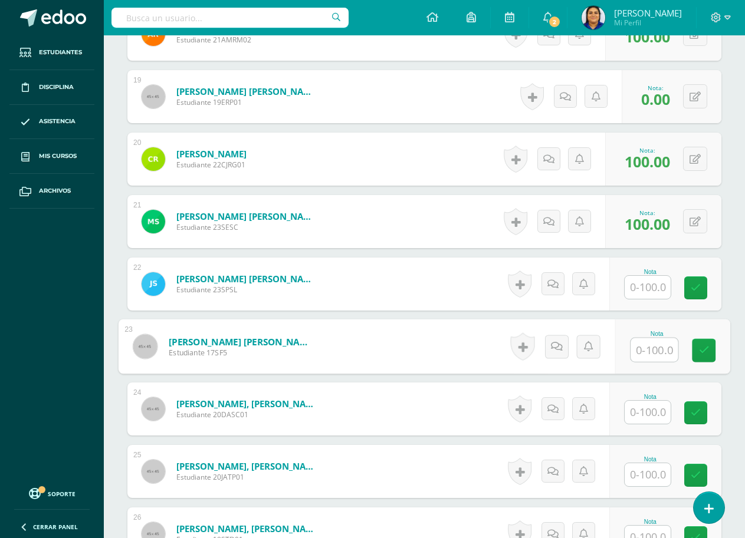
click at [648, 346] on input "text" at bounding box center [653, 351] width 47 height 24
type input "0"
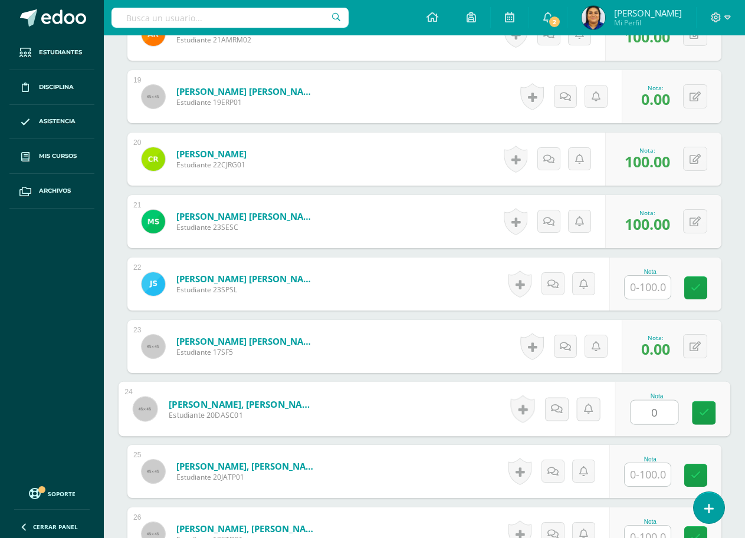
type input "0"
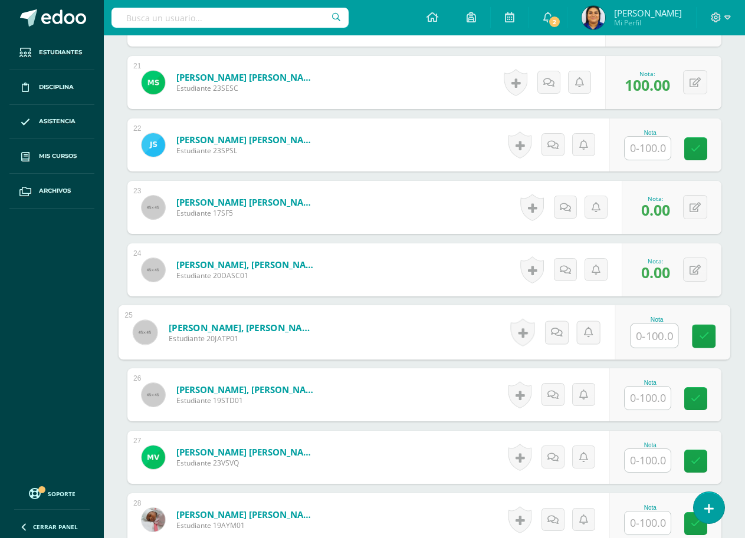
scroll to position [1594, 0]
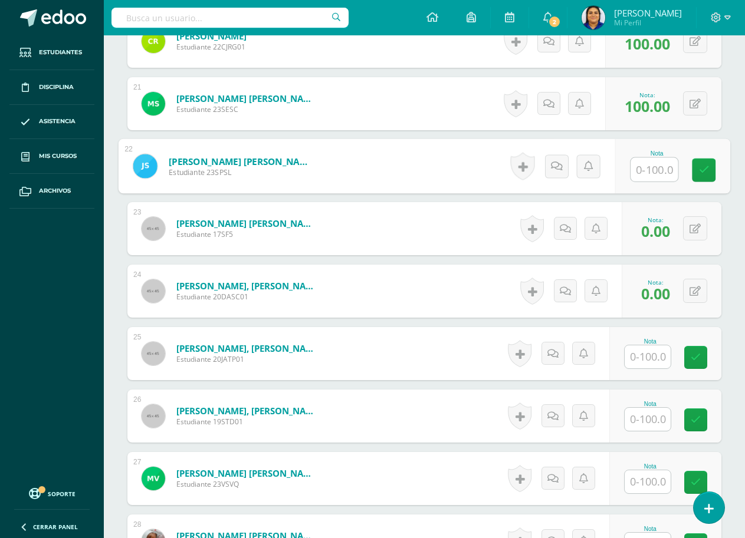
click at [638, 171] on input "text" at bounding box center [653, 170] width 47 height 24
type input "0"
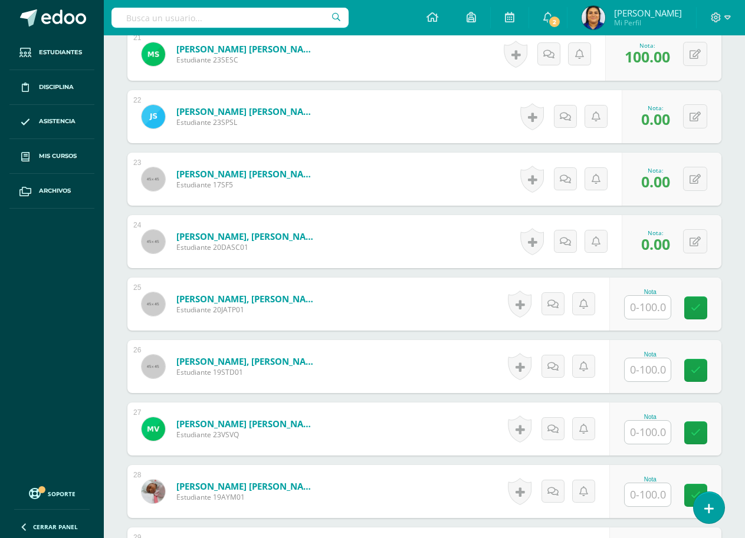
scroll to position [1712, 0]
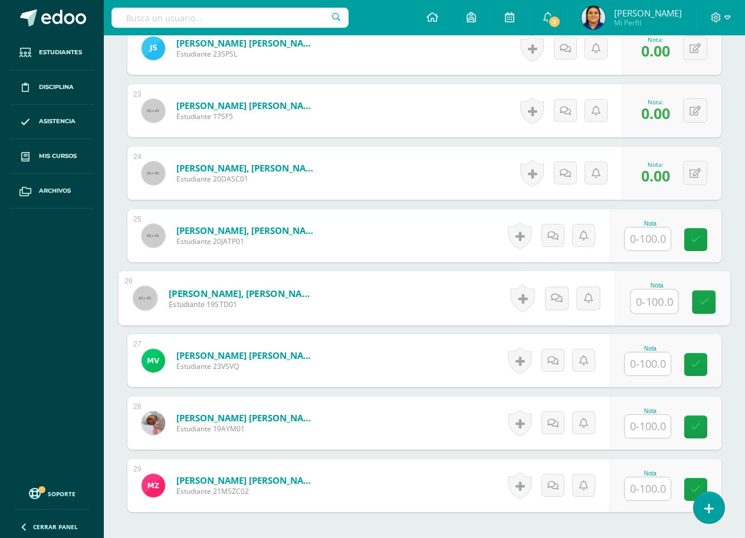
click at [655, 305] on input "text" at bounding box center [653, 302] width 47 height 24
type input "0"
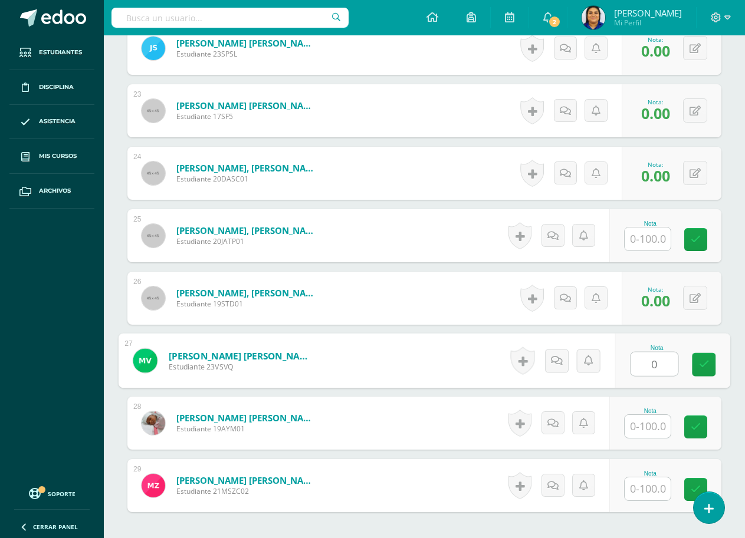
type input "0"
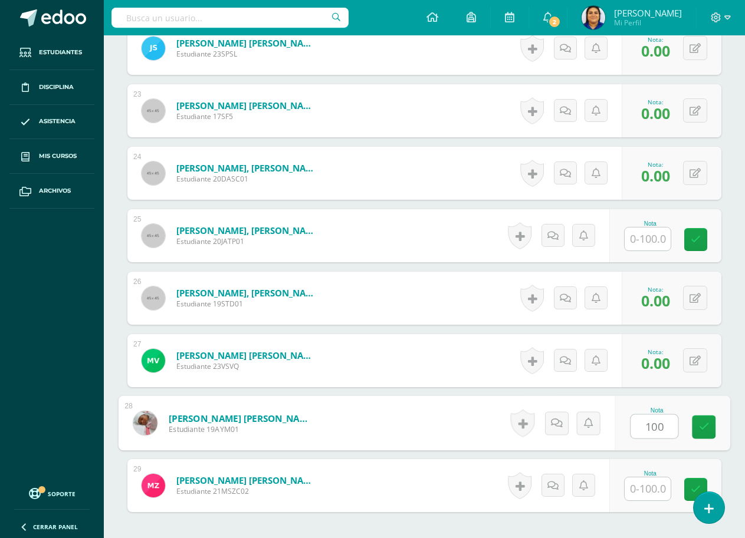
type input "100"
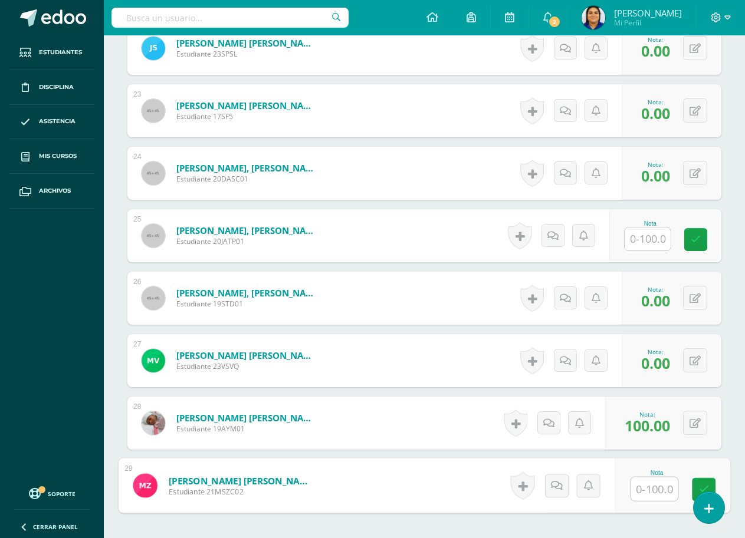
type input "0"
click at [656, 238] on input "text" at bounding box center [648, 239] width 46 height 23
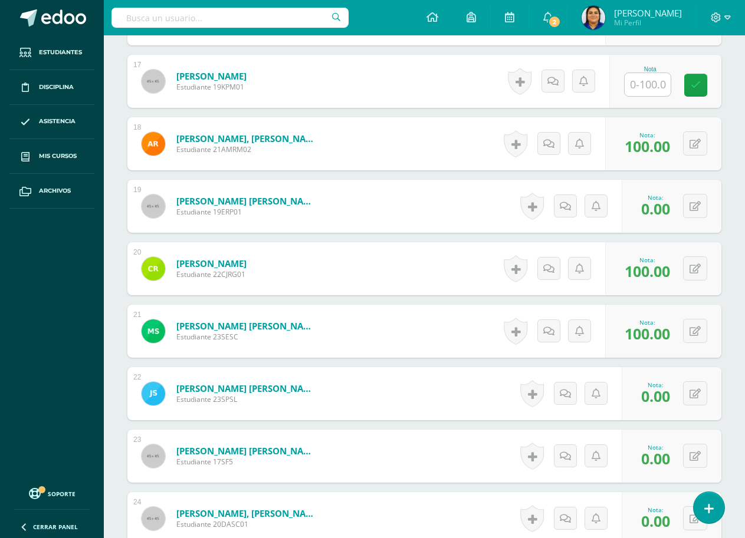
scroll to position [1302, 0]
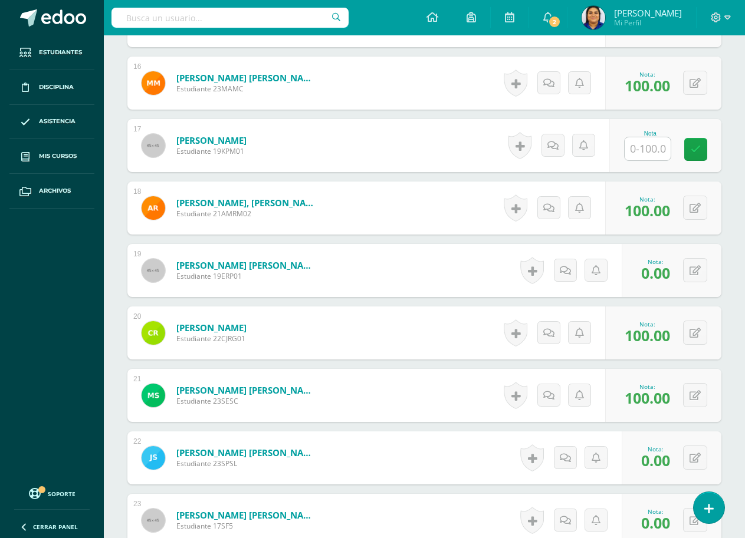
type input "0"
drag, startPoint x: 643, startPoint y: 162, endPoint x: 649, endPoint y: 156, distance: 8.8
click at [643, 162] on div "Nota" at bounding box center [665, 145] width 112 height 53
click at [649, 156] on input "text" at bounding box center [653, 149] width 47 height 24
type input "0"
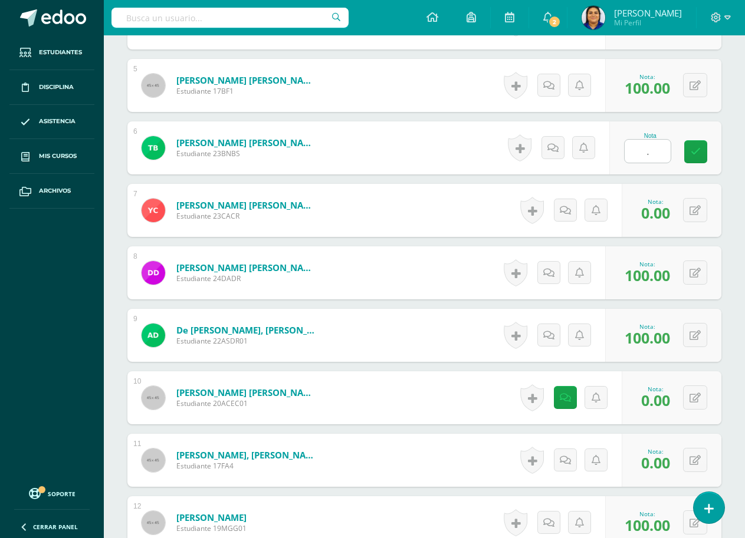
scroll to position [595, 0]
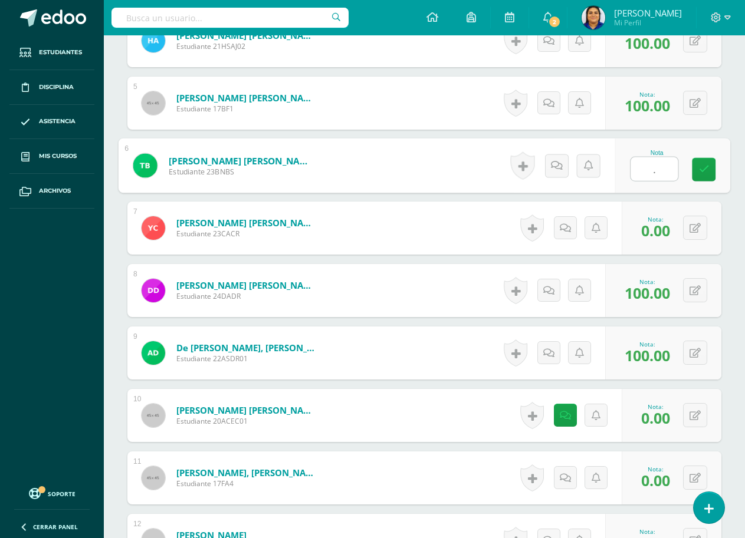
click at [649, 166] on input "." at bounding box center [653, 169] width 47 height 24
type input ".0"
click at [568, 170] on icon at bounding box center [565, 166] width 11 height 10
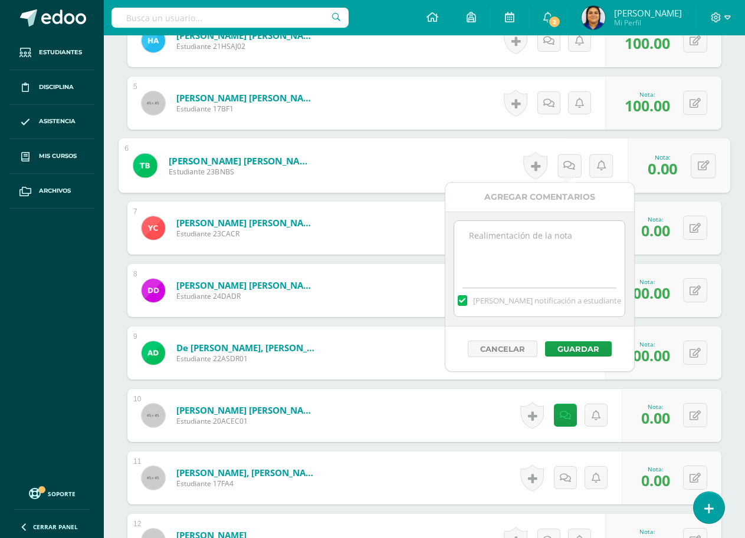
click at [550, 223] on textarea at bounding box center [539, 250] width 170 height 59
type textarea "ausente"
click at [581, 352] on button "Guardar" at bounding box center [578, 348] width 67 height 15
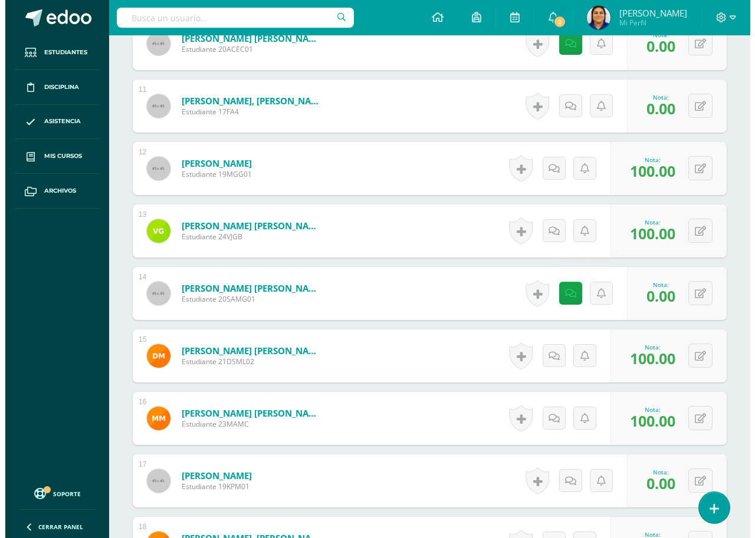
scroll to position [1007, 0]
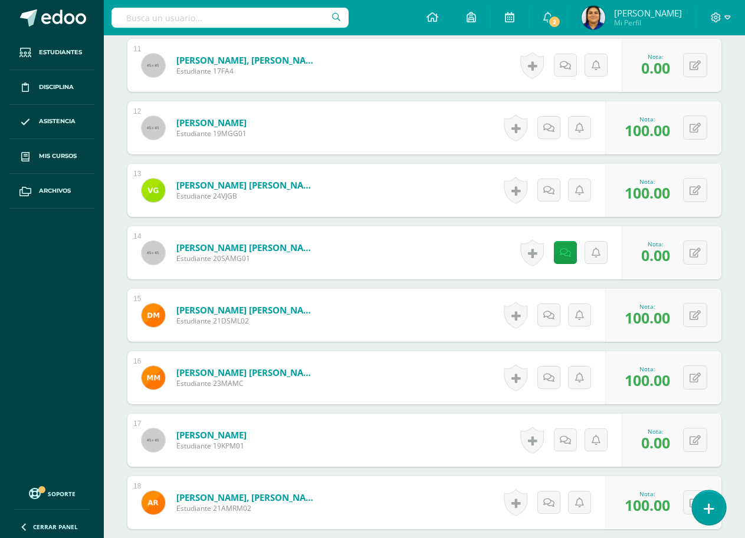
click at [699, 500] on link at bounding box center [709, 508] width 34 height 34
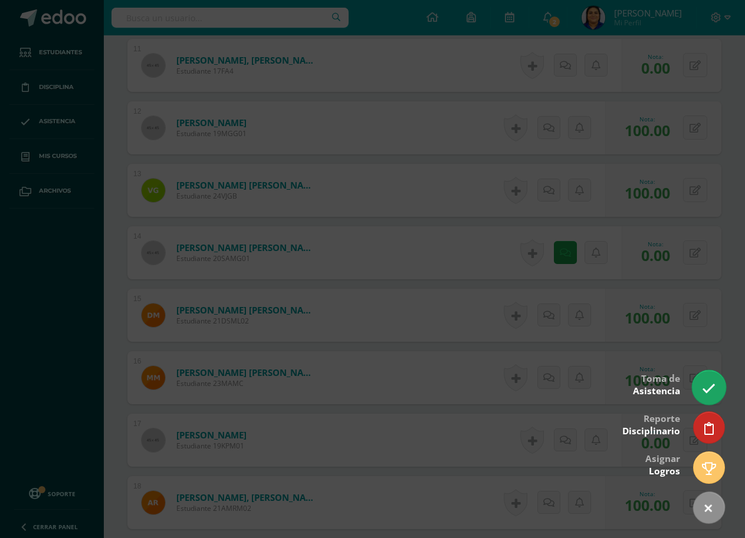
click at [710, 396] on link at bounding box center [709, 387] width 34 height 34
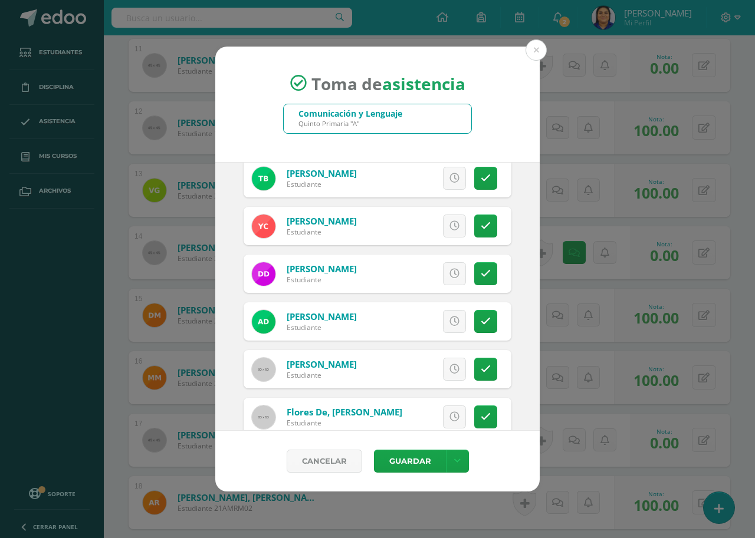
scroll to position [354, 0]
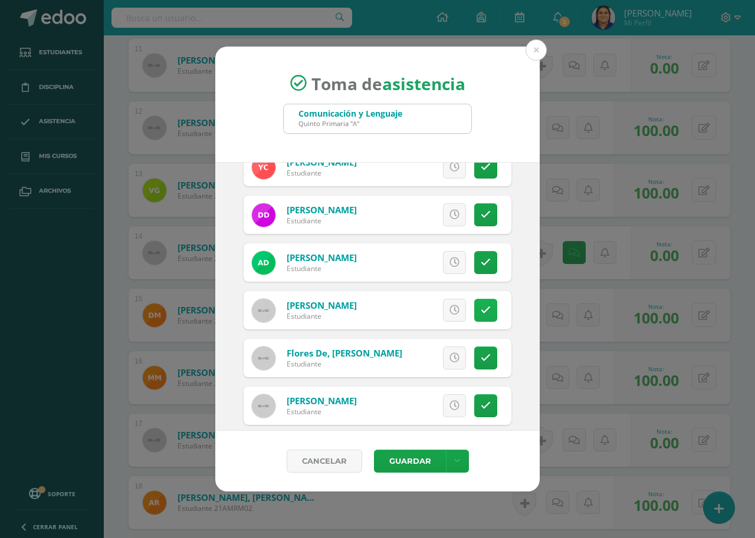
click at [481, 313] on icon at bounding box center [486, 311] width 10 height 10
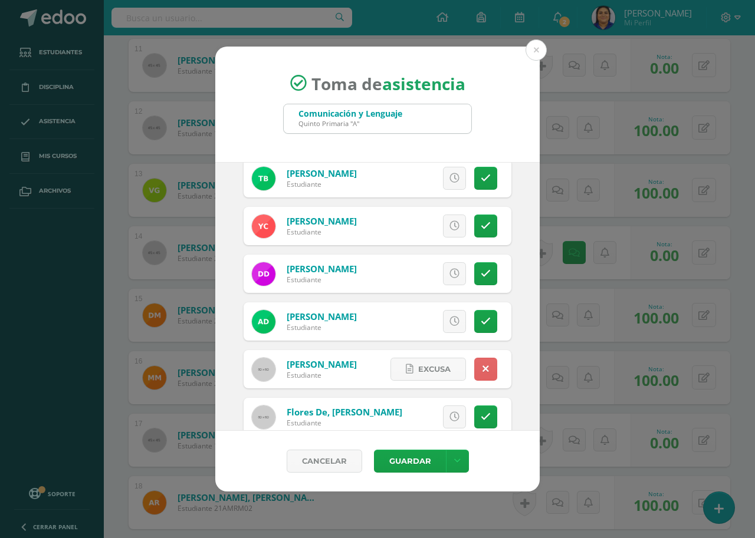
scroll to position [236, 0]
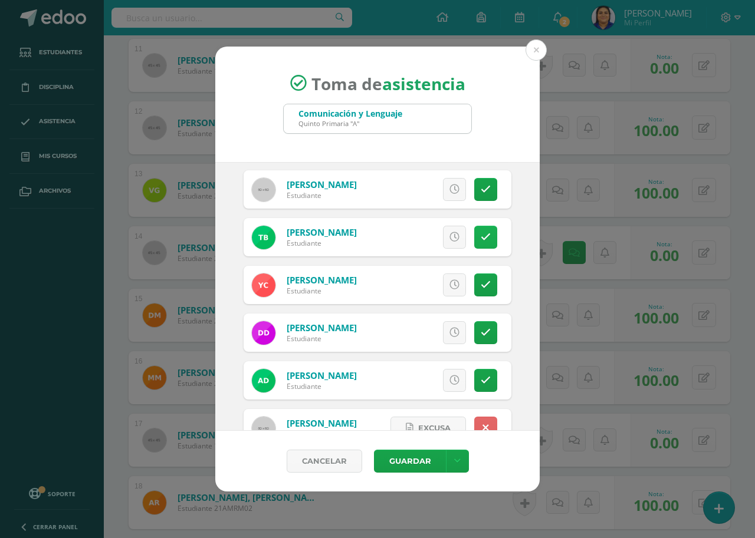
click at [479, 243] on link at bounding box center [485, 237] width 23 height 23
click at [428, 454] on button "Guardar" at bounding box center [410, 461] width 72 height 23
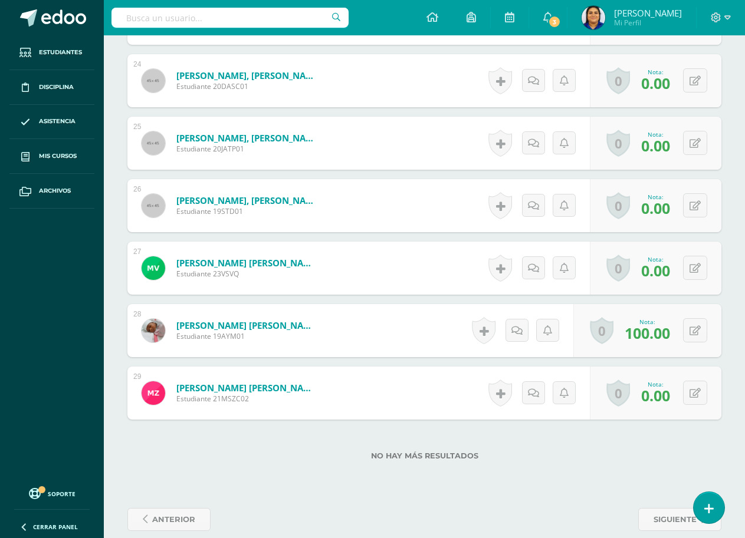
scroll to position [1821, 0]
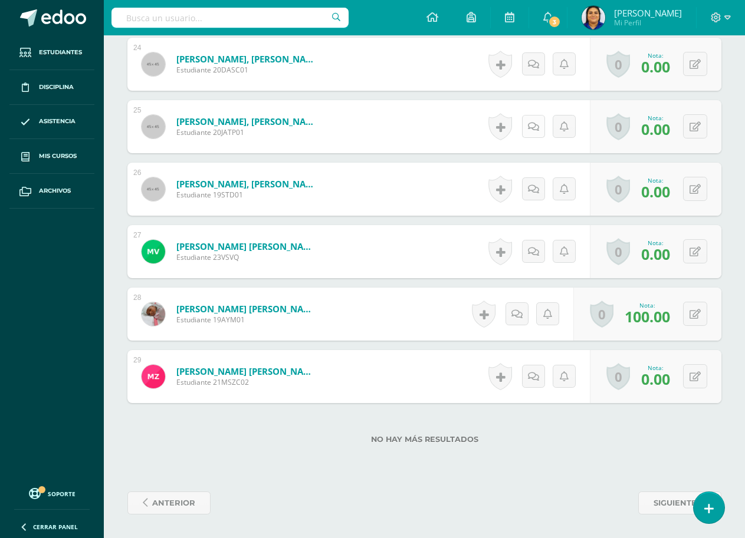
click at [533, 125] on icon at bounding box center [533, 127] width 11 height 10
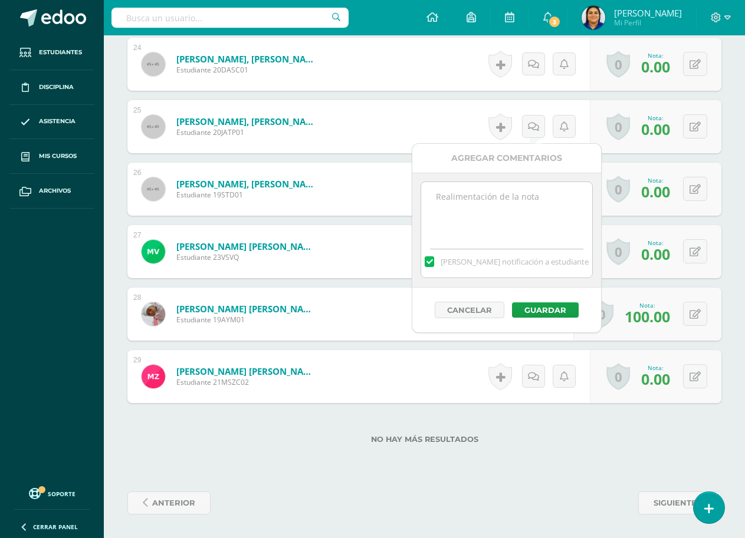
click at [498, 202] on textarea at bounding box center [506, 211] width 170 height 59
type textarea "Indica que olvidó su cuaderno."
click at [541, 313] on button "Guardar" at bounding box center [545, 310] width 67 height 15
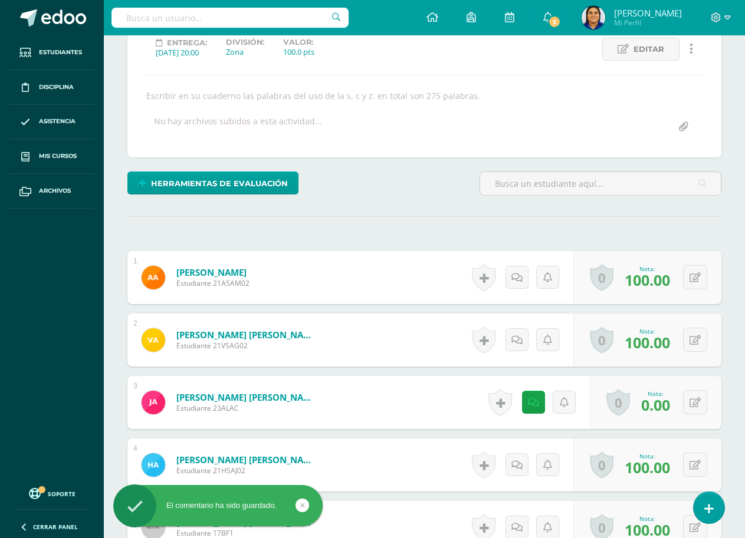
scroll to position [0, 0]
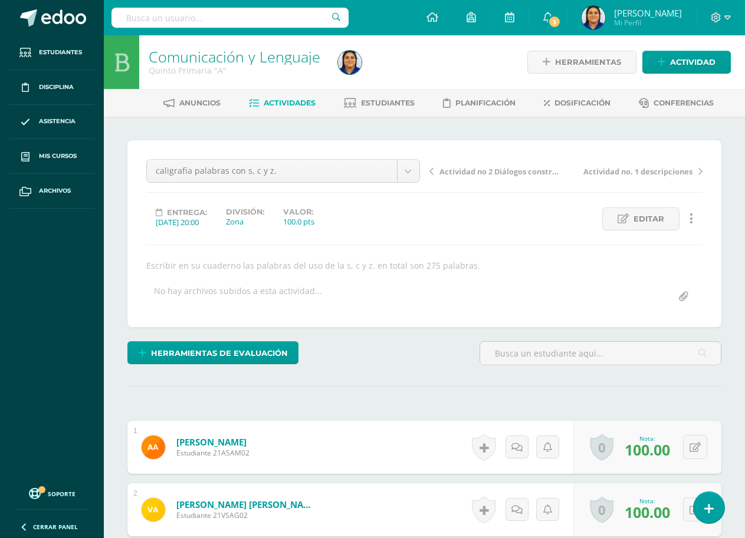
click at [278, 103] on span "Actividades" at bounding box center [290, 102] width 52 height 9
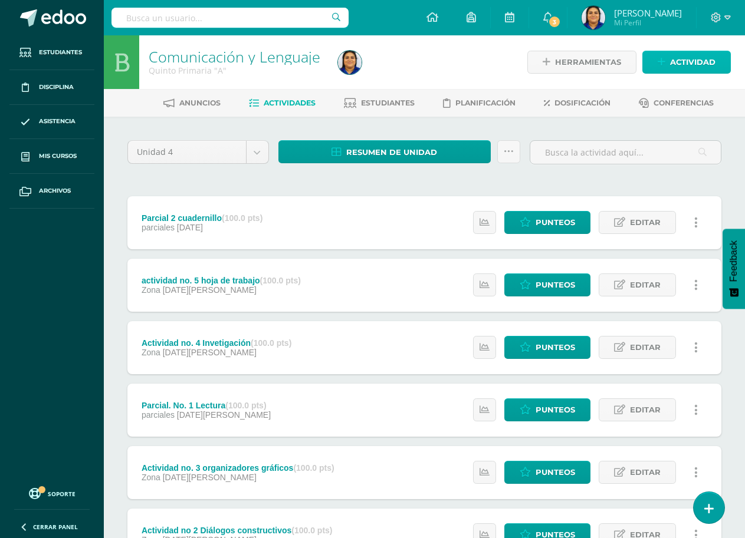
click at [688, 55] on span "Actividad" at bounding box center [692, 62] width 45 height 22
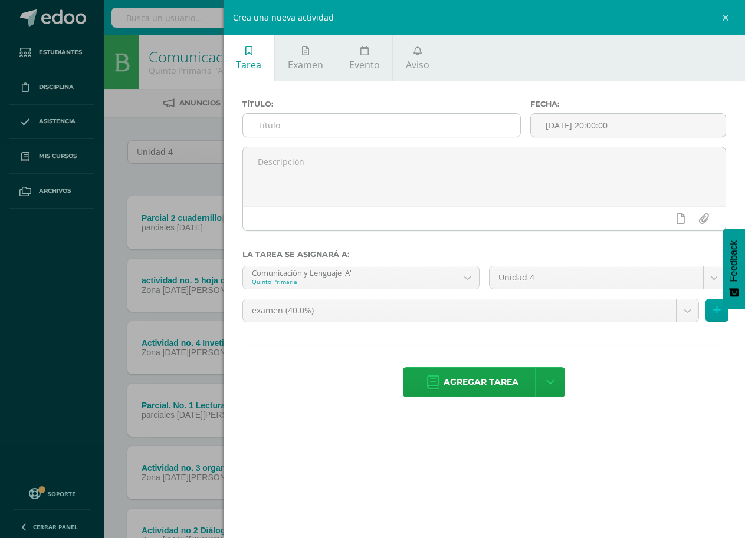
click at [406, 129] on input "text" at bounding box center [381, 125] width 277 height 23
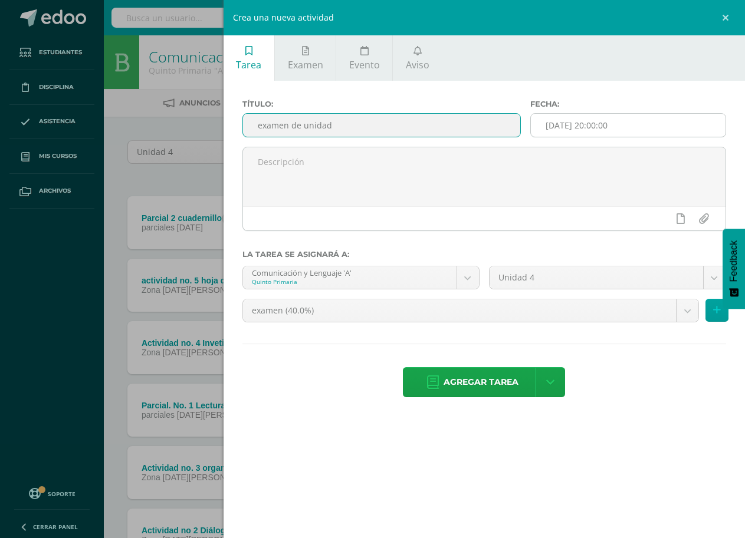
type input "examen de unidad"
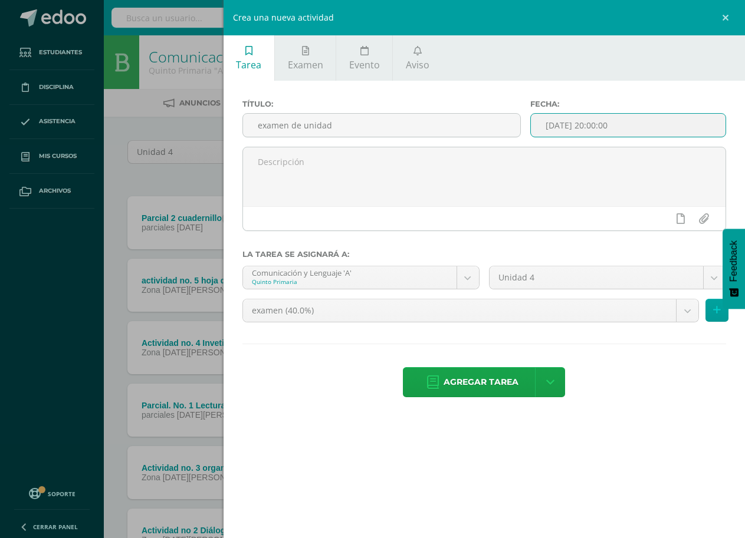
click at [610, 124] on input "[DATE] 20:00:00" at bounding box center [628, 125] width 195 height 23
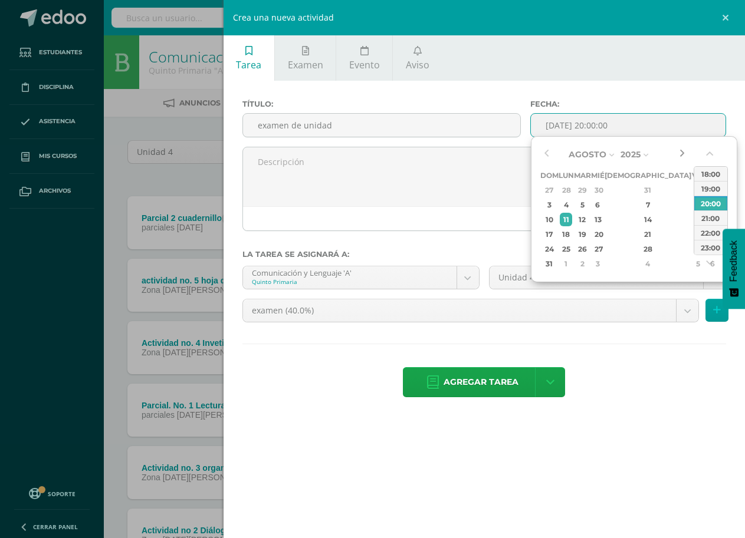
click at [678, 151] on button "button" at bounding box center [682, 155] width 12 height 18
click at [603, 201] on div "8" at bounding box center [597, 205] width 11 height 14
type input "2025-10-08 20:00"
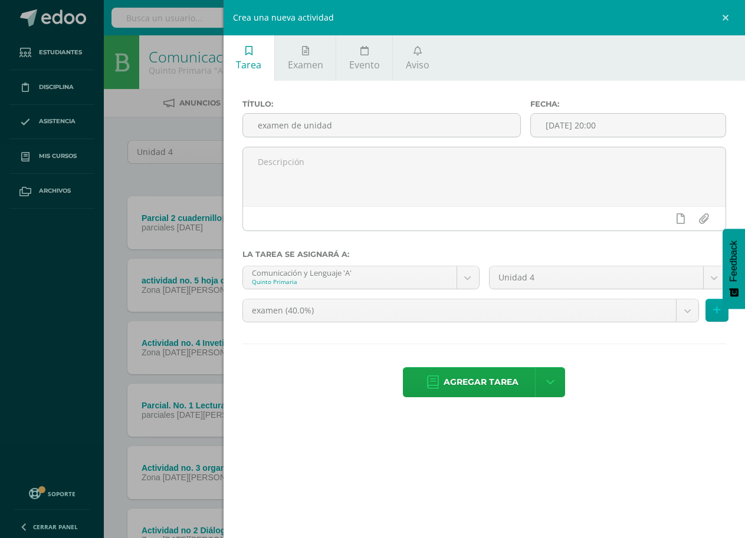
click at [620, 86] on div "Título: examen de unidad Fecha: 2025-10-08 20:00 La tarea se asignará a: Comuni…" at bounding box center [484, 250] width 521 height 338
click at [722, 314] on button at bounding box center [716, 310] width 23 height 23
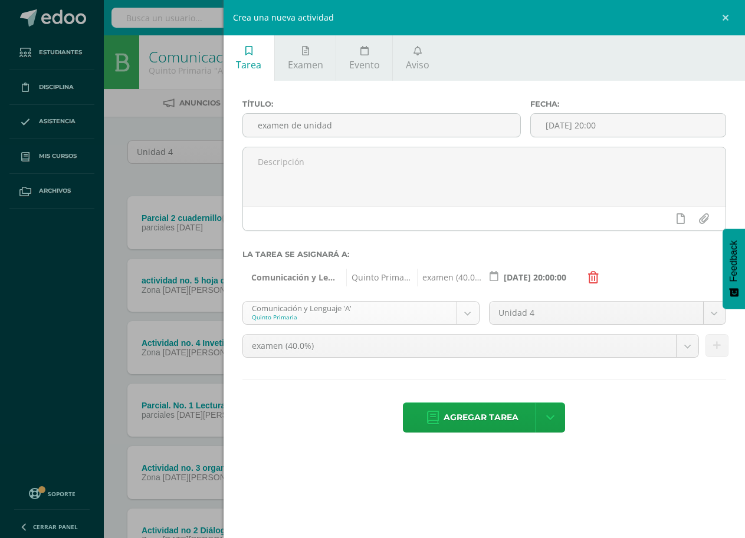
click at [464, 310] on body "Estudiantes Disciplina Asistencia Mis cursos Archivos Soporte Centro de ayuda Ú…" at bounding box center [372, 414] width 745 height 828
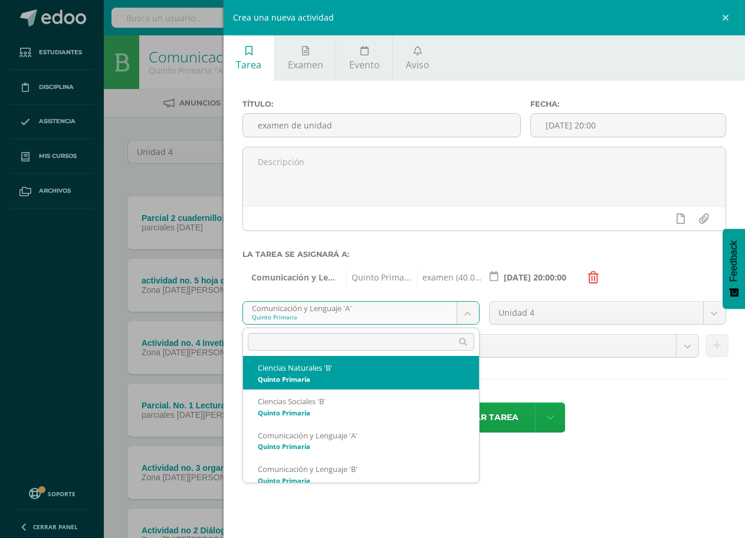
scroll to position [118, 0]
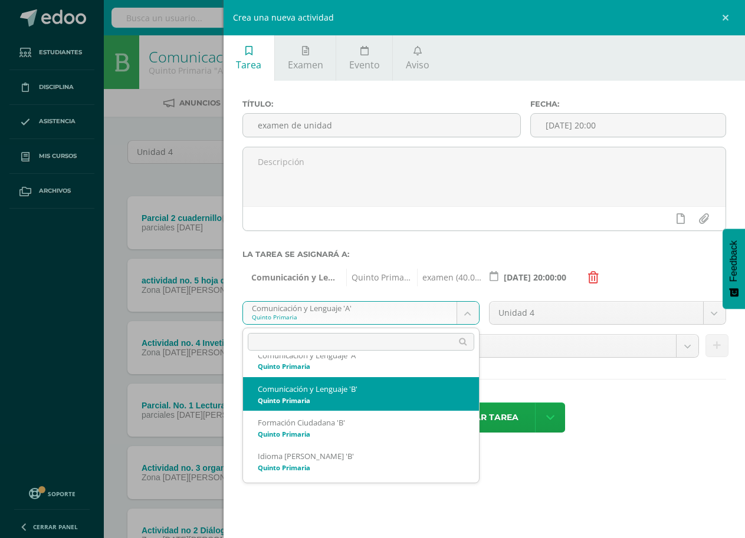
select select "167770"
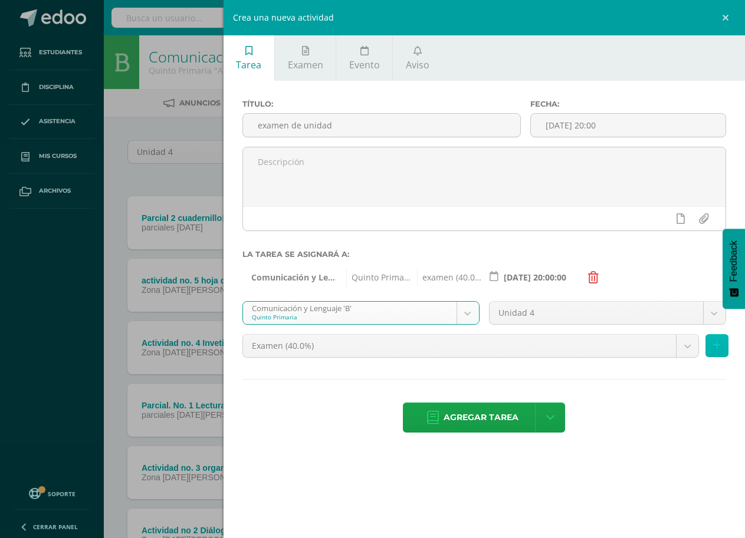
click at [718, 351] on icon at bounding box center [717, 346] width 8 height 10
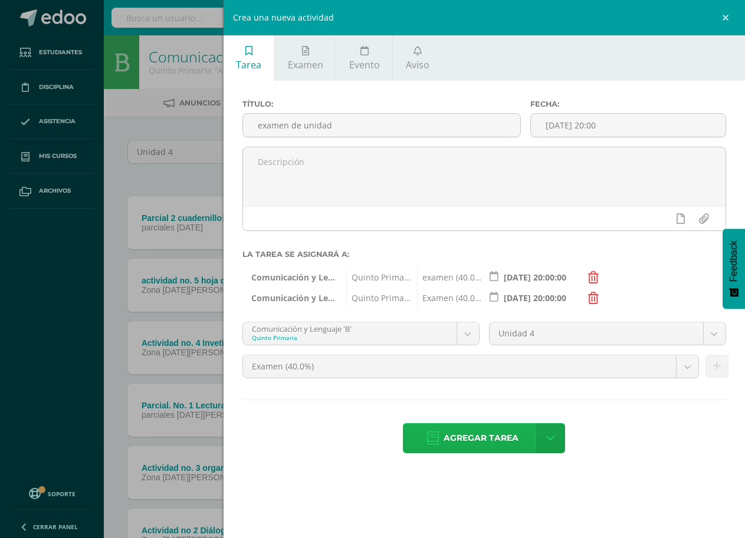
click at [497, 444] on span "Agregar tarea" at bounding box center [481, 438] width 75 height 29
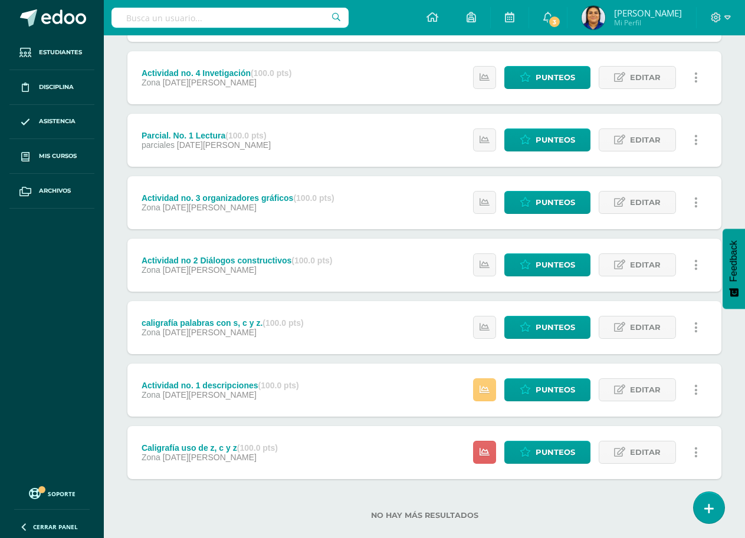
scroll to position [352, 0]
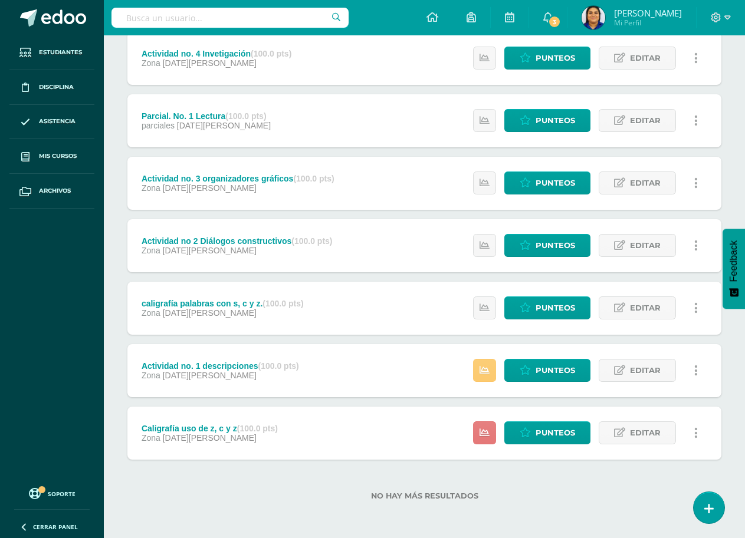
click at [484, 438] on icon at bounding box center [485, 433] width 10 height 10
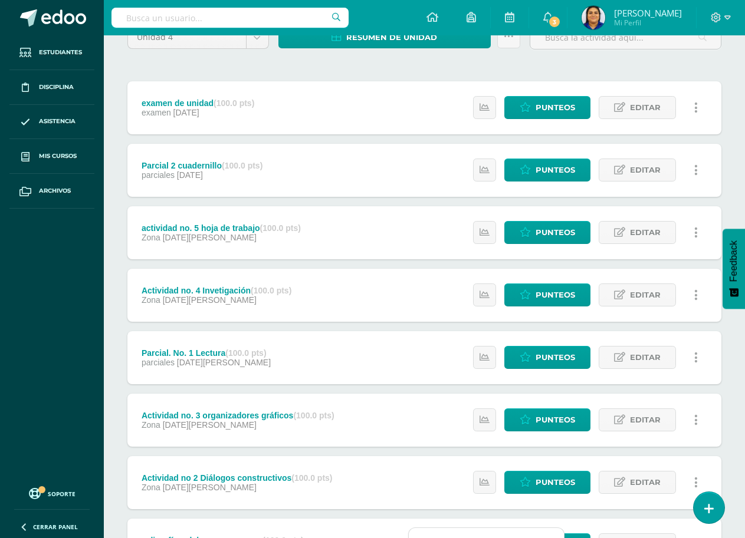
scroll to position [0, 0]
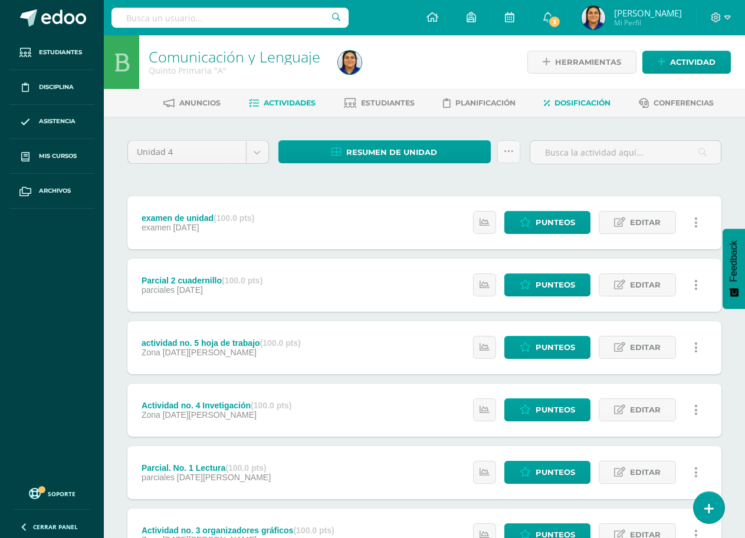
click at [580, 97] on link "Dosificación" at bounding box center [577, 103] width 67 height 19
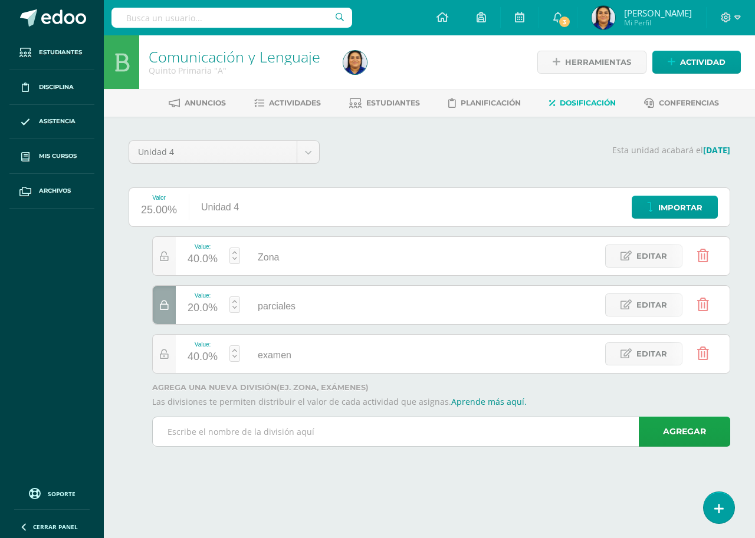
click at [280, 438] on input "text" at bounding box center [441, 432] width 577 height 29
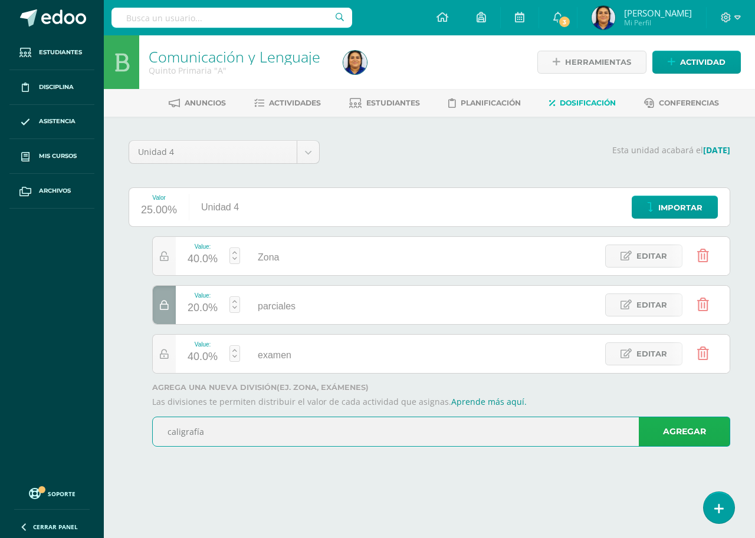
type input "caligrafía"
click at [684, 431] on link "Agregar" at bounding box center [684, 432] width 91 height 30
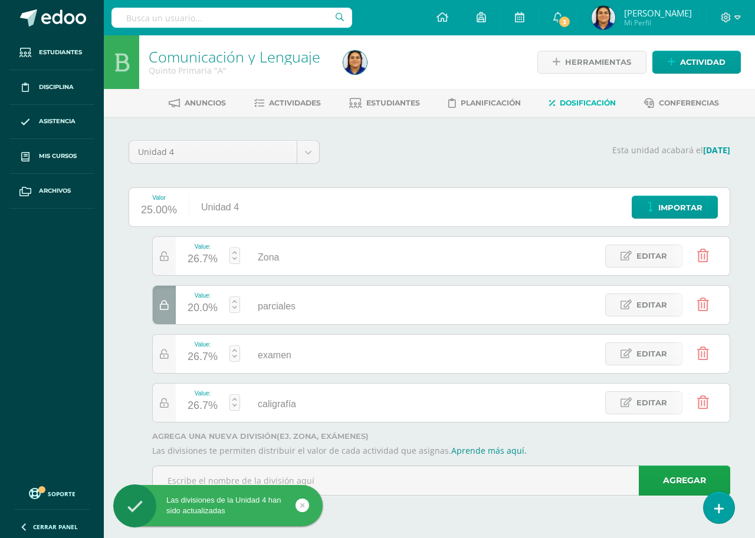
click at [196, 354] on div "26.7%" at bounding box center [203, 357] width 30 height 19
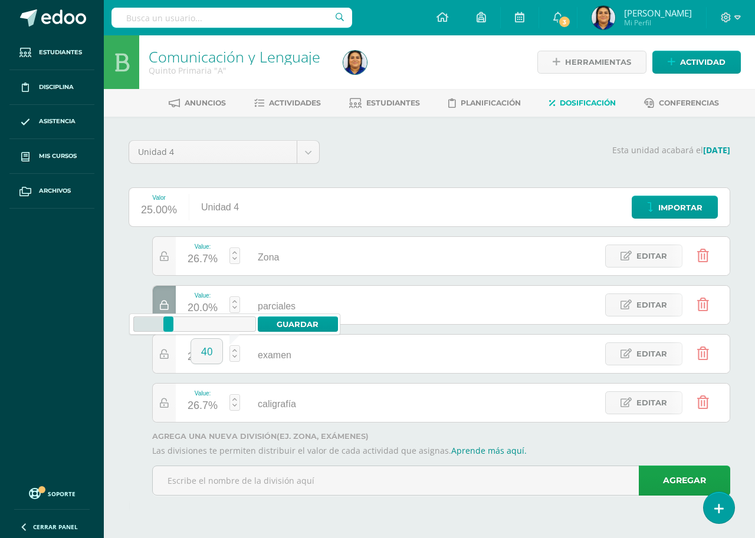
type input "40"
click at [205, 404] on div "20.0%" at bounding box center [203, 406] width 30 height 19
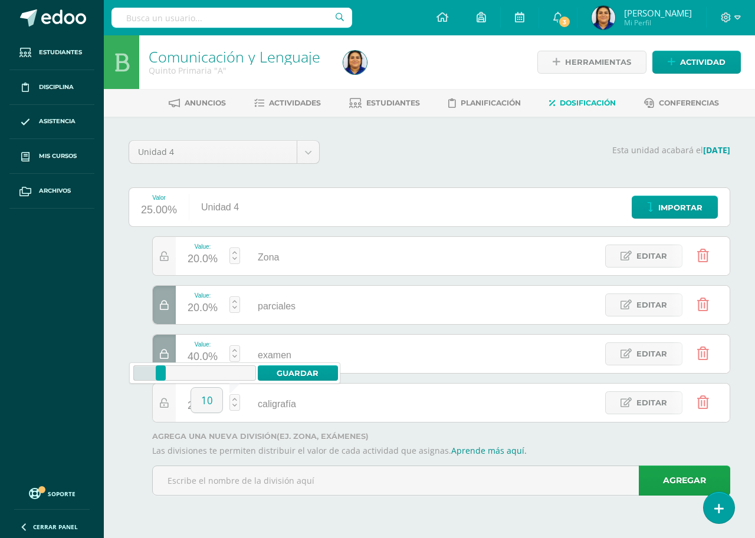
type input "10"
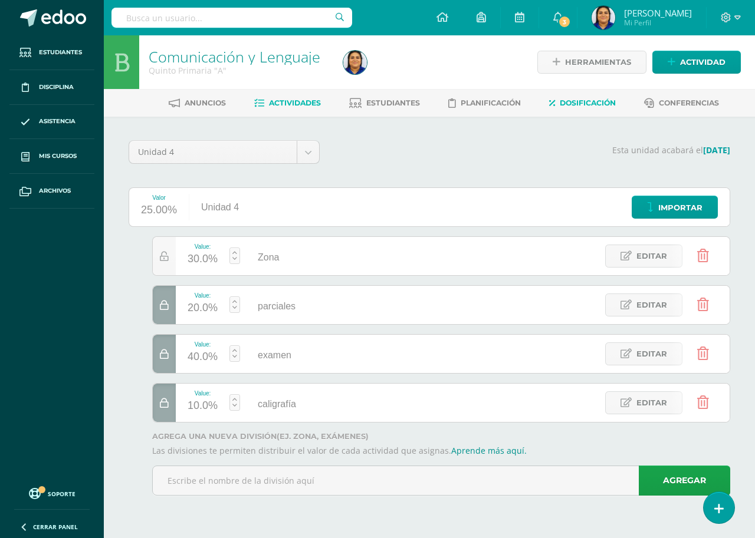
click at [291, 103] on span "Actividades" at bounding box center [295, 102] width 52 height 9
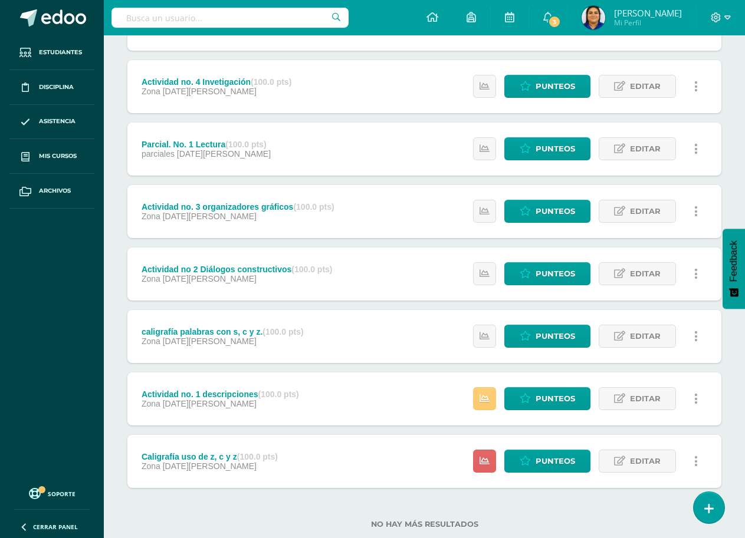
scroll to position [352, 0]
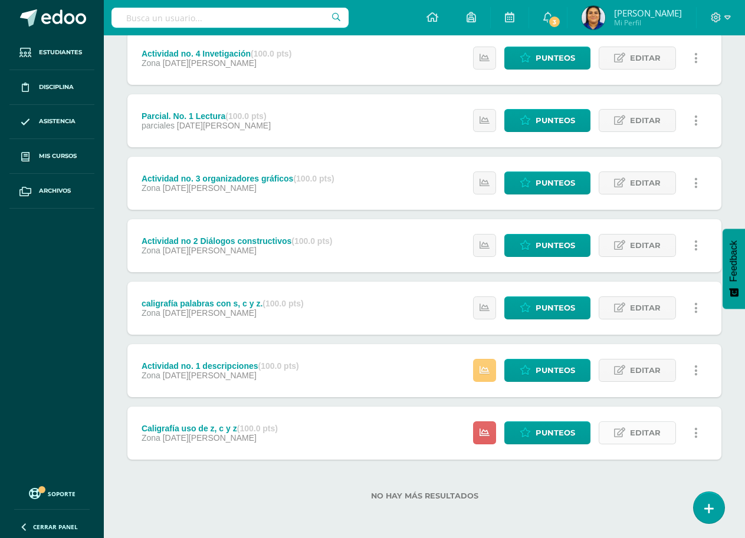
click at [639, 433] on span "Editar" at bounding box center [645, 433] width 31 height 22
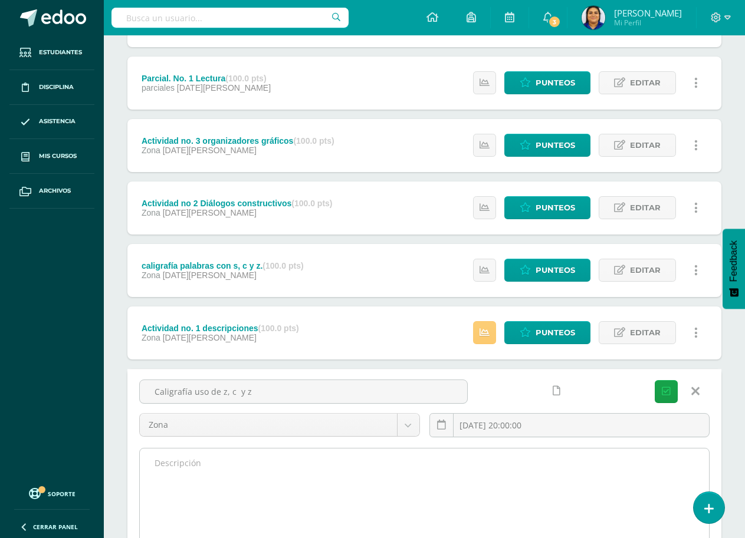
scroll to position [411, 0]
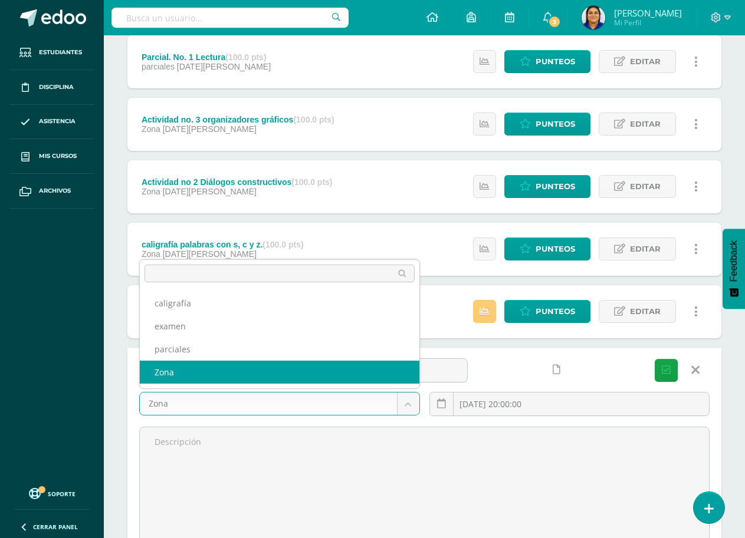
click at [412, 406] on body "Estudiantes Disciplina Asistencia Mis cursos Archivos Soporte Centro de ayuda Ú…" at bounding box center [372, 118] width 745 height 1059
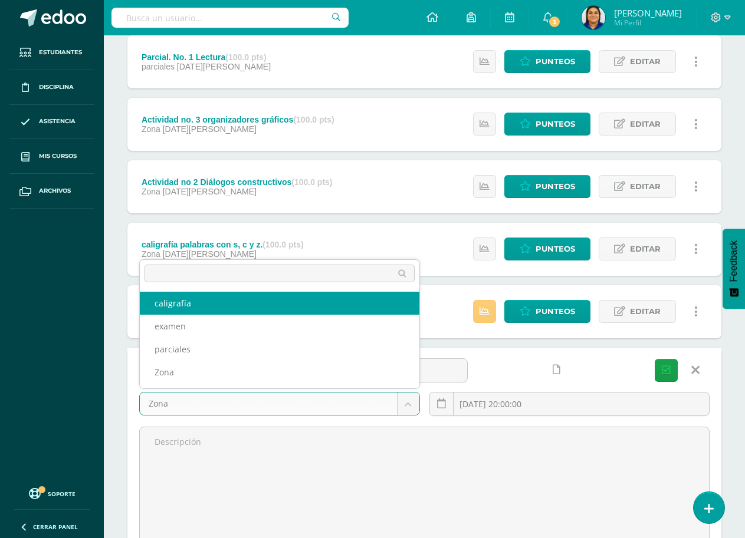
select select "192473"
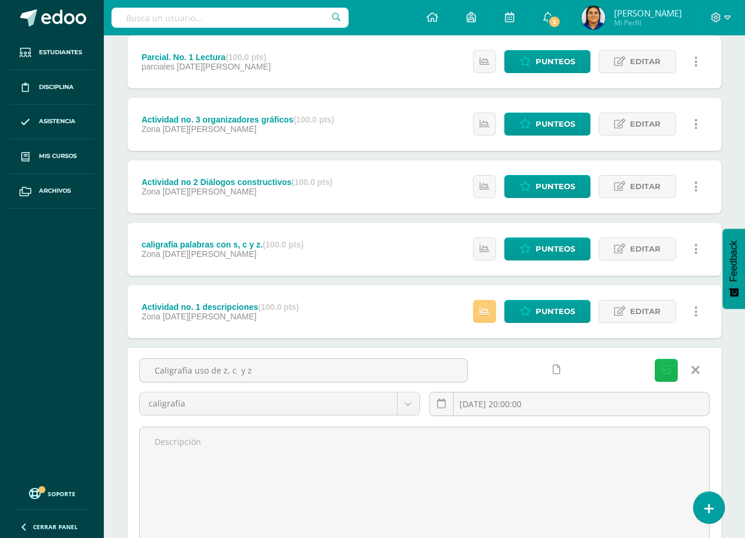
click at [668, 369] on icon "submit" at bounding box center [666, 371] width 9 height 10
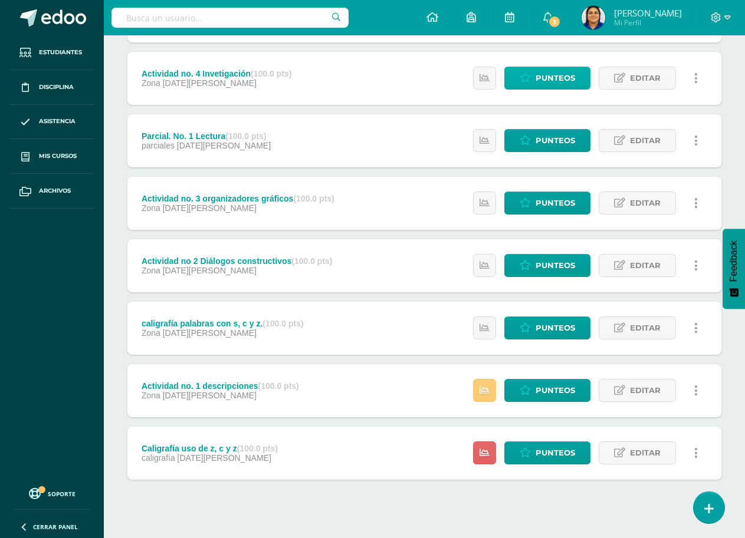
scroll to position [348, 0]
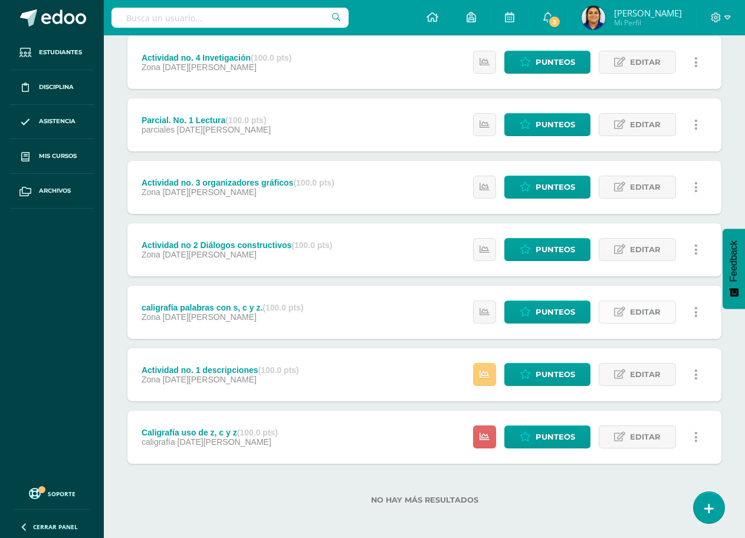
click at [636, 312] on span "Editar" at bounding box center [645, 312] width 31 height 22
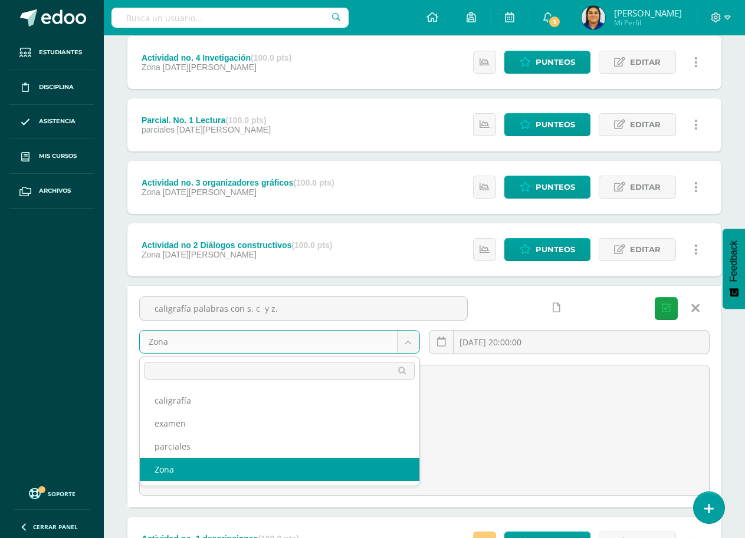
click at [410, 346] on body "La tarea Caligrafía uso de z, c y z fue editada exitosamente. Estudiantes Disci…" at bounding box center [372, 181] width 745 height 1059
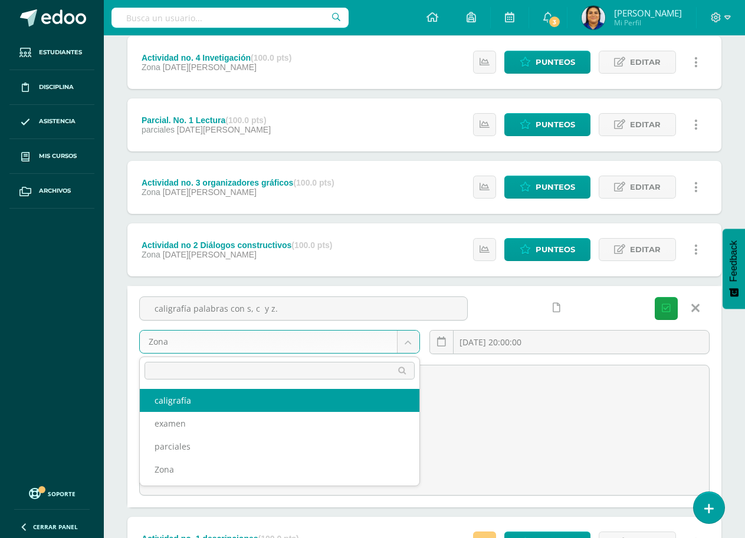
select select "192473"
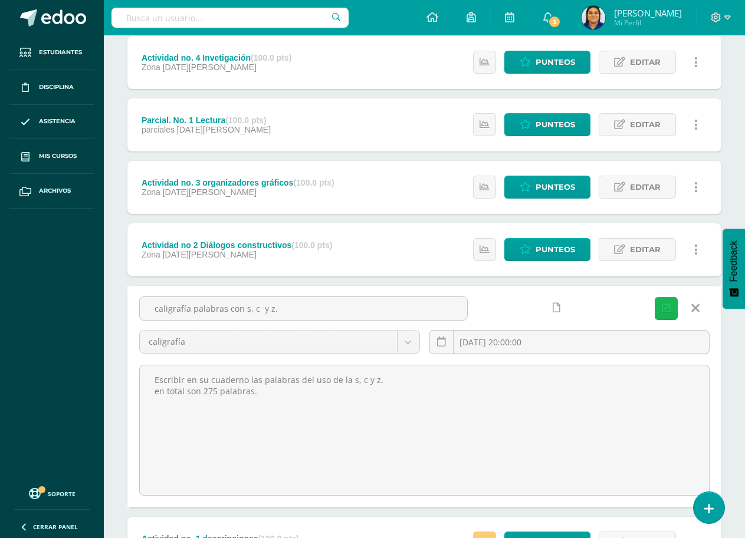
click at [665, 308] on icon "submit" at bounding box center [666, 309] width 9 height 10
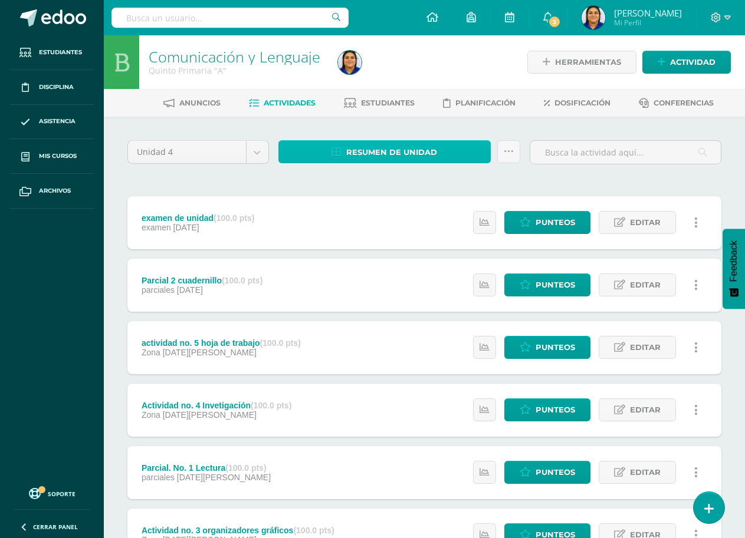
click at [383, 150] on span "Resumen de unidad" at bounding box center [391, 153] width 91 height 22
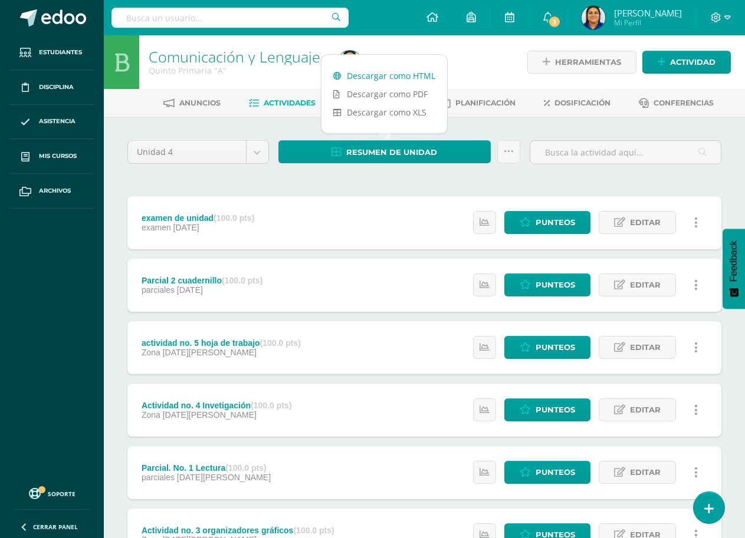
click at [386, 75] on link "Descargar como HTML" at bounding box center [384, 76] width 126 height 18
click at [382, 182] on div "Unidad 4 Unidad 1 Unidad 2 Unidad 3 Unidad 4 Resumen de unidad Subir actividade…" at bounding box center [424, 503] width 603 height 727
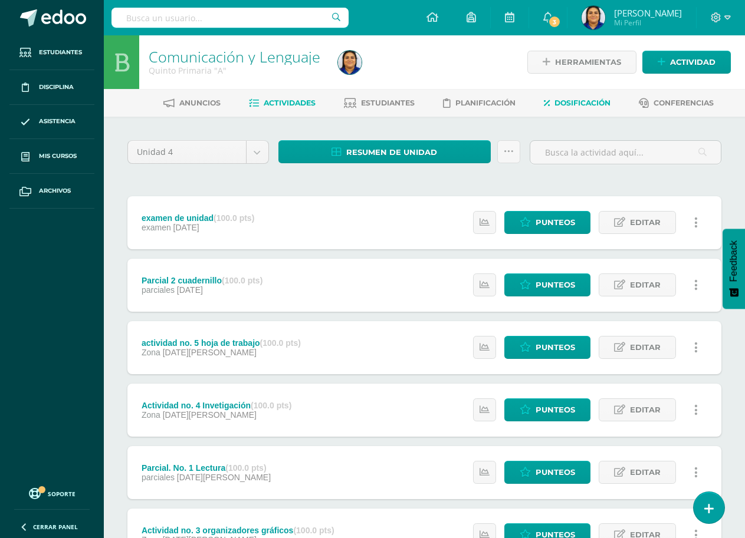
click at [587, 104] on span "Dosificación" at bounding box center [582, 102] width 56 height 9
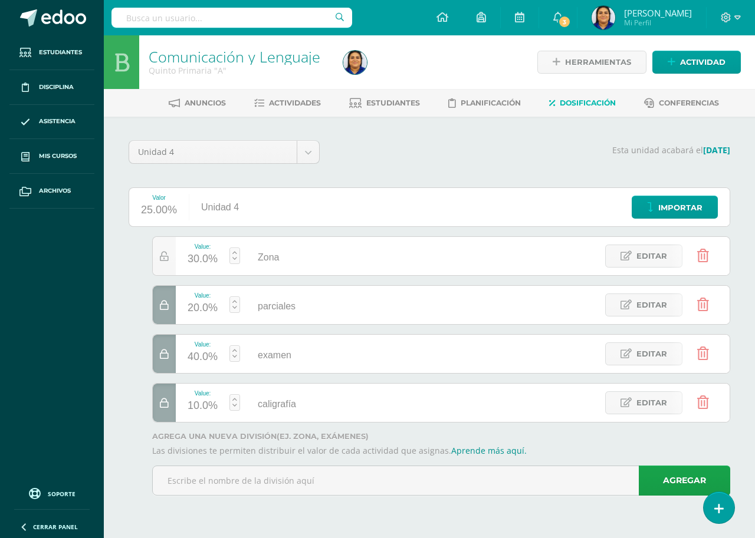
click at [207, 406] on div "10.0%" at bounding box center [203, 406] width 30 height 19
type input "20"
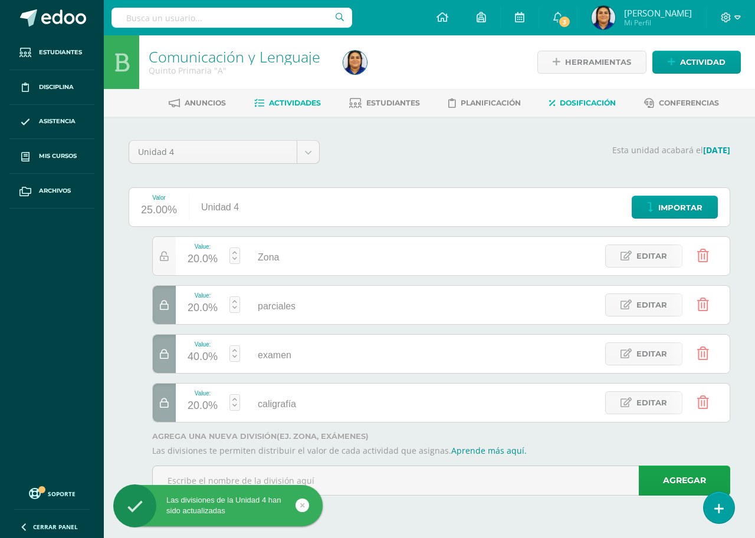
click at [297, 106] on span "Actividades" at bounding box center [295, 102] width 52 height 9
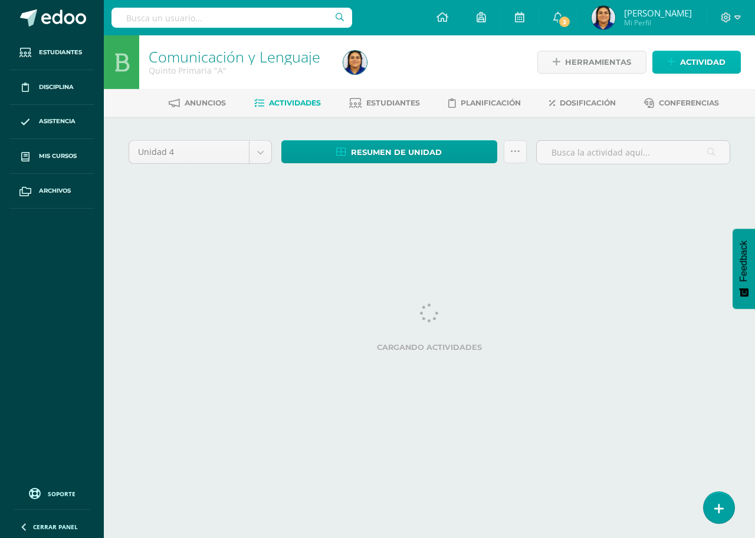
click at [696, 65] on span "Actividad" at bounding box center [702, 62] width 45 height 22
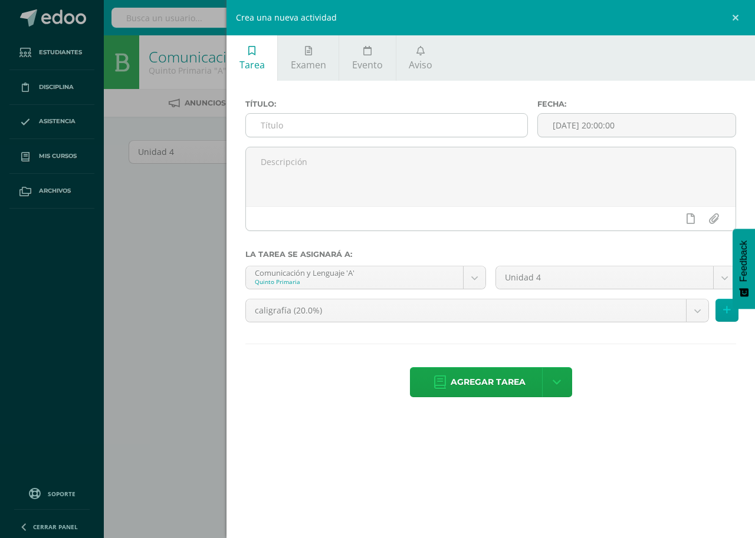
click at [328, 128] on input "text" at bounding box center [386, 125] width 281 height 23
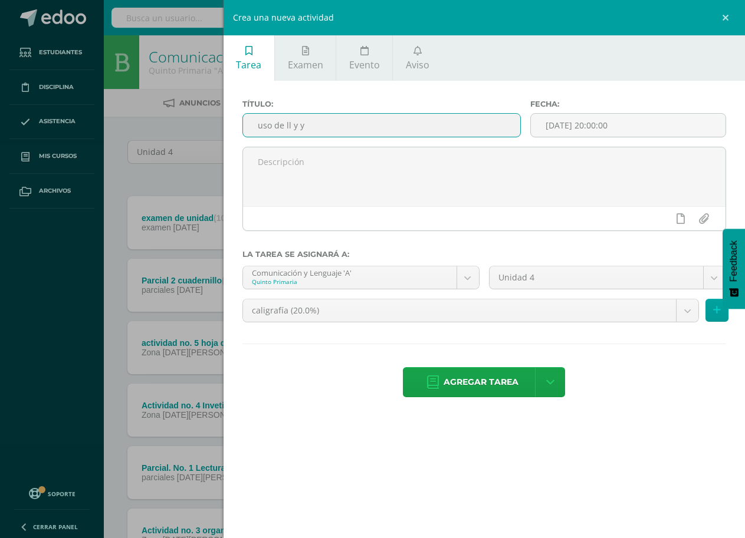
click at [265, 126] on input "uso de ll y y" at bounding box center [381, 125] width 277 height 23
type input "Uso de ll y y"
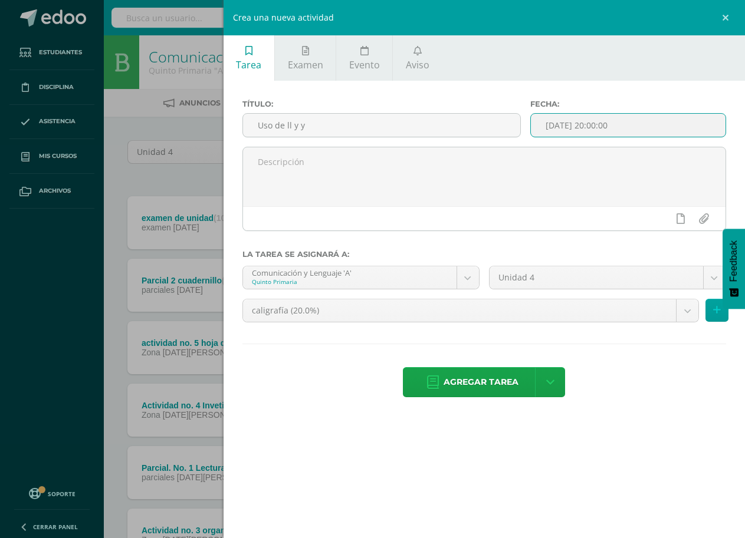
click at [563, 126] on input "[DATE] 20:00:00" at bounding box center [628, 125] width 195 height 23
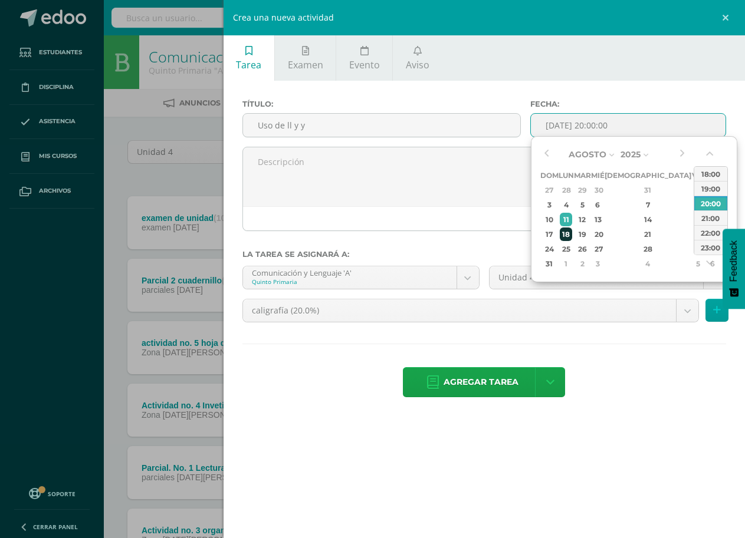
click at [570, 237] on div "18" at bounding box center [566, 235] width 12 height 14
type input "2025-08-18 20:00"
click at [562, 63] on ul "Tarea Examen Evento Aviso" at bounding box center [484, 57] width 521 height 45
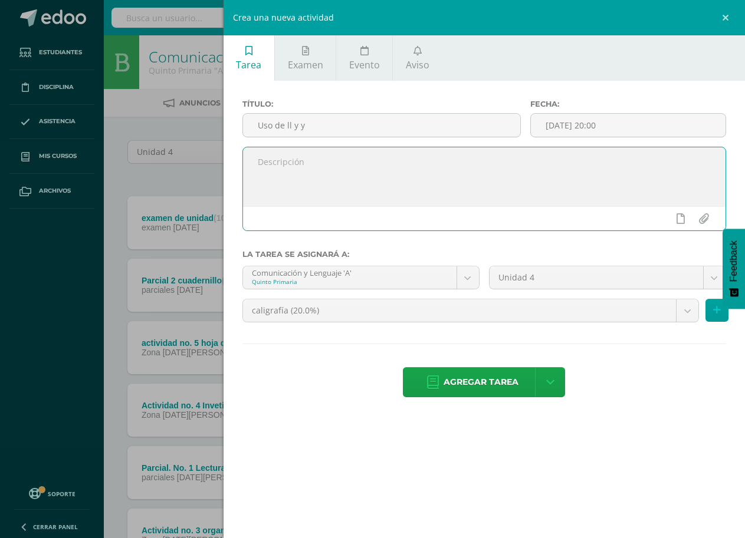
click at [298, 165] on textarea at bounding box center [484, 176] width 482 height 59
type textarea "Escribe en su cuaderno el uso de ll y y con lapicero azul o negro."
click at [702, 221] on input "file" at bounding box center [703, 219] width 23 height 22
type input "C:\fakepath\Uso de ll y y.pdf"
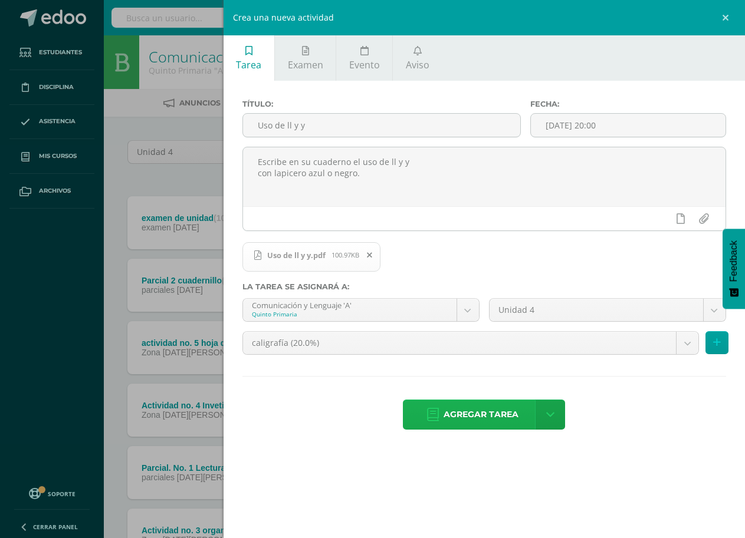
click at [486, 416] on span "Agregar tarea" at bounding box center [481, 414] width 75 height 29
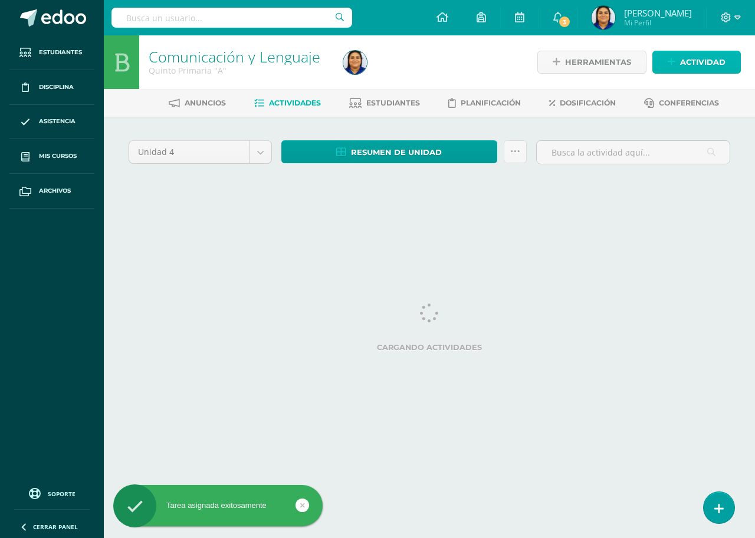
click at [698, 60] on span "Actividad" at bounding box center [702, 62] width 45 height 22
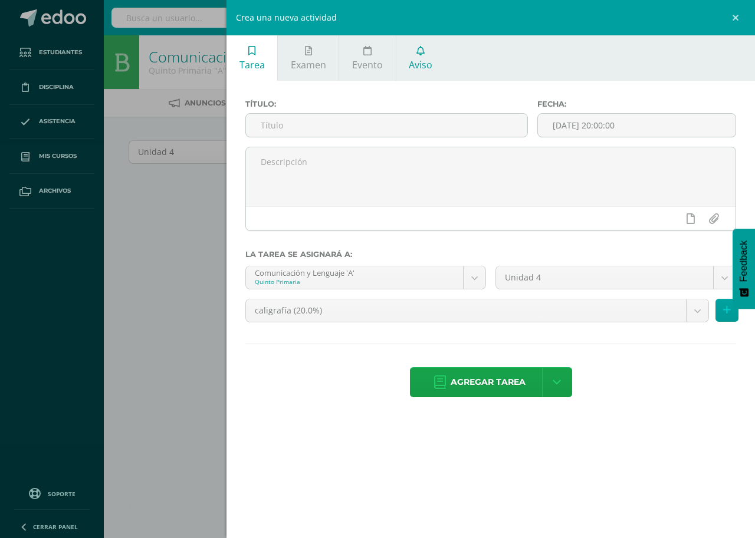
click at [423, 43] on link "Aviso" at bounding box center [420, 57] width 49 height 45
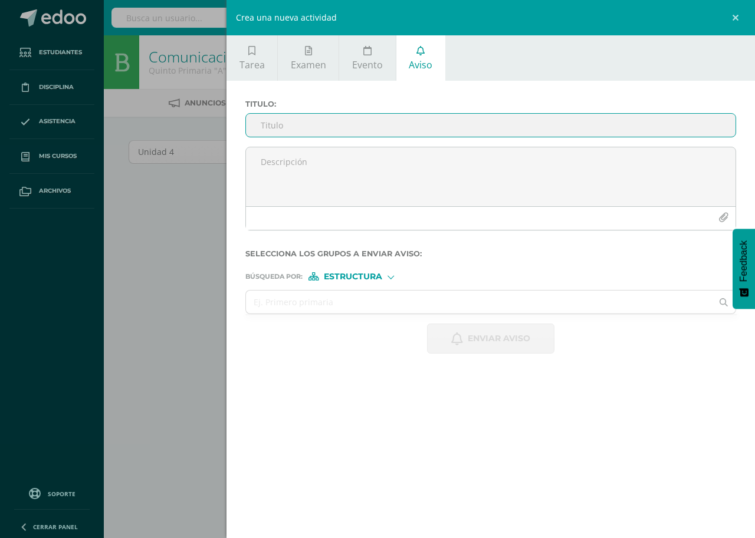
click at [289, 126] on input "Titulo :" at bounding box center [491, 125] width 490 height 23
type input "O"
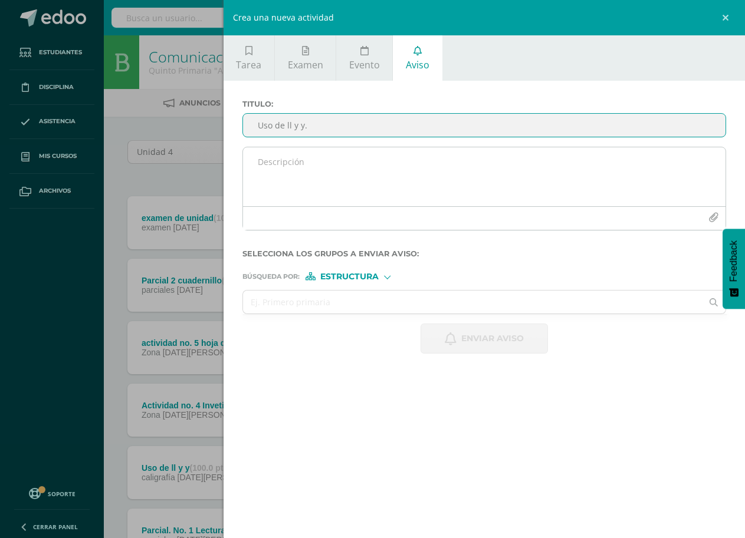
type input "Uso de ll y y."
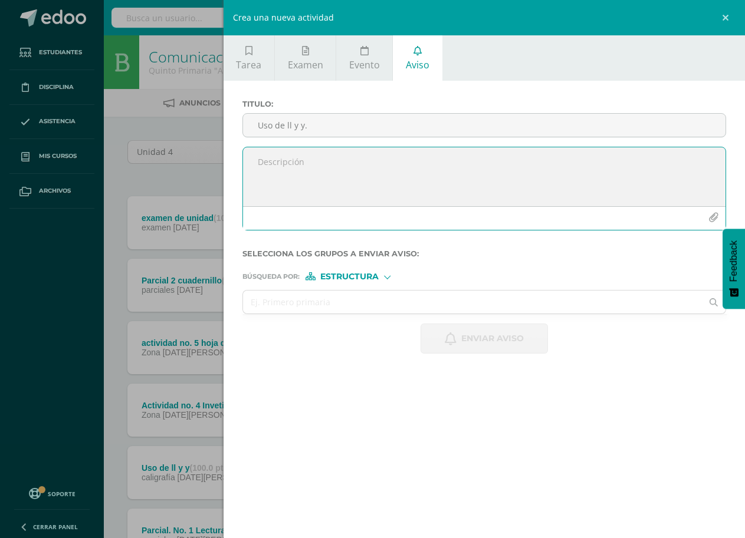
click at [283, 156] on textarea at bounding box center [484, 176] width 482 height 59
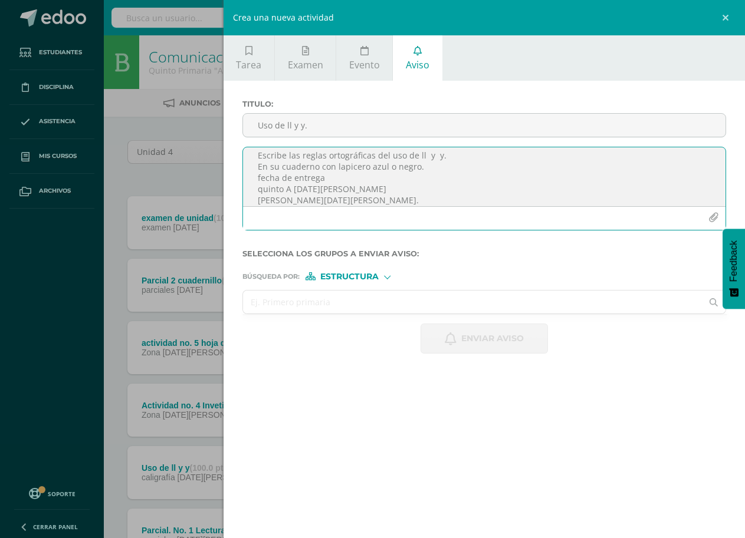
type textarea "Escribe las reglas ortográficas del uso de ll y y. En su cuaderno con lapicero …"
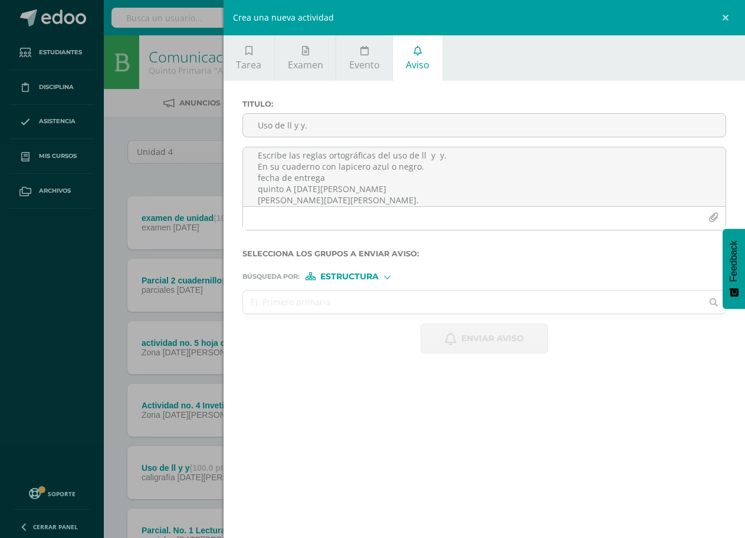
click at [382, 297] on input "text" at bounding box center [472, 302] width 459 height 23
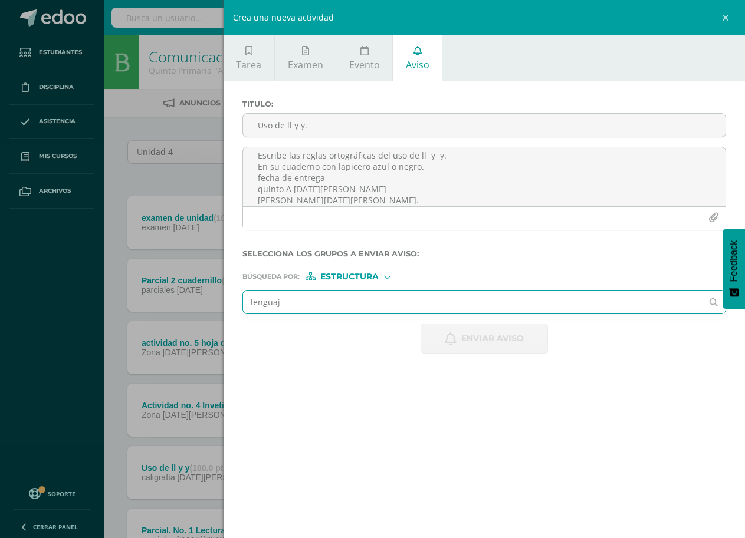
type input "lenguaje"
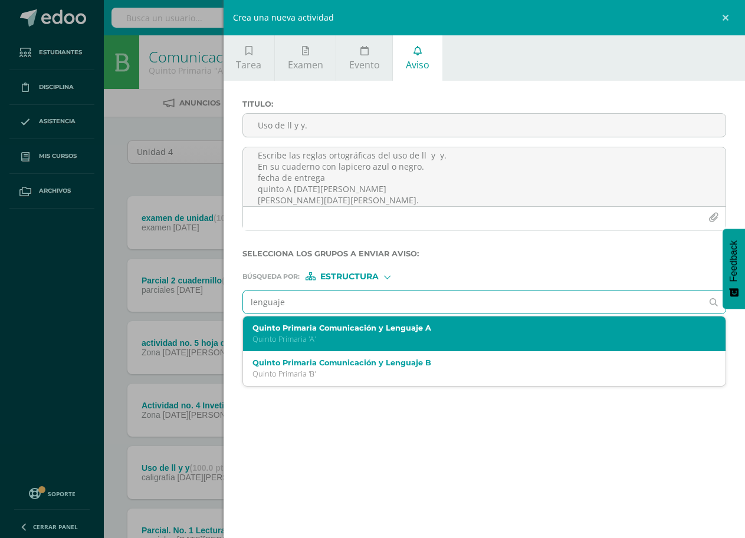
click at [397, 341] on p "Quinto Primaria 'A'" at bounding box center [473, 339] width 443 height 10
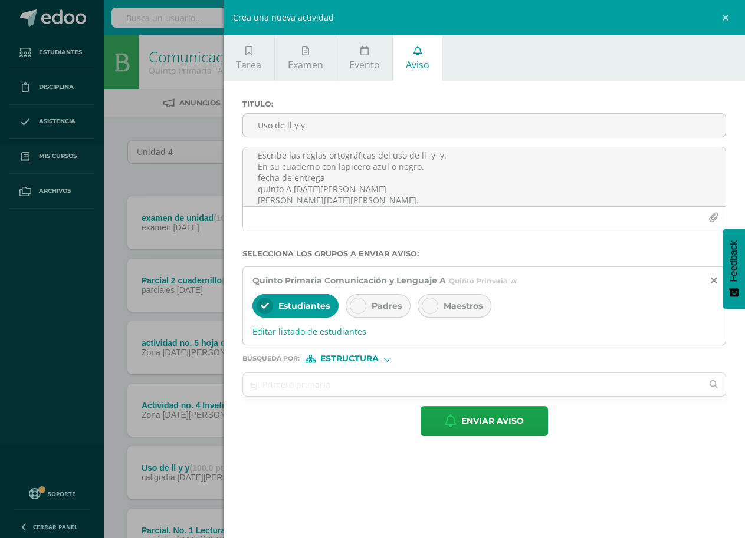
click at [382, 305] on span "Padres" at bounding box center [387, 306] width 30 height 11
click at [442, 311] on div "Maestros" at bounding box center [455, 306] width 74 height 24
click at [386, 392] on input "text" at bounding box center [472, 384] width 459 height 23
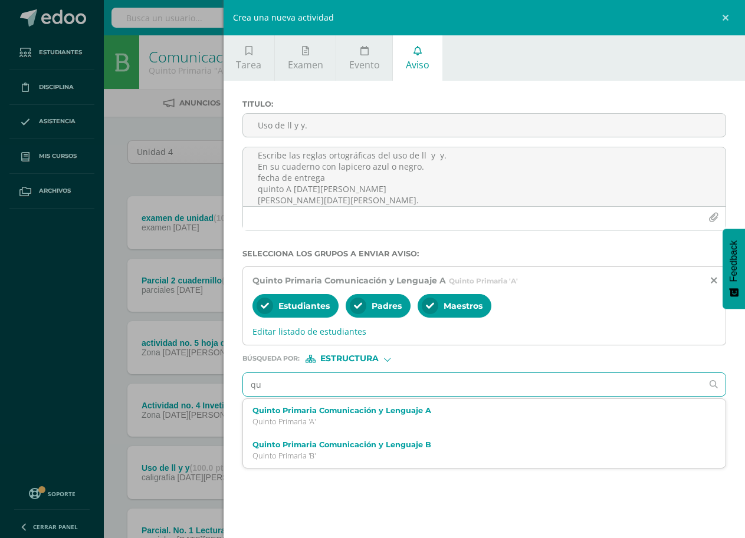
type input "q"
type input "lenguaje"
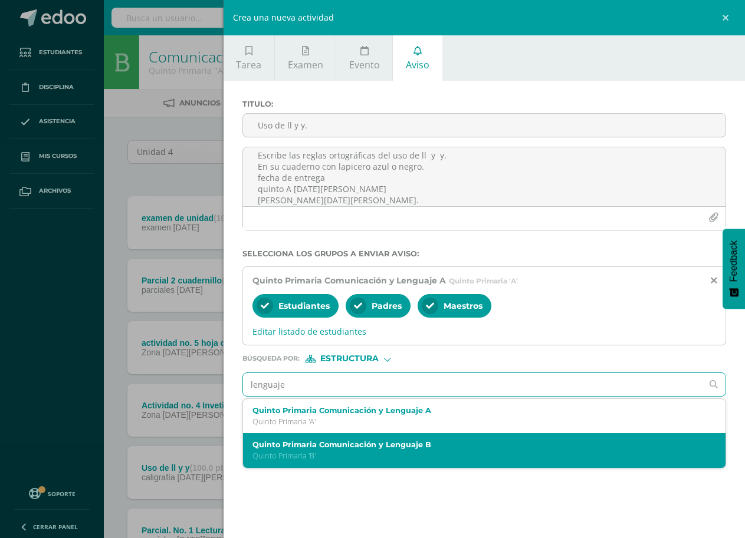
click at [394, 450] on div "Quinto Primaria Comunicación y Lenguaje B Quinto Primaria 'B'" at bounding box center [473, 451] width 443 height 21
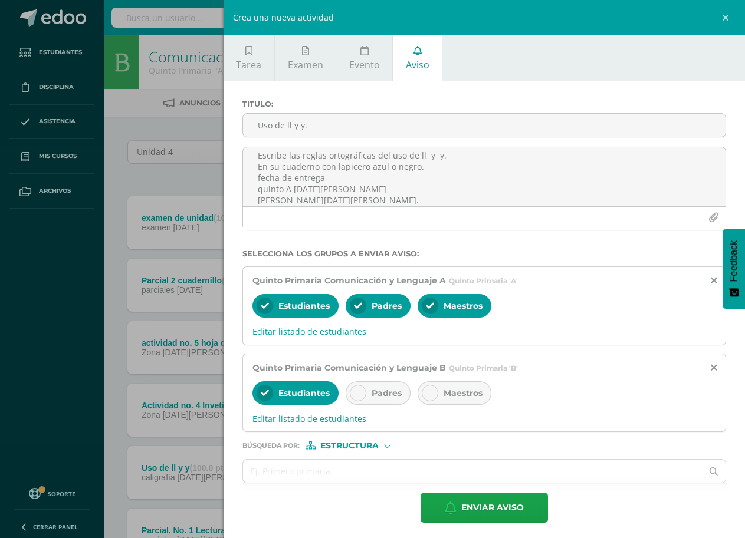
click at [387, 396] on span "Padres" at bounding box center [387, 393] width 30 height 11
click at [444, 400] on div "Maestros" at bounding box center [455, 394] width 74 height 24
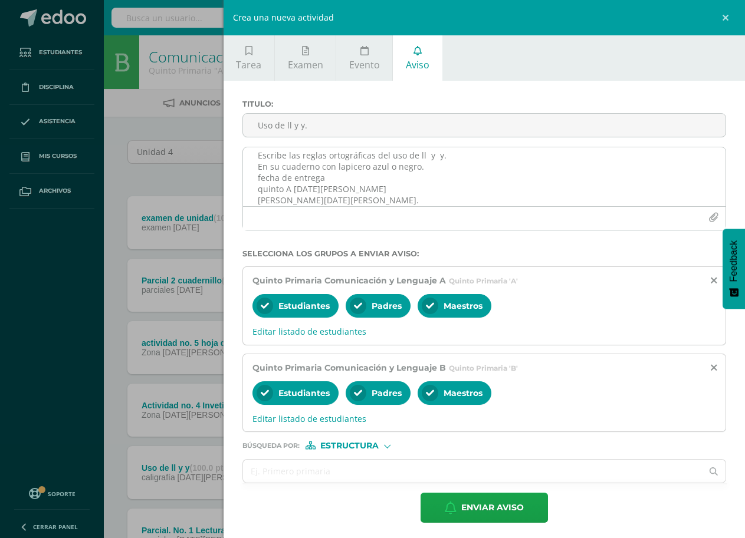
click at [702, 212] on button "button" at bounding box center [713, 217] width 23 height 23
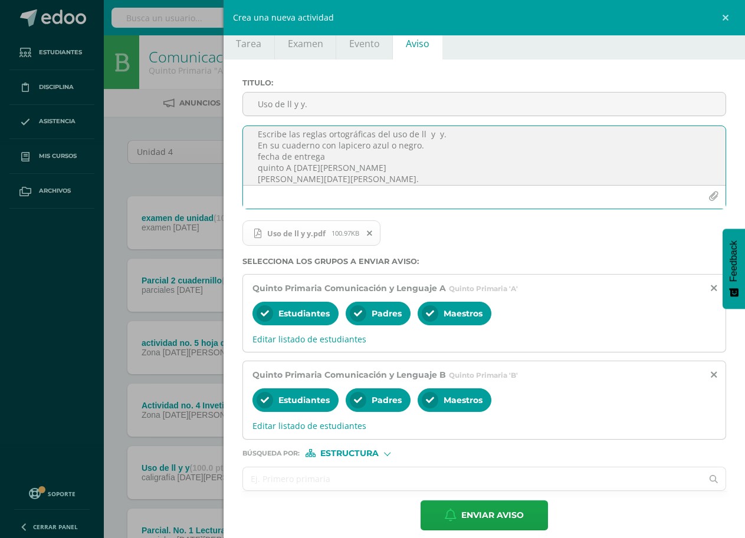
scroll to position [32, 0]
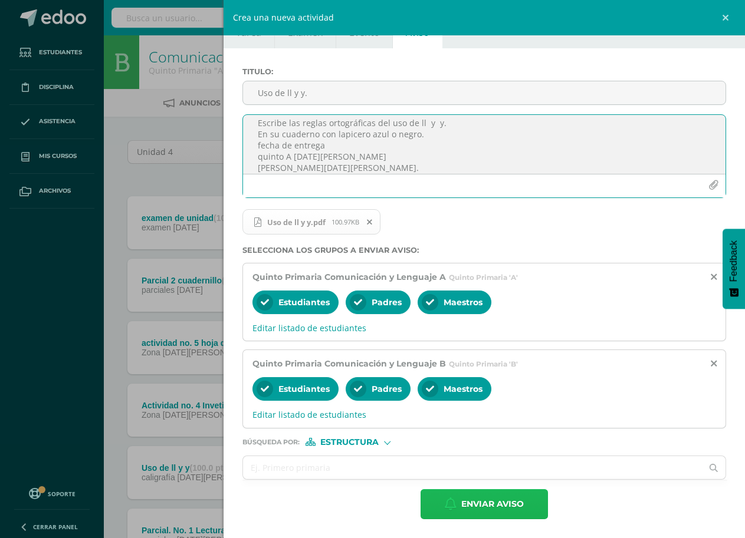
click at [494, 503] on span "Enviar aviso" at bounding box center [492, 504] width 63 height 29
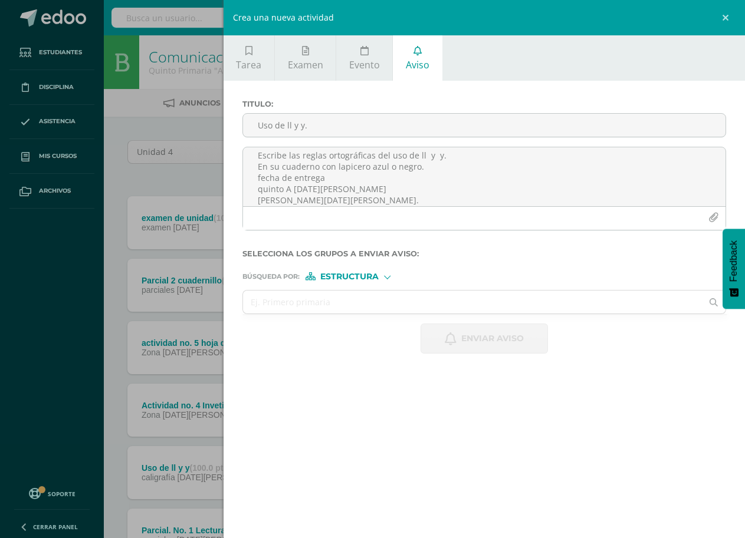
scroll to position [0, 0]
click at [724, 17] on link at bounding box center [727, 17] width 35 height 35
